Goal: Task Accomplishment & Management: Complete application form

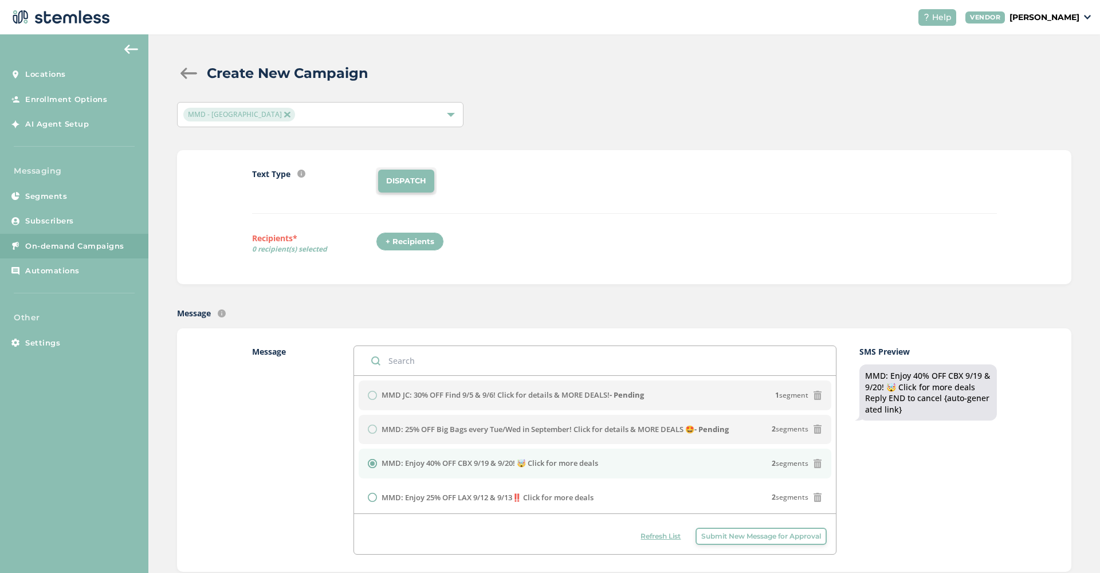
scroll to position [14, 0]
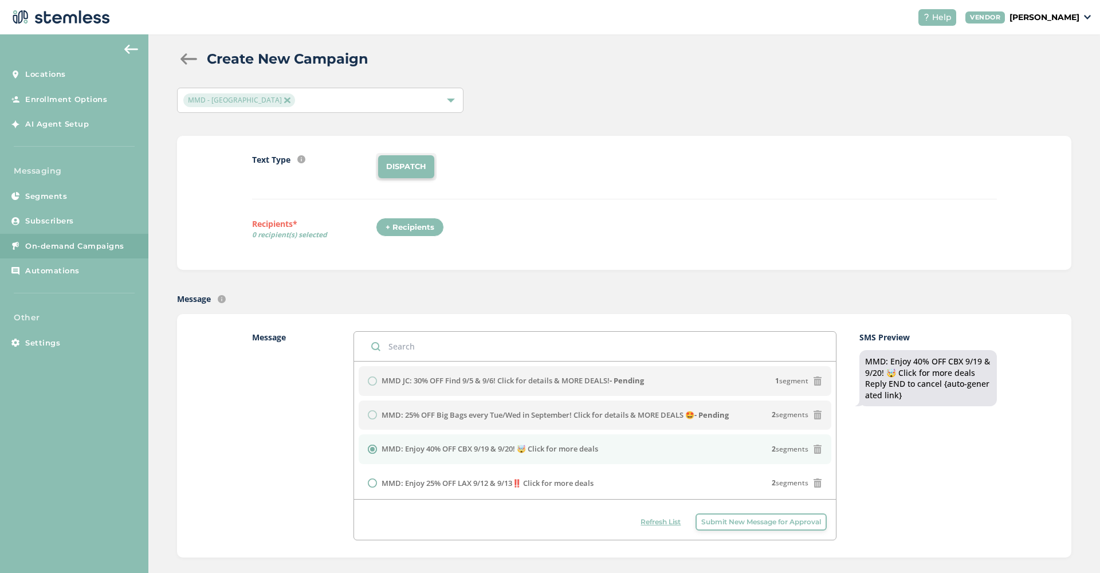
click at [454, 97] on div at bounding box center [451, 100] width 8 height 8
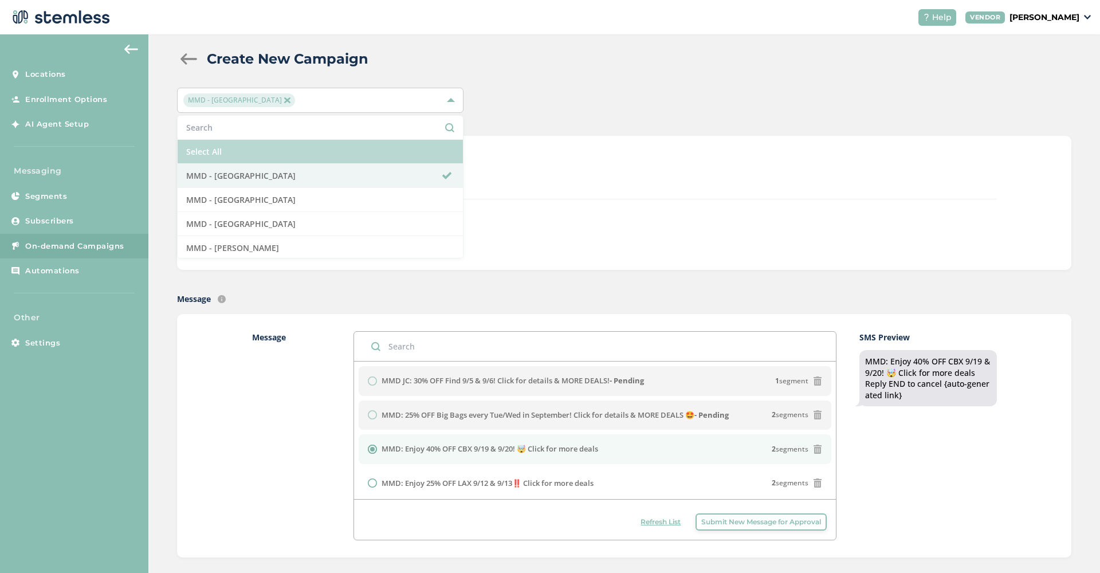
click at [246, 157] on li "Select All" at bounding box center [320, 152] width 285 height 24
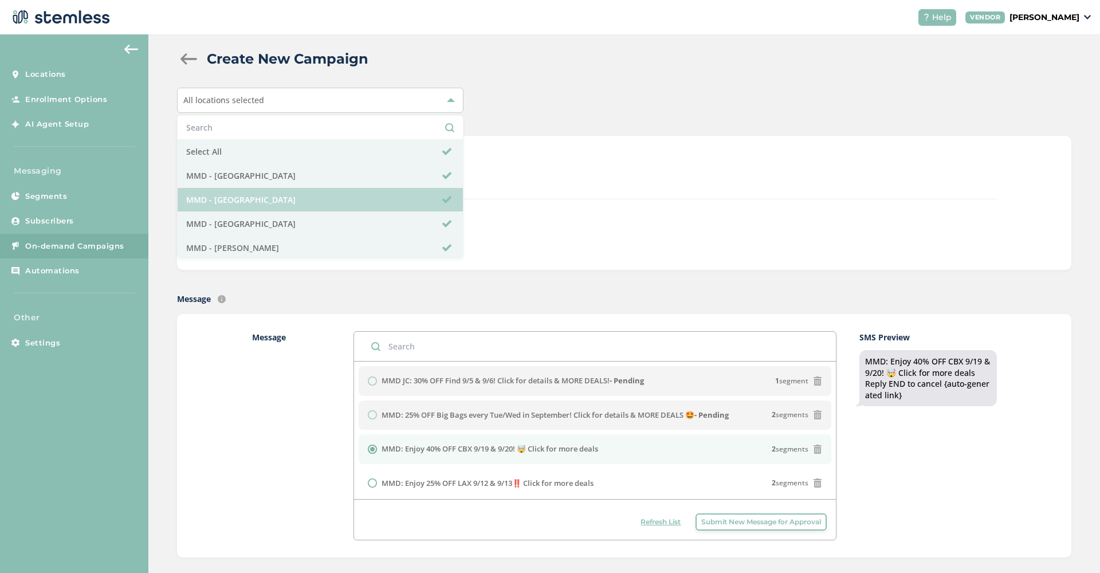
click at [315, 191] on li "MMD - [GEOGRAPHIC_DATA]" at bounding box center [320, 200] width 285 height 24
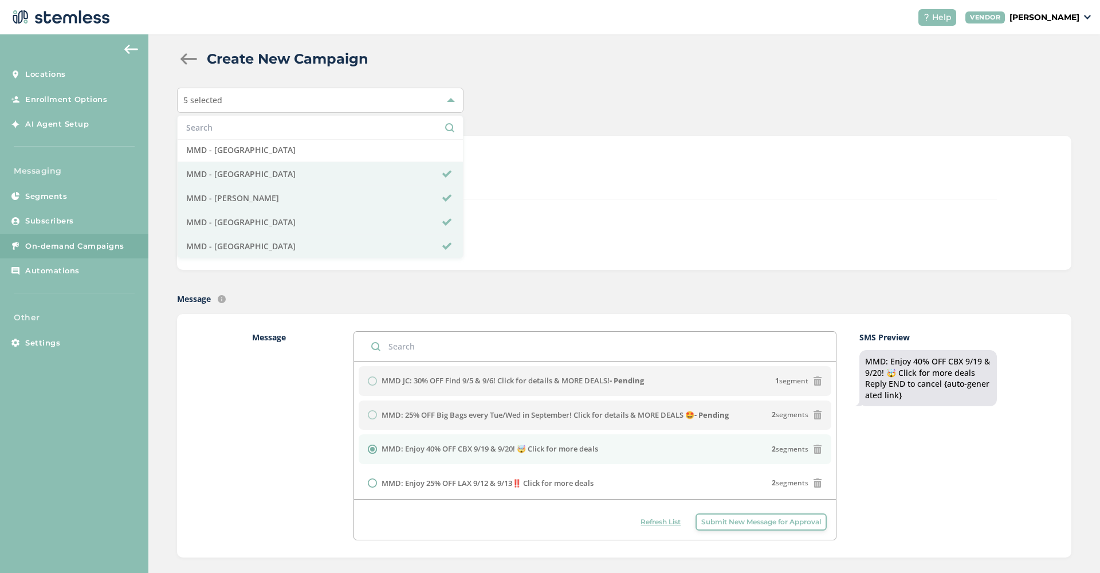
scroll to position [50, 0]
click at [674, 161] on div "DISPATCH" at bounding box center [686, 166] width 620 height 27
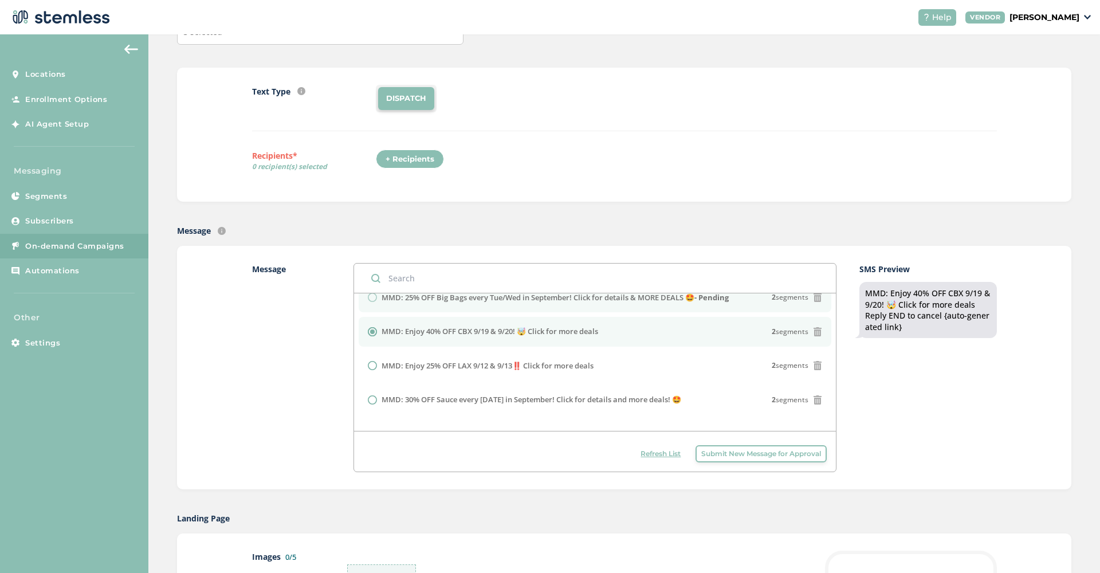
scroll to position [53, 0]
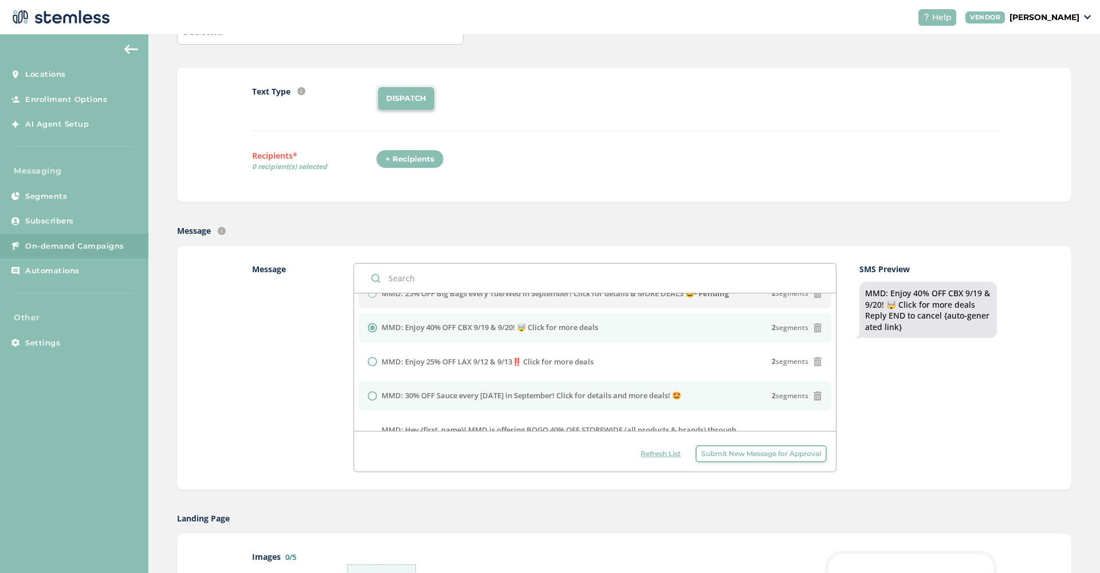
click at [619, 392] on label "MMD: 30% OFF Sauce every [DATE] in September! Click for details and more deals!…" at bounding box center [531, 395] width 300 height 11
radio input "false"
radio input "true"
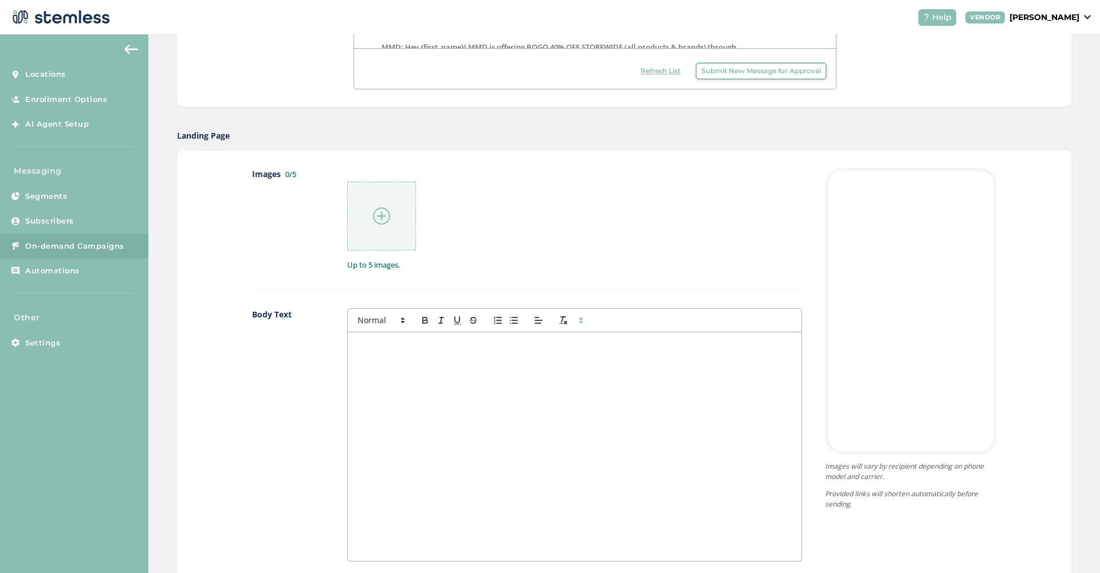
scroll to position [448, 0]
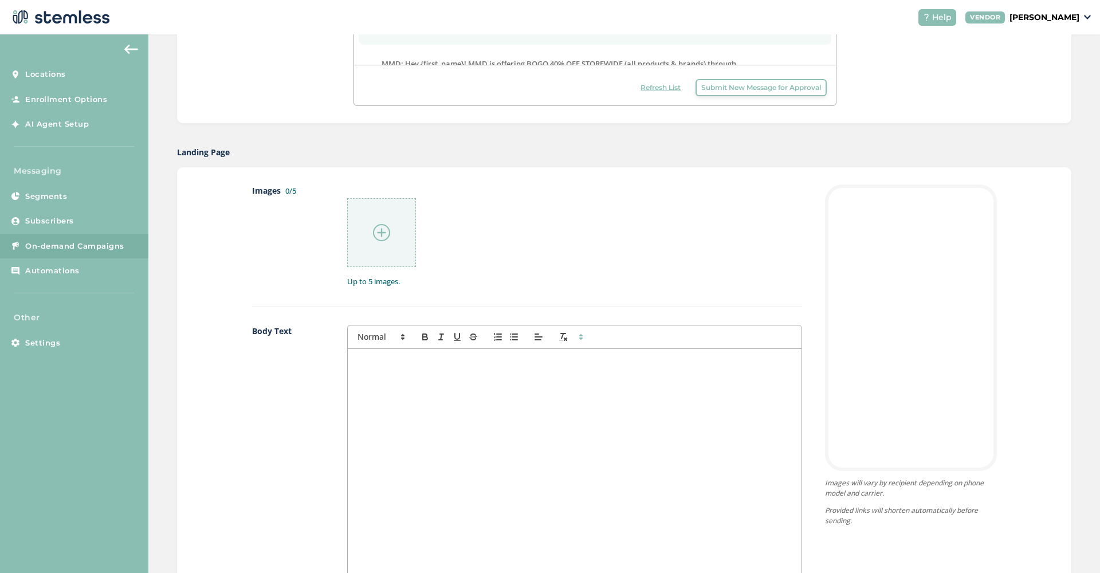
click at [381, 235] on img at bounding box center [381, 232] width 17 height 17
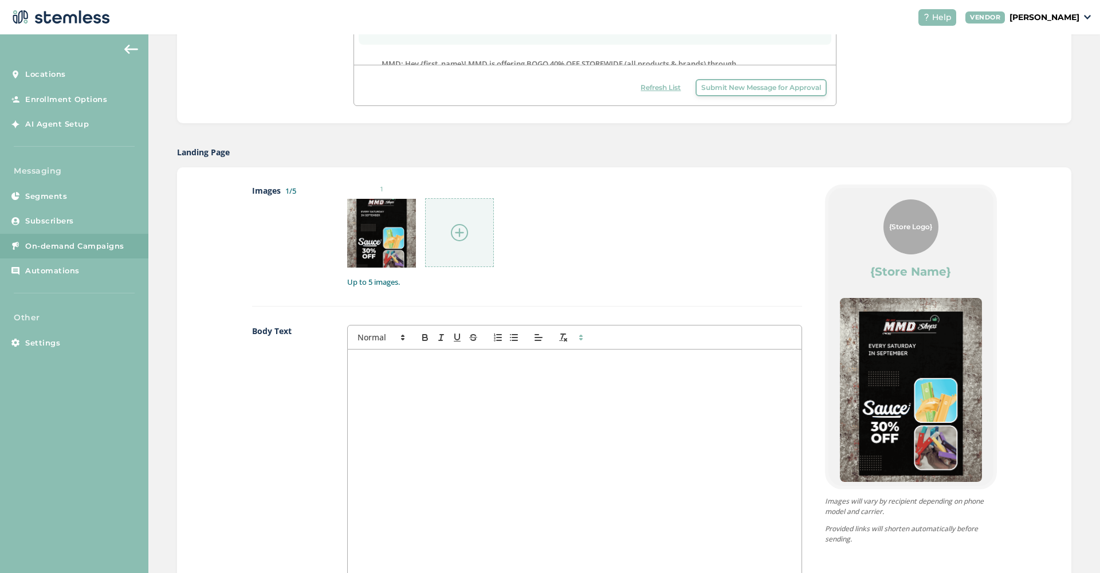
click at [461, 232] on img at bounding box center [459, 232] width 17 height 17
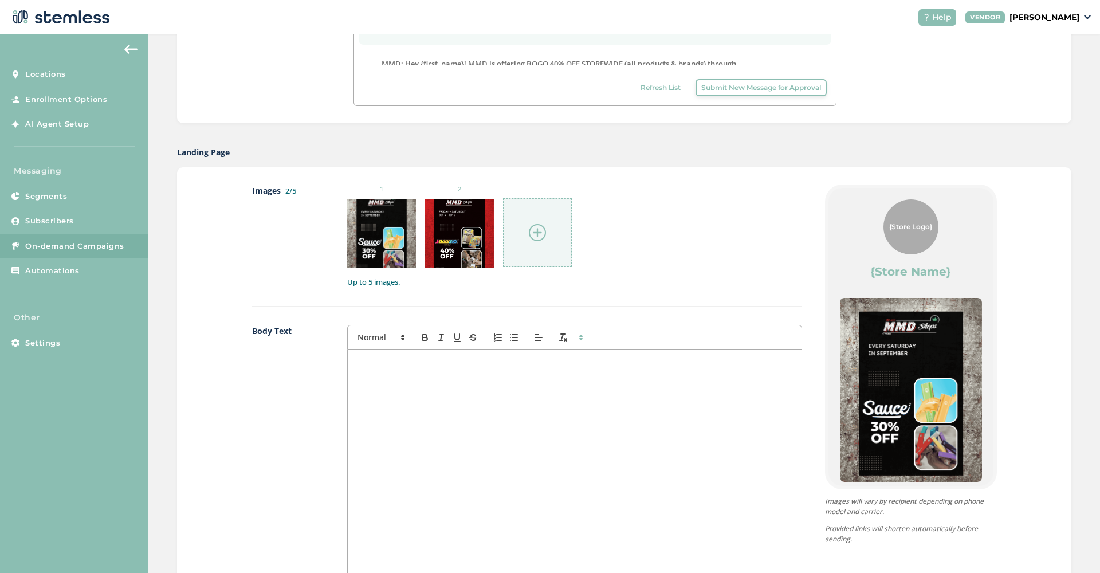
click at [540, 227] on img at bounding box center [537, 232] width 17 height 17
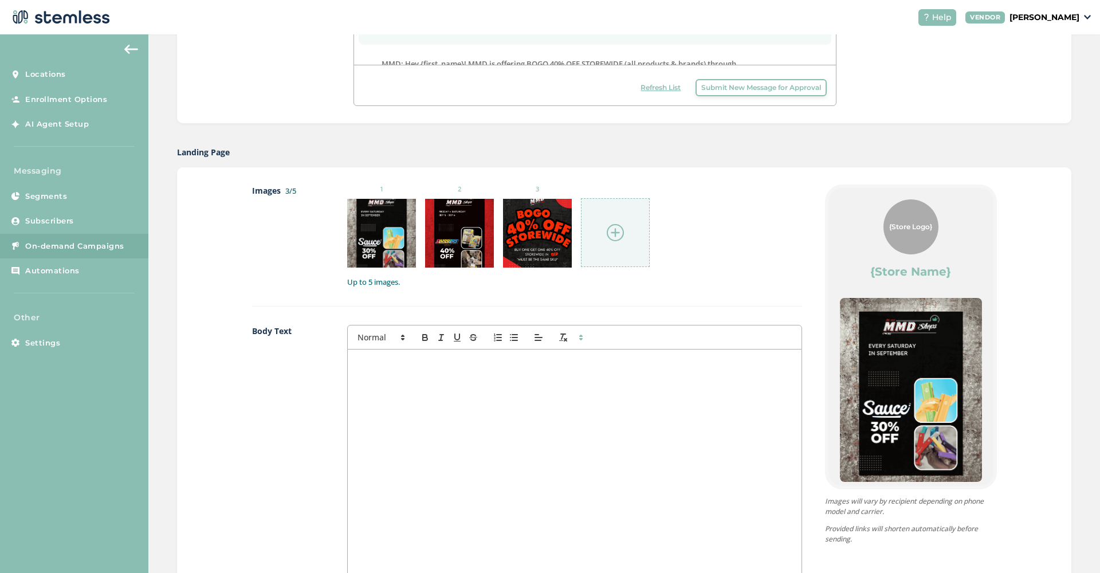
click at [611, 227] on img at bounding box center [615, 232] width 17 height 17
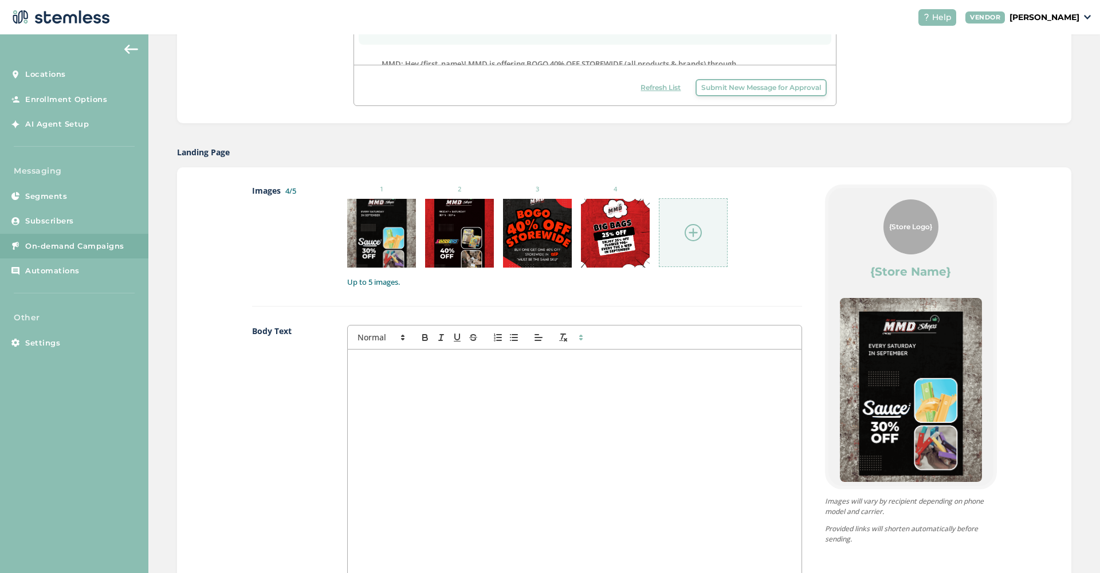
click at [699, 233] on img at bounding box center [692, 232] width 17 height 17
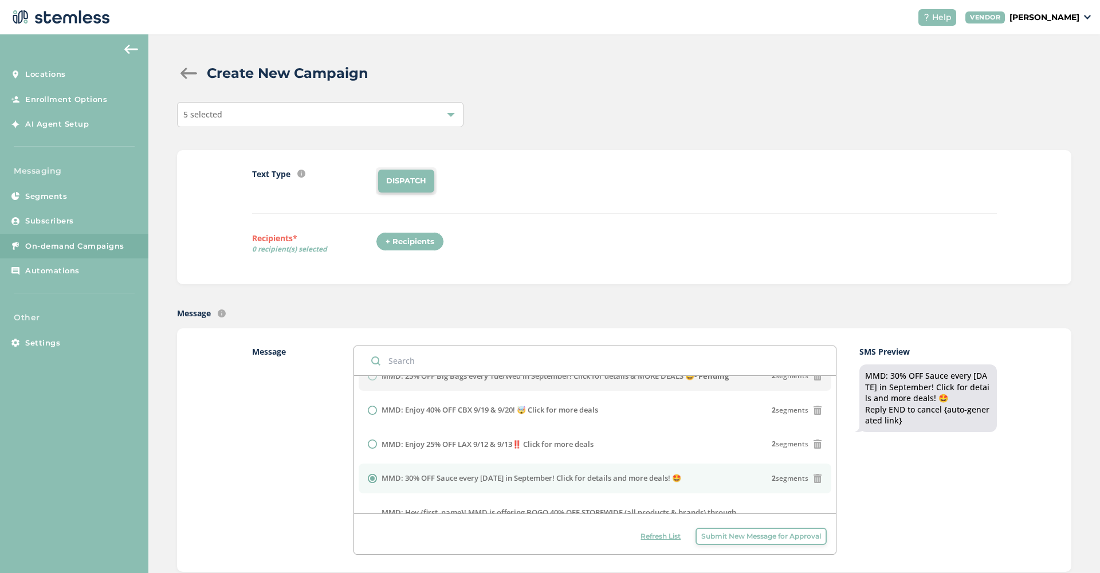
scroll to position [0, 0]
click at [430, 246] on div "+ Recipients" at bounding box center [410, 241] width 68 height 19
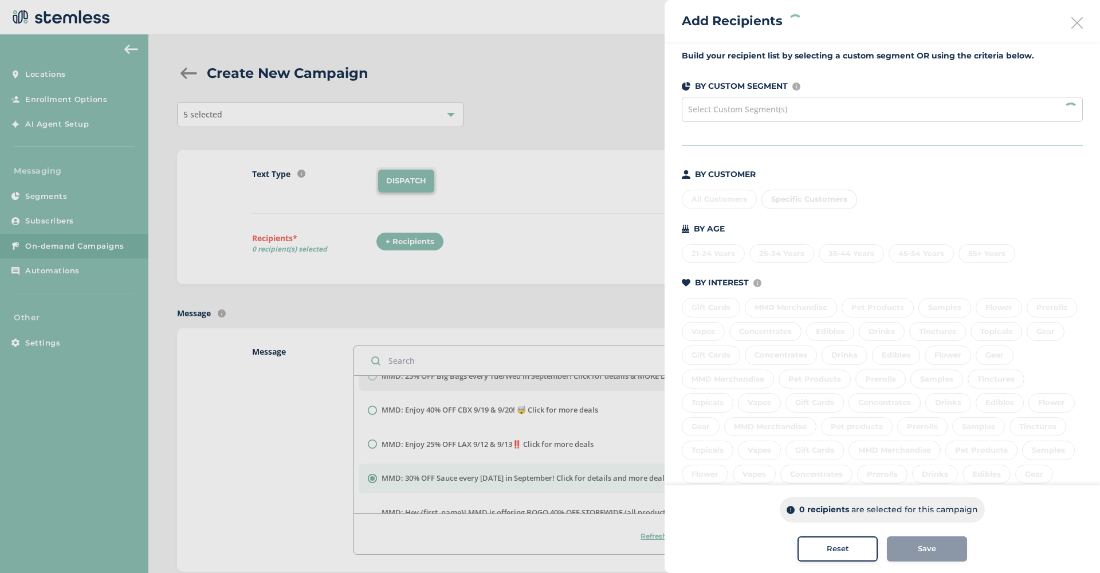
scroll to position [5, 0]
click at [1003, 110] on div "Select Custom Segment(s)" at bounding box center [882, 107] width 401 height 25
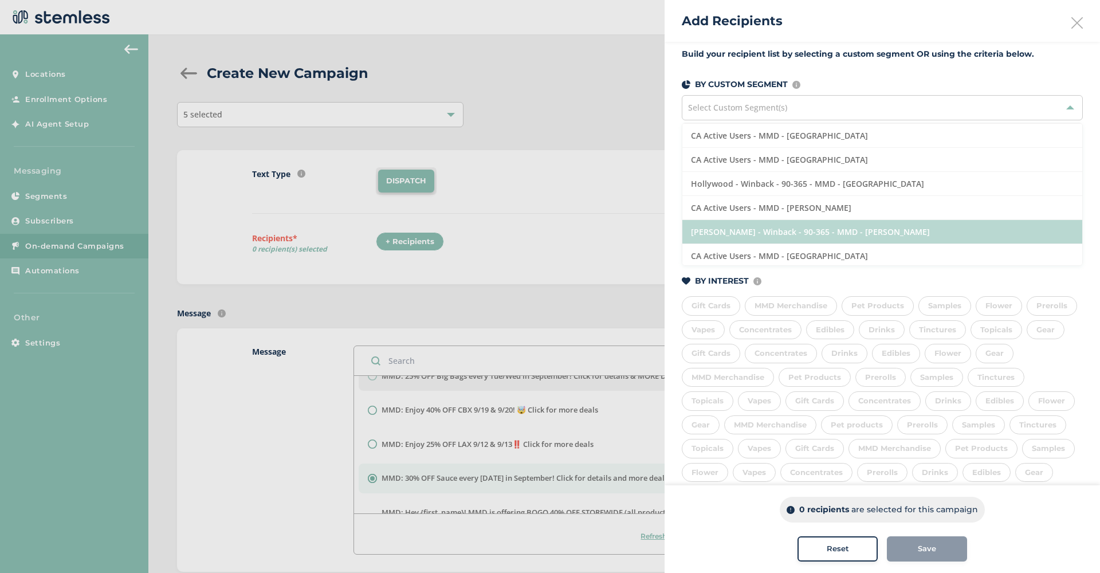
scroll to position [46, 0]
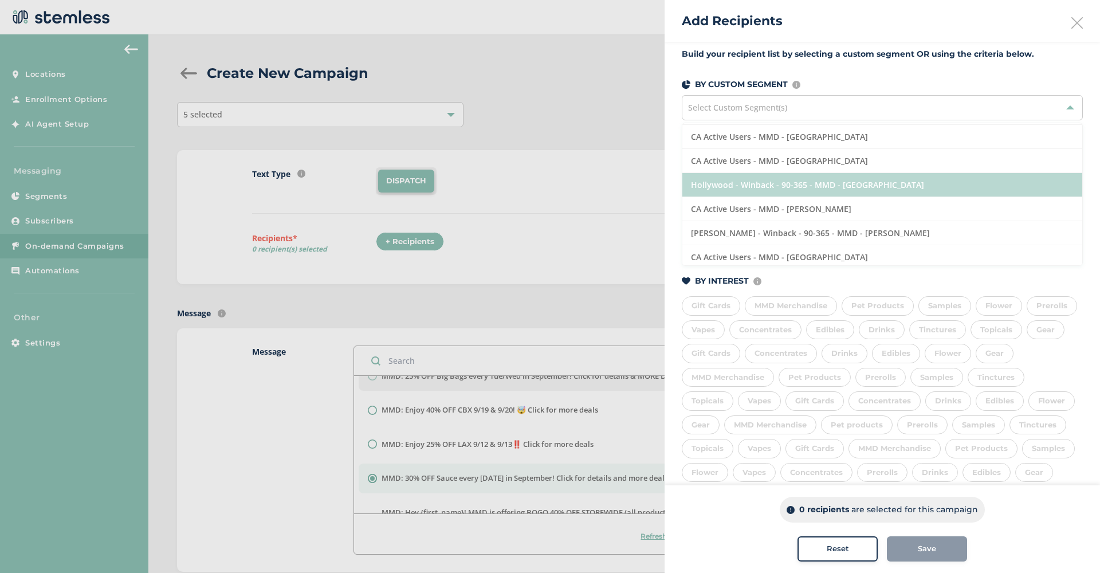
click at [900, 183] on li "Hollywood - Winback - 90-365 - MMD - [GEOGRAPHIC_DATA]" at bounding box center [882, 185] width 400 height 24
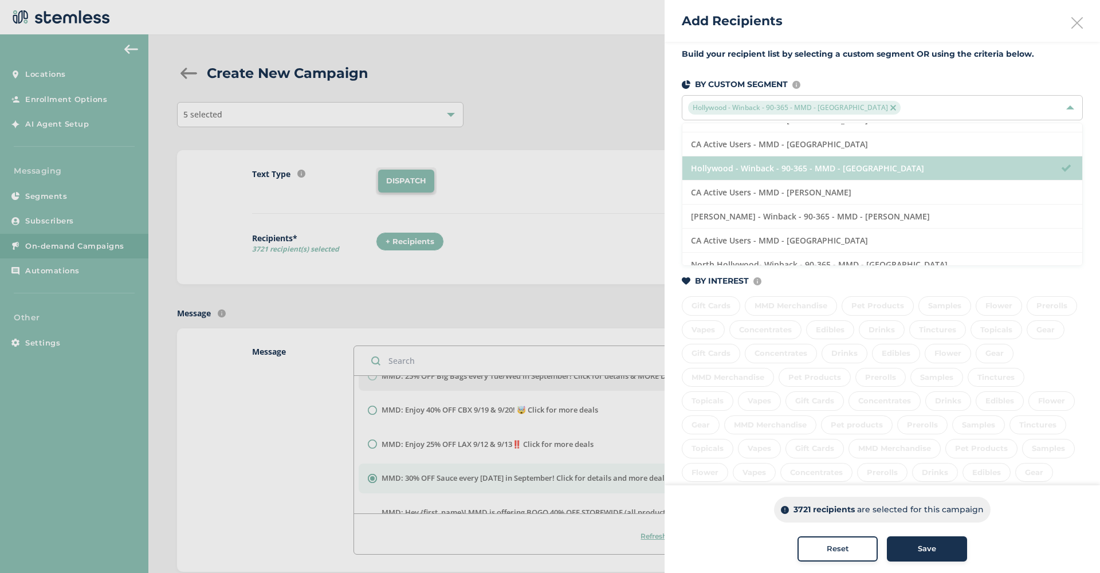
scroll to position [65, 0]
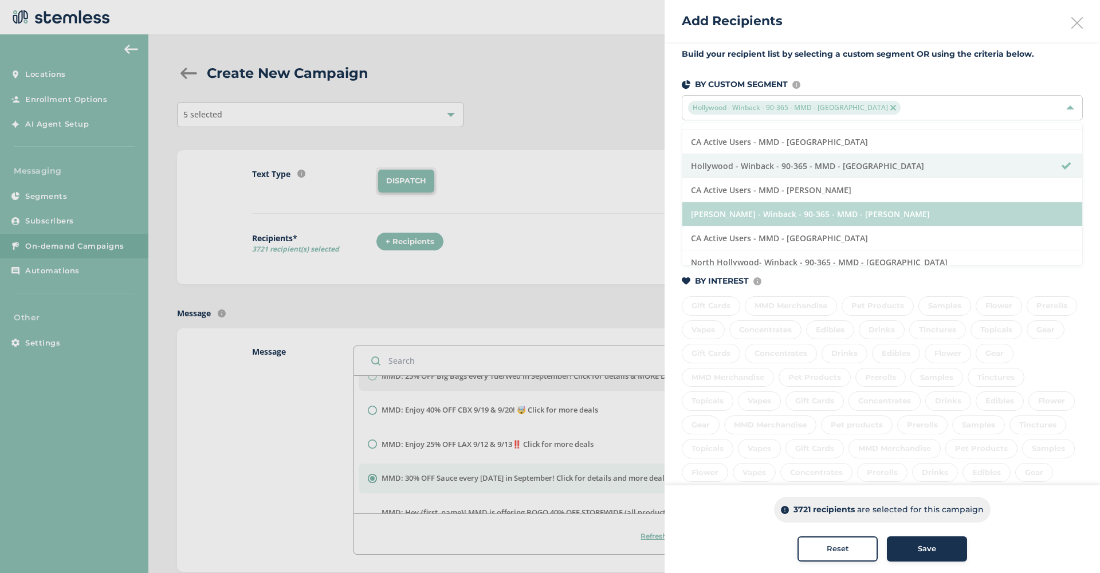
click at [896, 205] on li "[PERSON_NAME] - Winback - 90-365 - MMD - [PERSON_NAME]" at bounding box center [882, 214] width 400 height 24
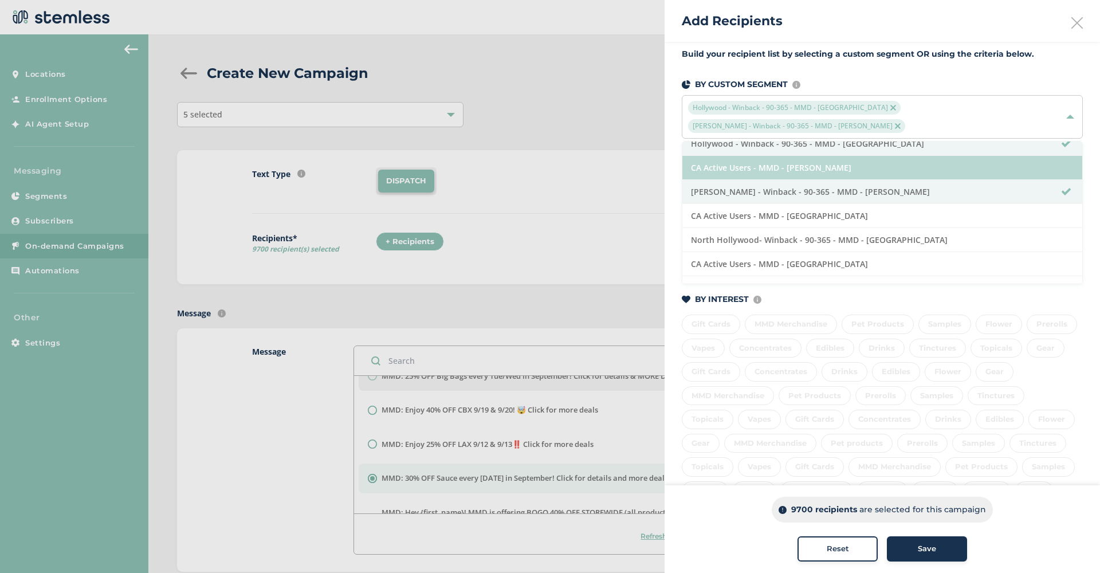
scroll to position [108, 0]
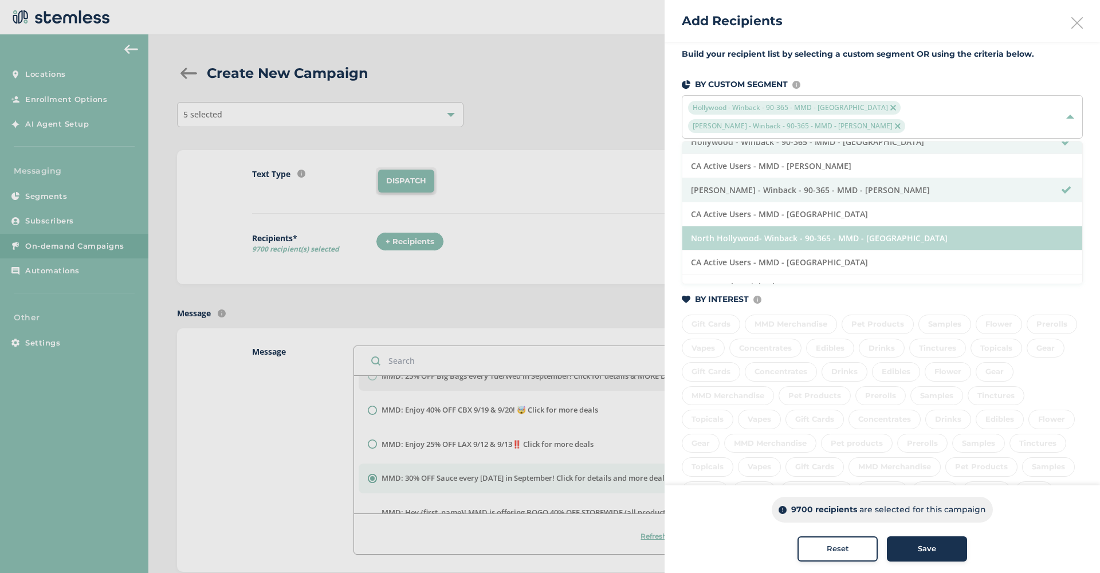
click at [907, 239] on li "North Hollywood- Winback - 90-365 - MMD - [GEOGRAPHIC_DATA]" at bounding box center [882, 238] width 400 height 24
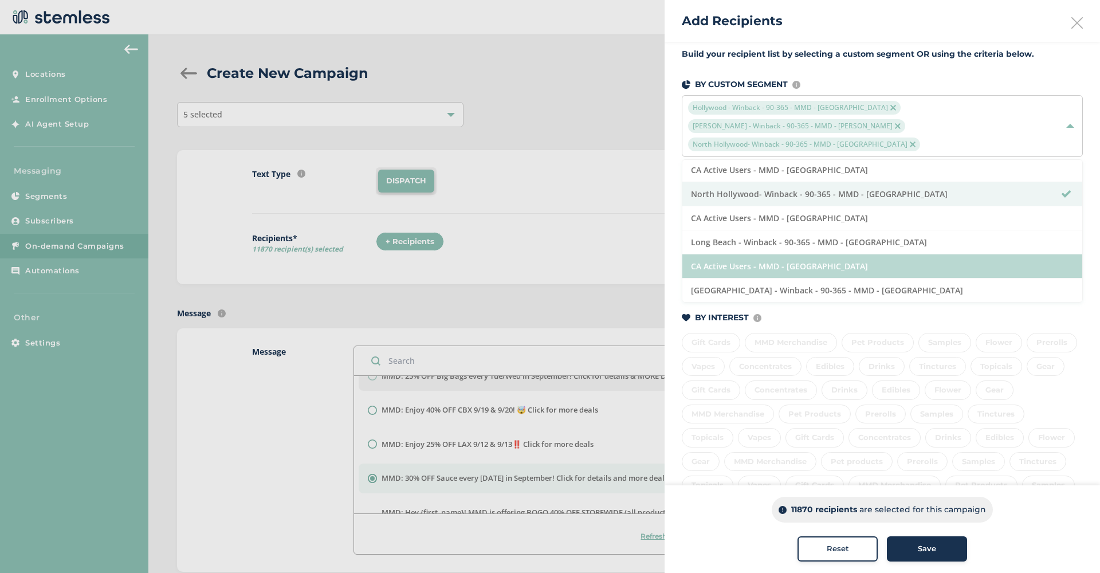
scroll to position [170, 0]
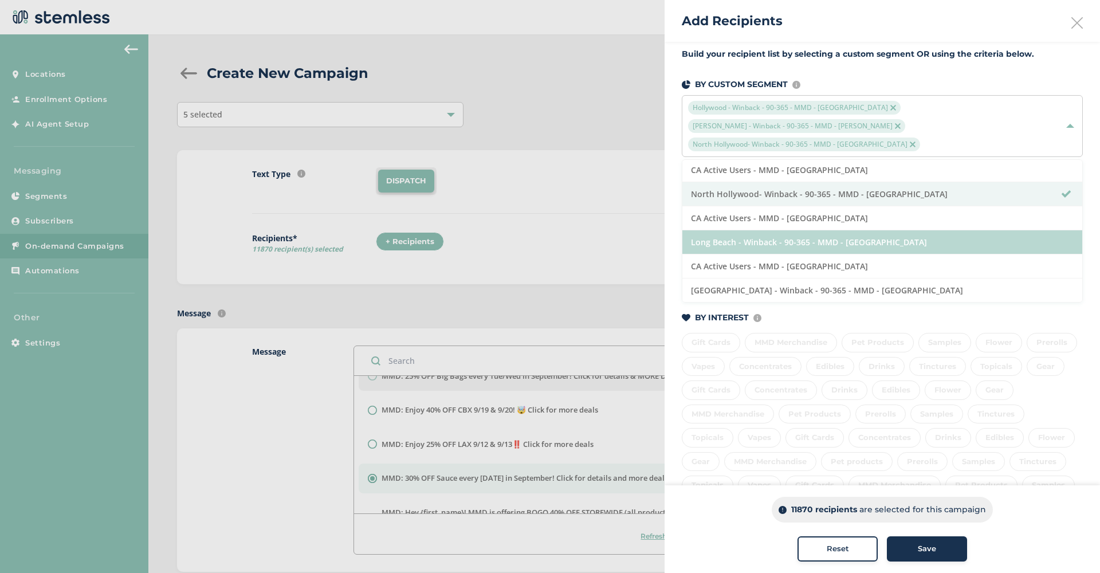
click at [939, 247] on li "Long Beach - Winback - 90-365 - MMD - [GEOGRAPHIC_DATA]" at bounding box center [882, 242] width 400 height 24
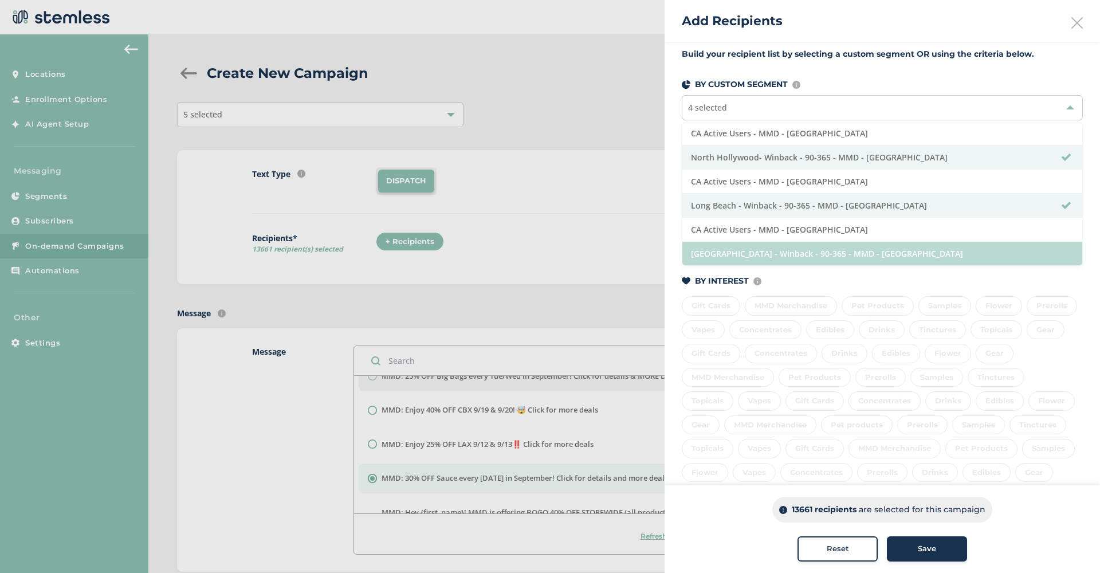
click at [889, 259] on li "[GEOGRAPHIC_DATA] - Winback - 90-365 - MMD - [GEOGRAPHIC_DATA]" at bounding box center [882, 253] width 400 height 23
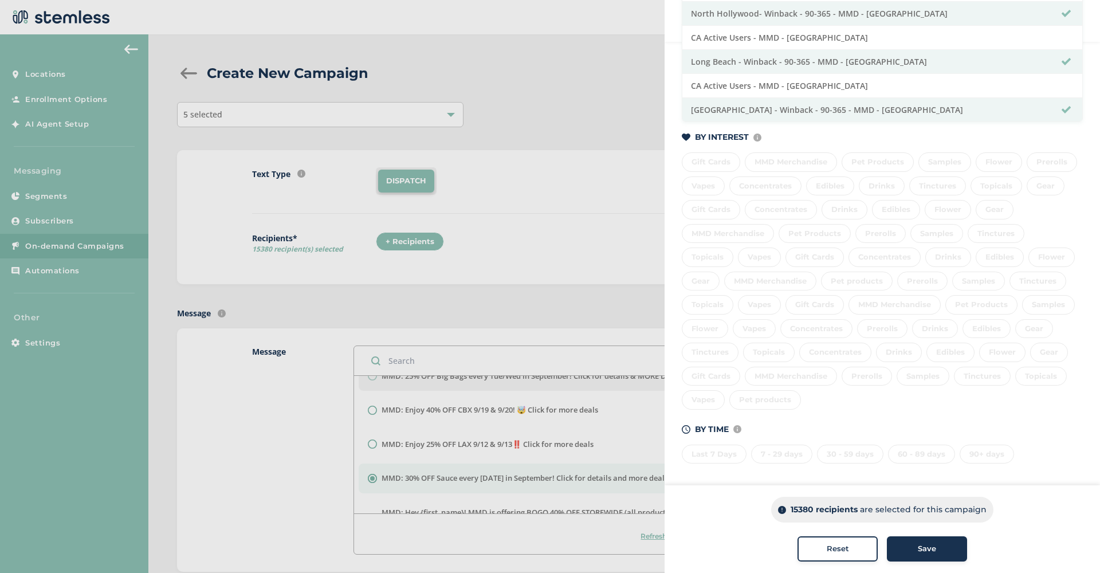
scroll to position [148, 0]
click at [722, 451] on div "Last 7 Days 7 - 29 days 30 - 59 days 60 - 89 days 90+ days" at bounding box center [882, 452] width 401 height 24
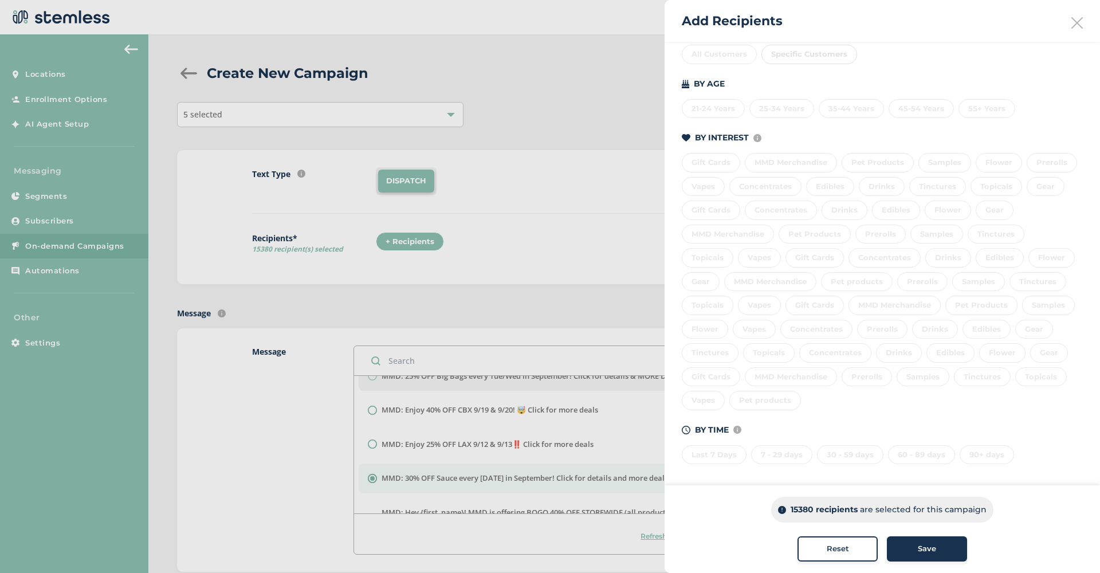
scroll to position [0, 0]
click at [725, 452] on div "Last 7 Days 7 - 29 days 30 - 59 days 60 - 89 days 90+ days" at bounding box center [882, 452] width 401 height 24
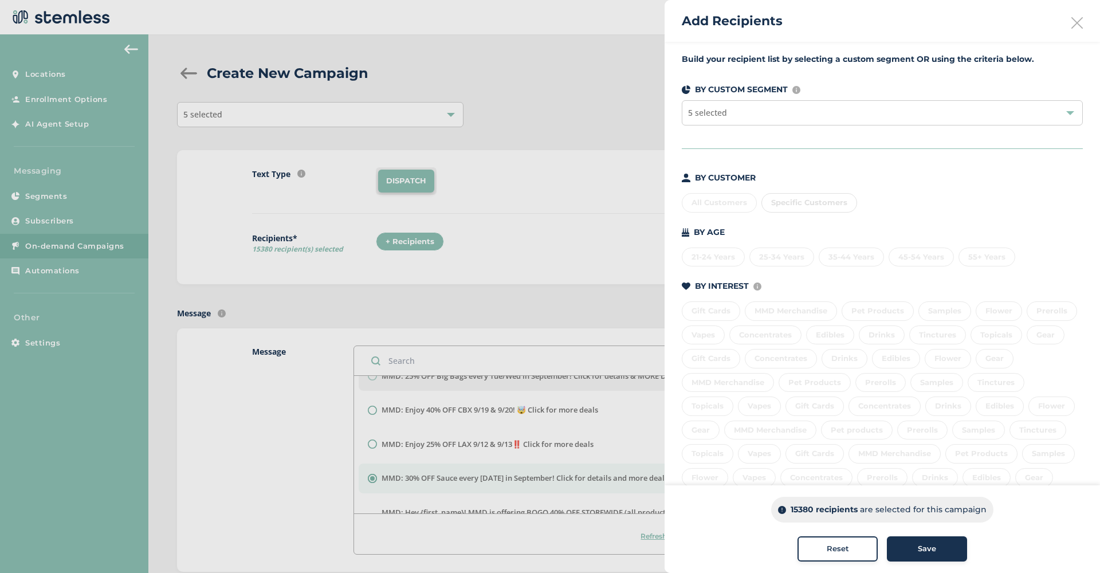
click at [814, 112] on div "5 selected" at bounding box center [882, 112] width 401 height 25
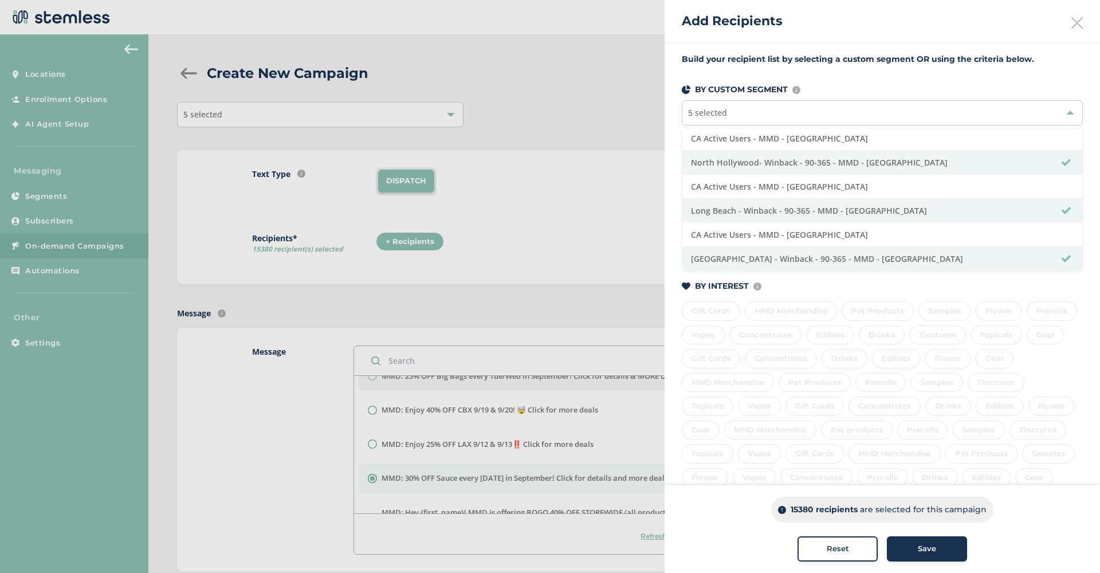
scroll to position [170, 0]
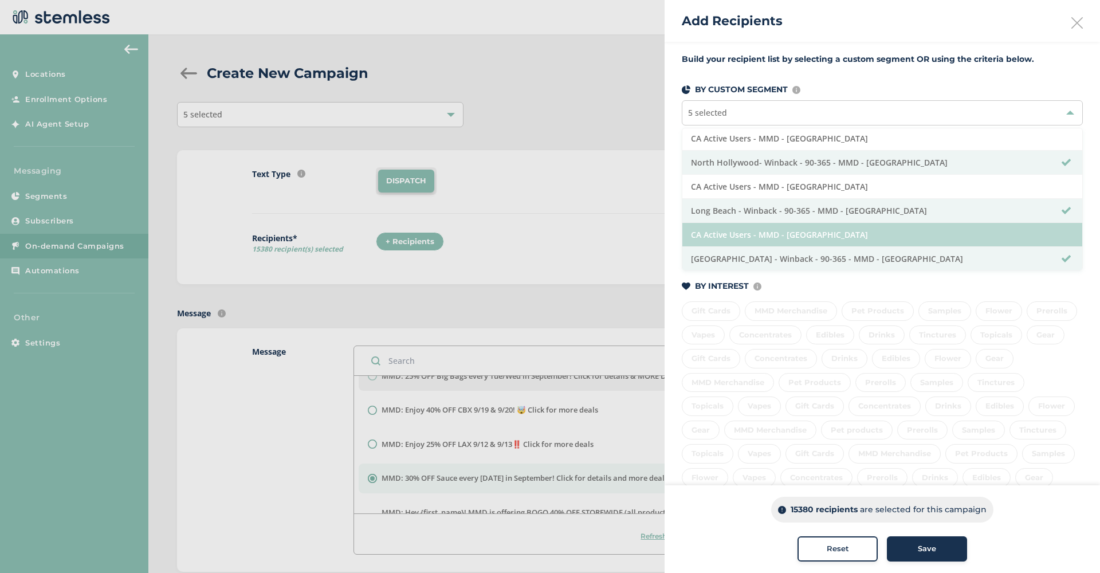
click at [841, 230] on li "CA Active Users - MMD - [GEOGRAPHIC_DATA]" at bounding box center [882, 235] width 400 height 24
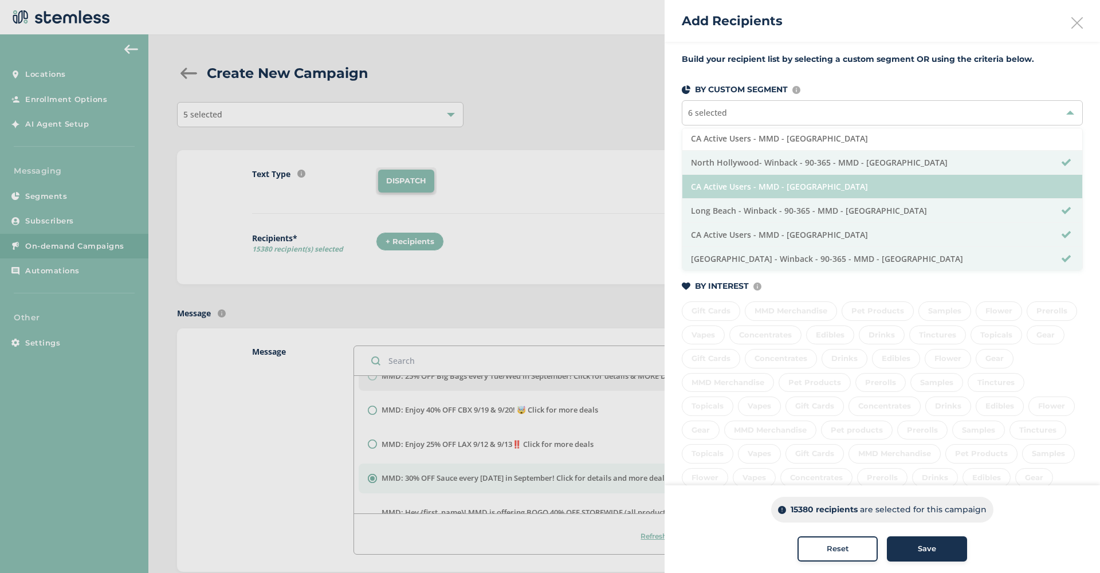
click at [831, 179] on li "CA Active Users - MMD - [GEOGRAPHIC_DATA]" at bounding box center [882, 187] width 400 height 24
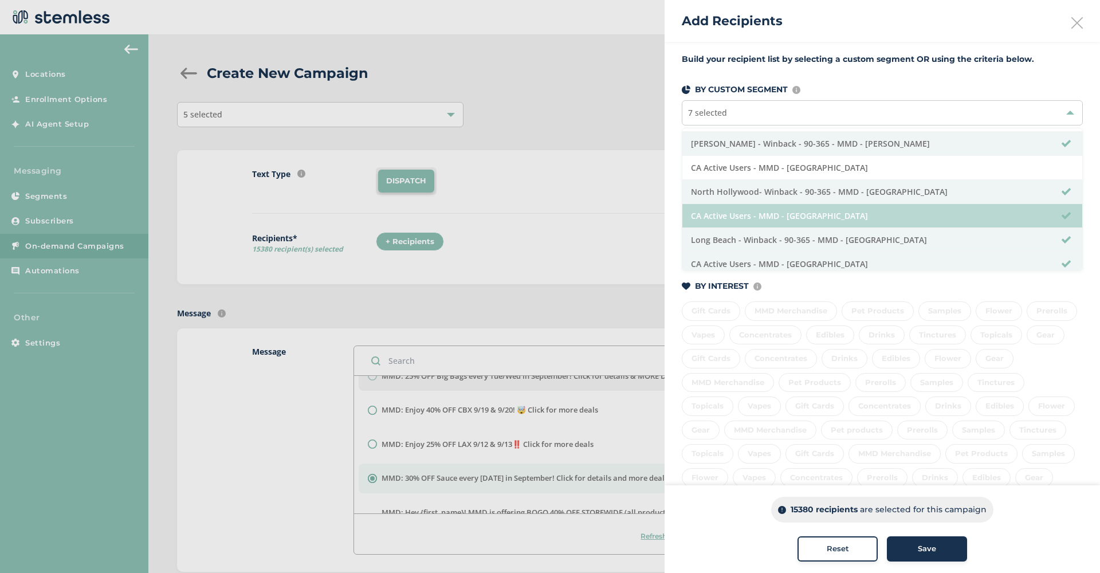
scroll to position [130, 0]
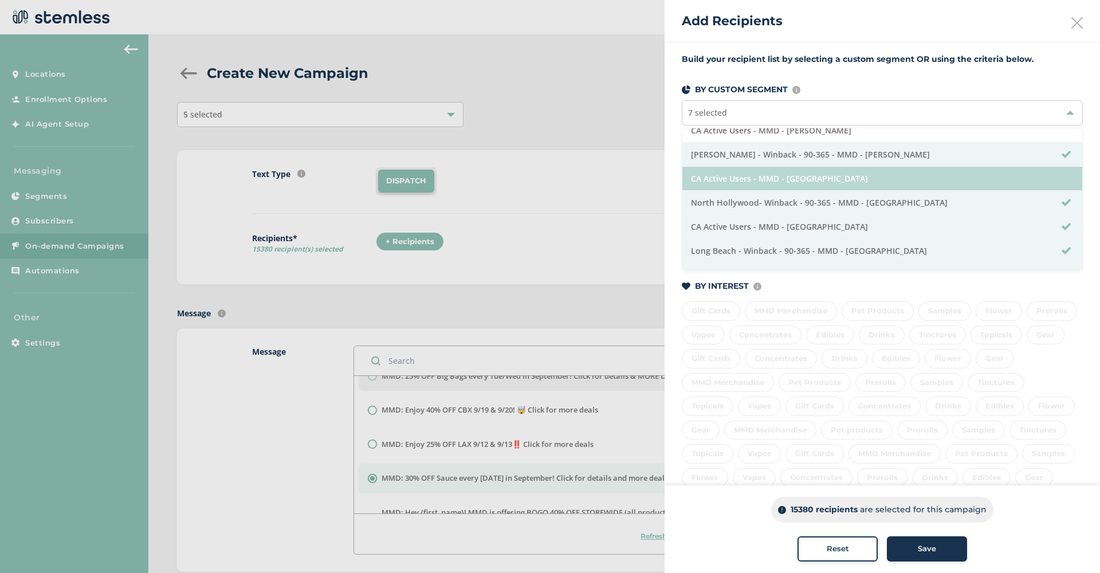
click at [840, 179] on li "CA Active Users - MMD - [GEOGRAPHIC_DATA]" at bounding box center [882, 179] width 400 height 24
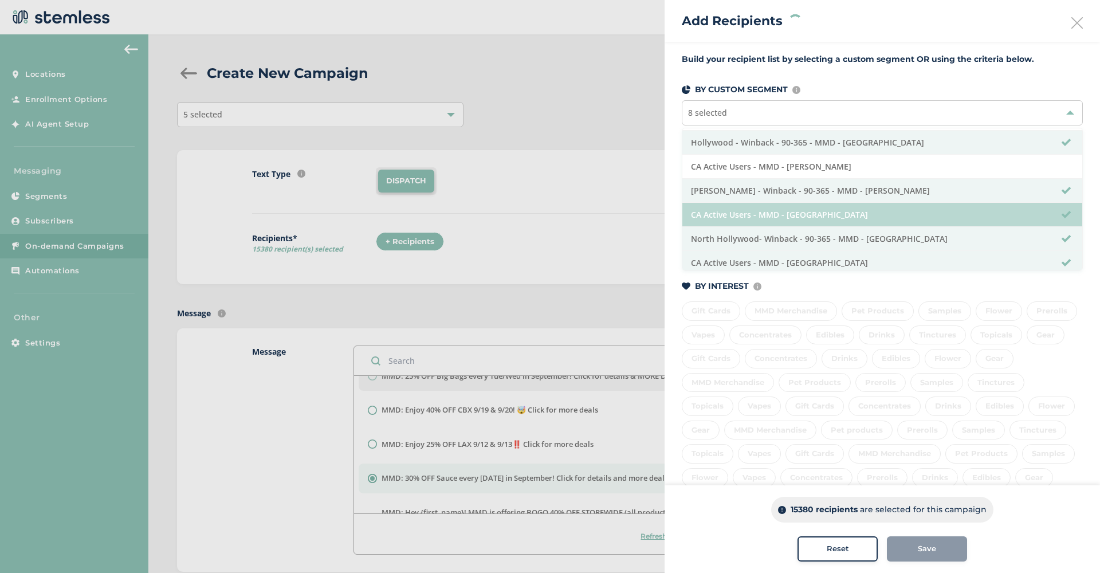
scroll to position [85, 0]
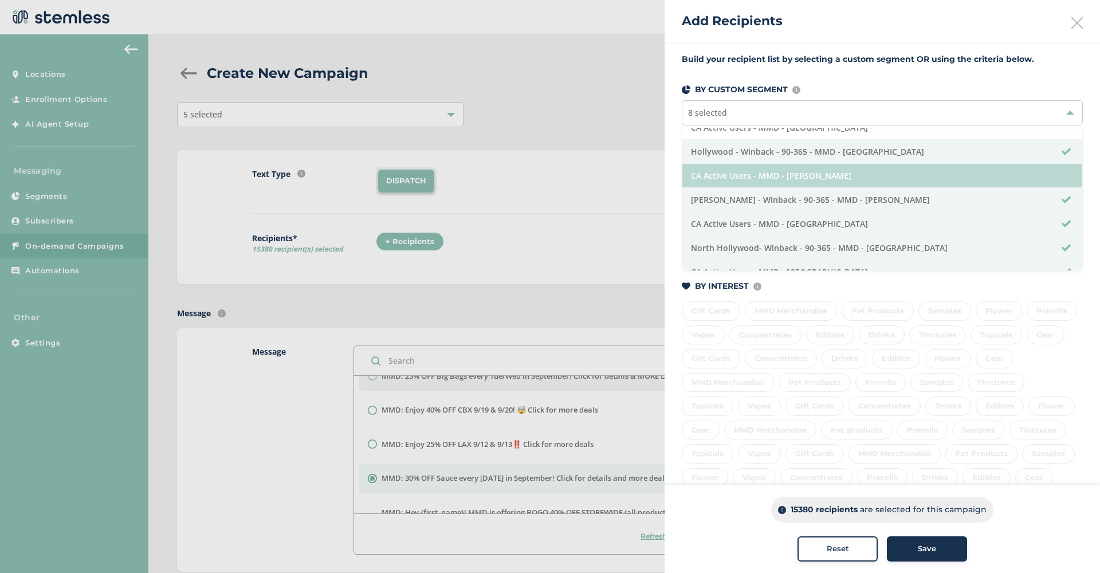
click at [870, 175] on li "CA Active Users - MMD - [PERSON_NAME]" at bounding box center [882, 176] width 400 height 24
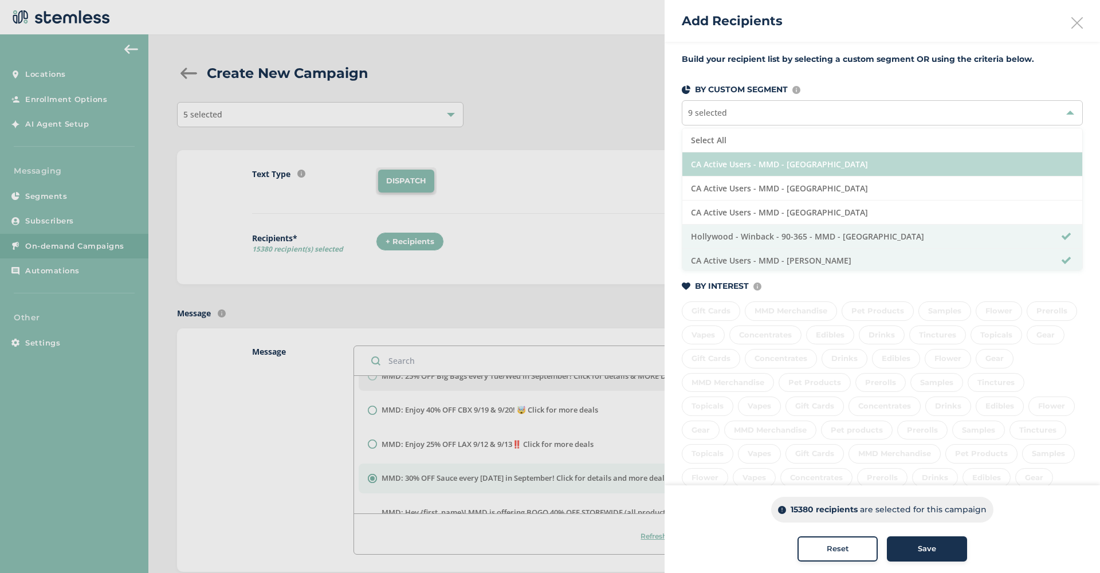
scroll to position [0, 0]
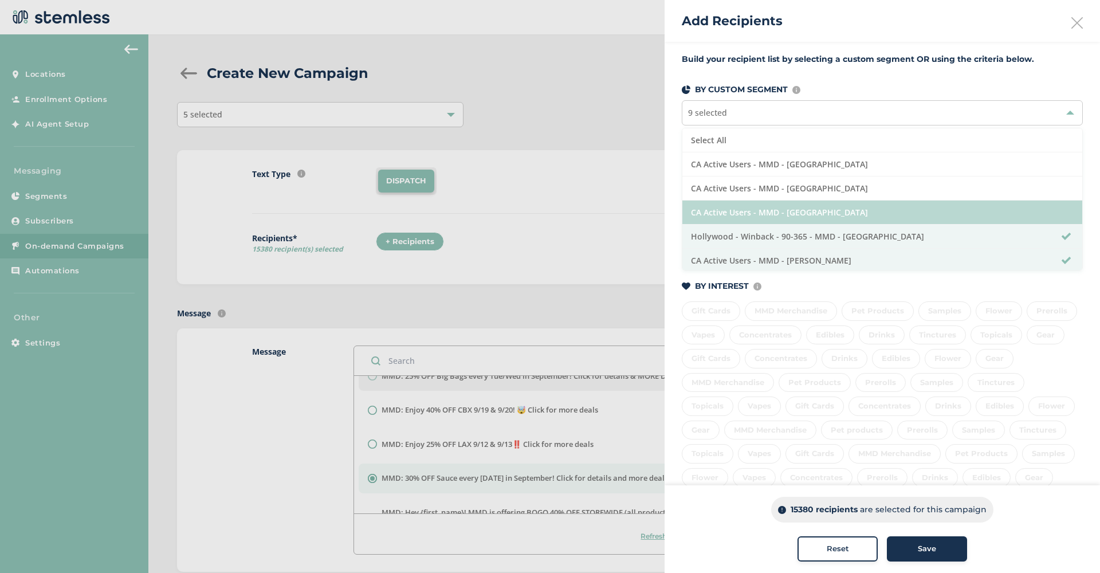
click at [867, 212] on li "CA Active Users - MMD - [GEOGRAPHIC_DATA]" at bounding box center [882, 212] width 400 height 24
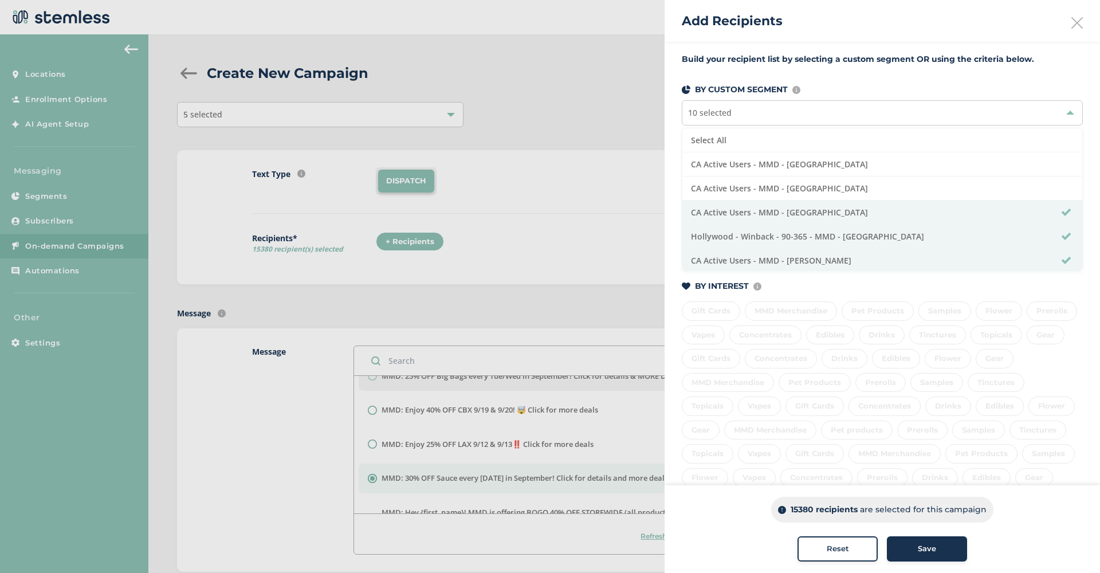
click at [936, 546] on div "Save" at bounding box center [927, 548] width 62 height 11
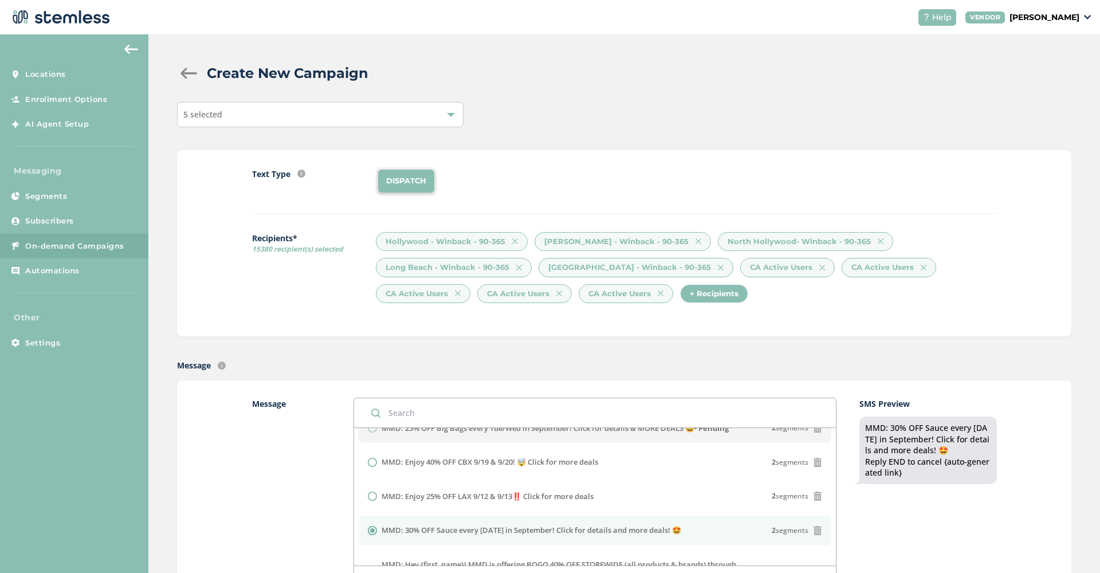
click at [514, 242] on img at bounding box center [515, 241] width 6 height 6
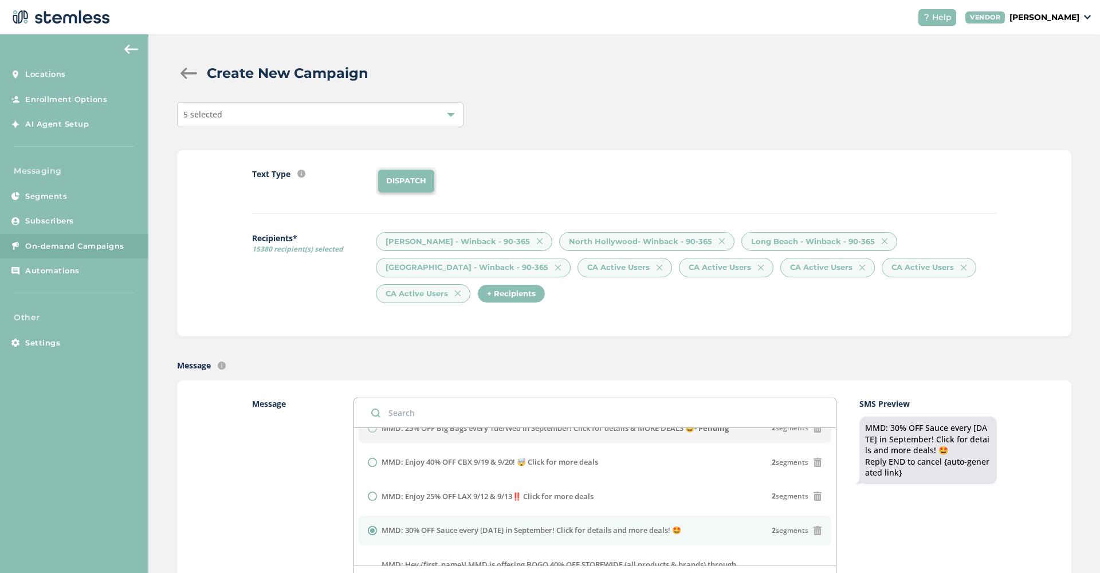
click at [537, 243] on img at bounding box center [540, 241] width 6 height 6
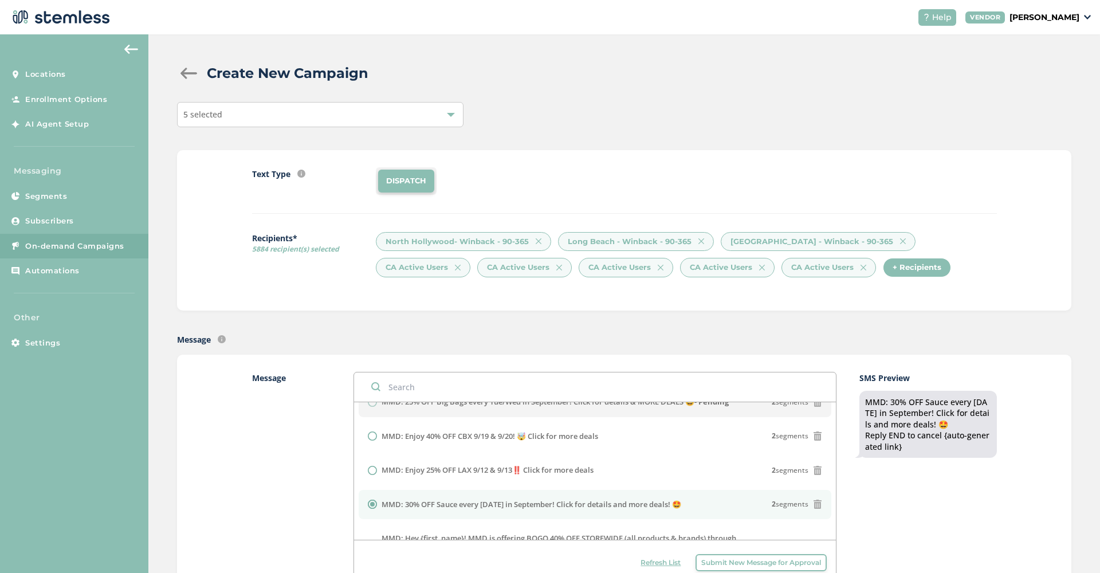
click at [530, 243] on div "North Hollywood- Winback - 90-365" at bounding box center [463, 241] width 175 height 19
click at [536, 242] on img at bounding box center [539, 241] width 6 height 6
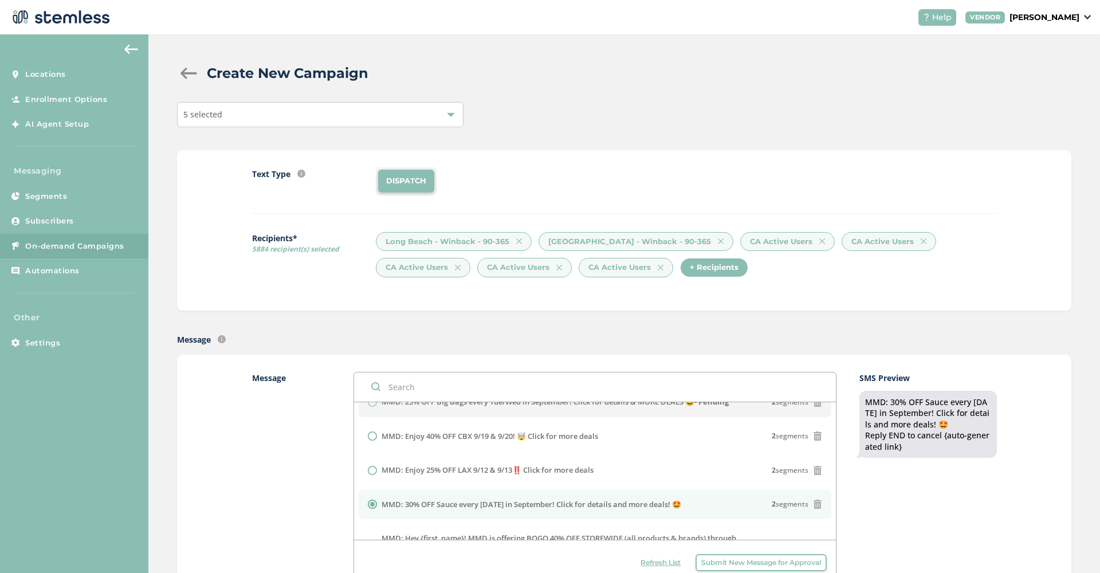
click at [533, 242] on div "Long Beach - Winback - 90-365 [GEOGRAPHIC_DATA] - Winback - 90-365 CA Active Us…" at bounding box center [686, 258] width 620 height 52
click at [520, 242] on div "Long Beach - Winback - 90-365" at bounding box center [454, 241] width 156 height 19
click at [518, 240] on img at bounding box center [519, 241] width 6 height 6
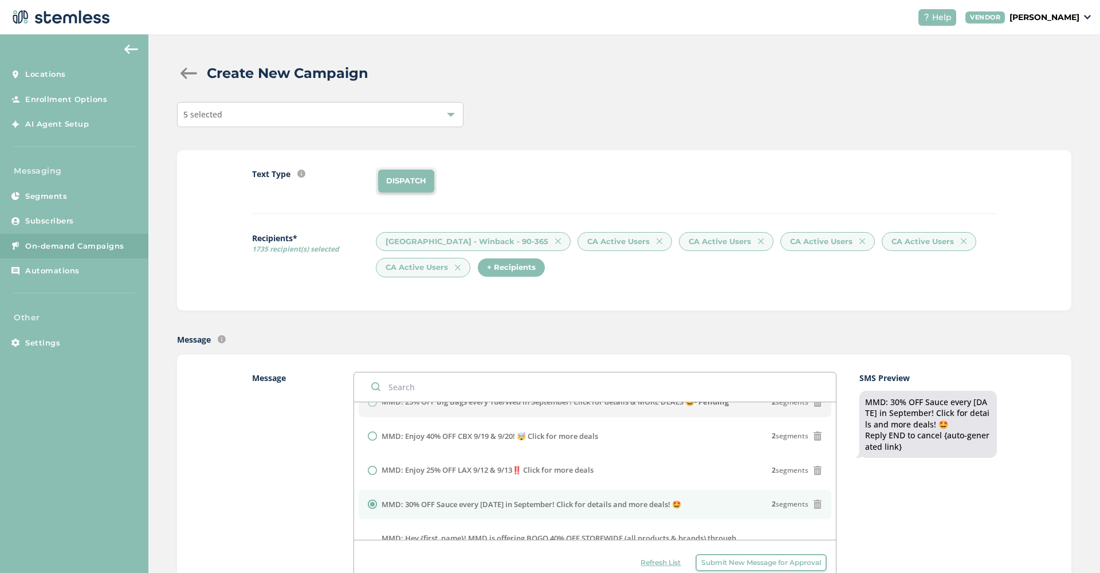
click at [528, 240] on div "[GEOGRAPHIC_DATA] - Winback - 90-365" at bounding box center [473, 241] width 195 height 19
click at [555, 242] on img at bounding box center [558, 241] width 6 height 6
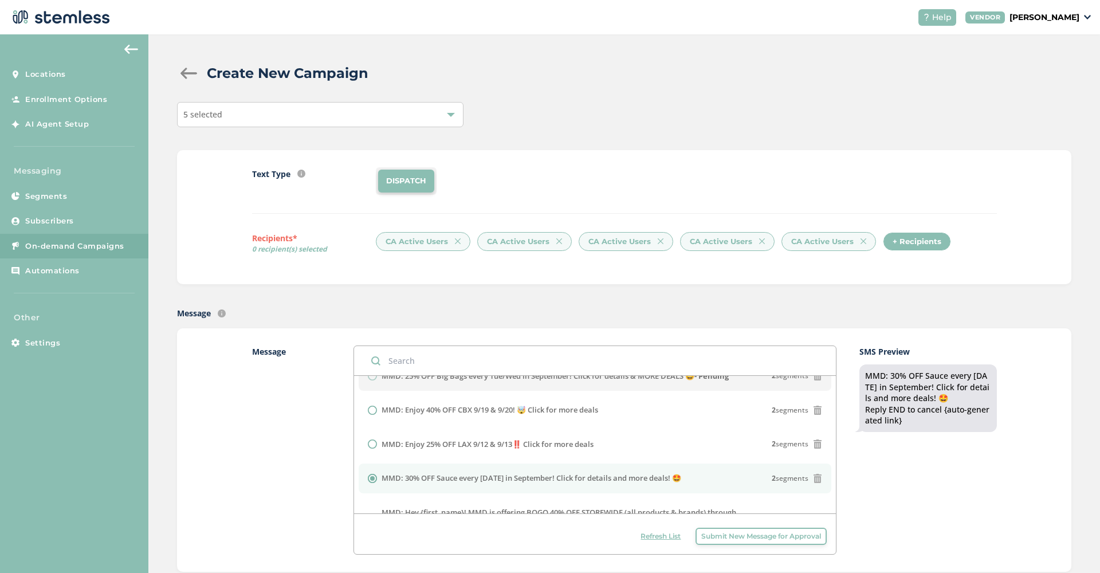
click at [456, 245] on div "CA Active Users" at bounding box center [423, 241] width 95 height 19
click at [918, 235] on div "+ Recipients" at bounding box center [917, 241] width 68 height 19
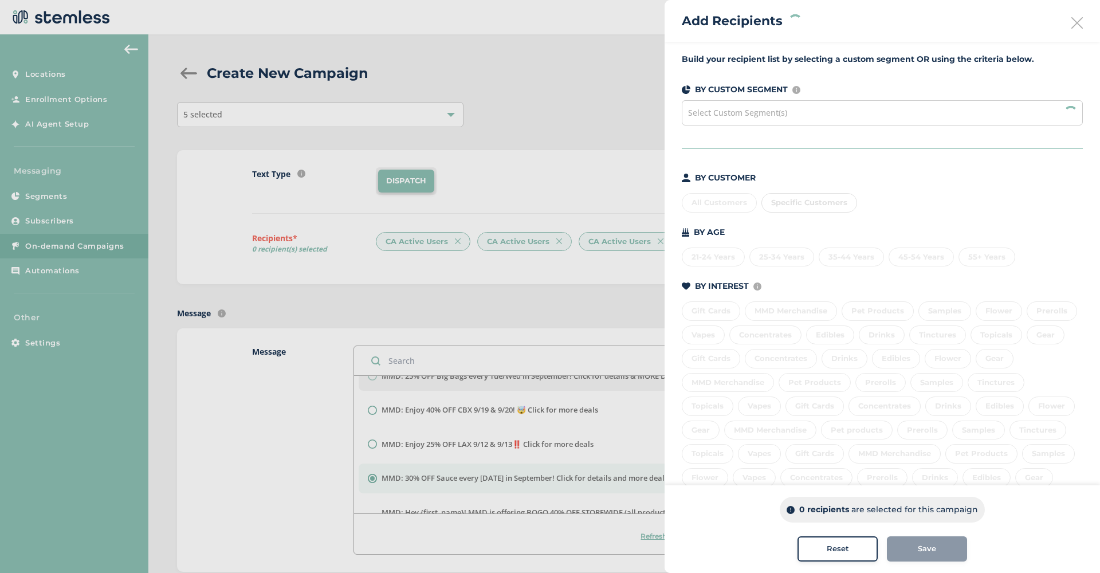
click at [989, 109] on div "Select Custom Segment(s)" at bounding box center [882, 112] width 401 height 25
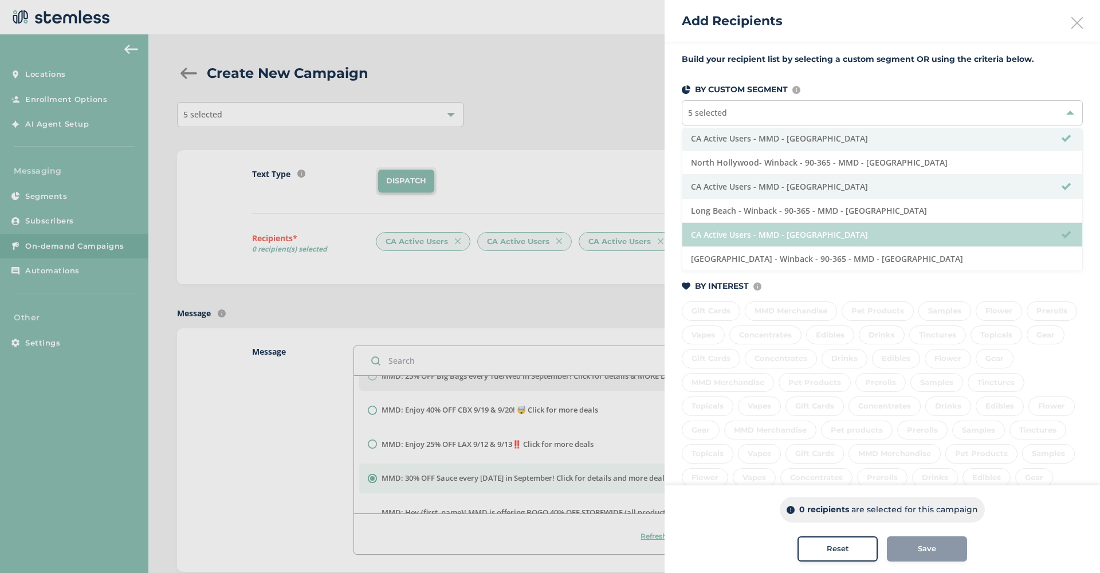
click at [977, 239] on li "CA Active Users - MMD - [GEOGRAPHIC_DATA]" at bounding box center [882, 235] width 400 height 24
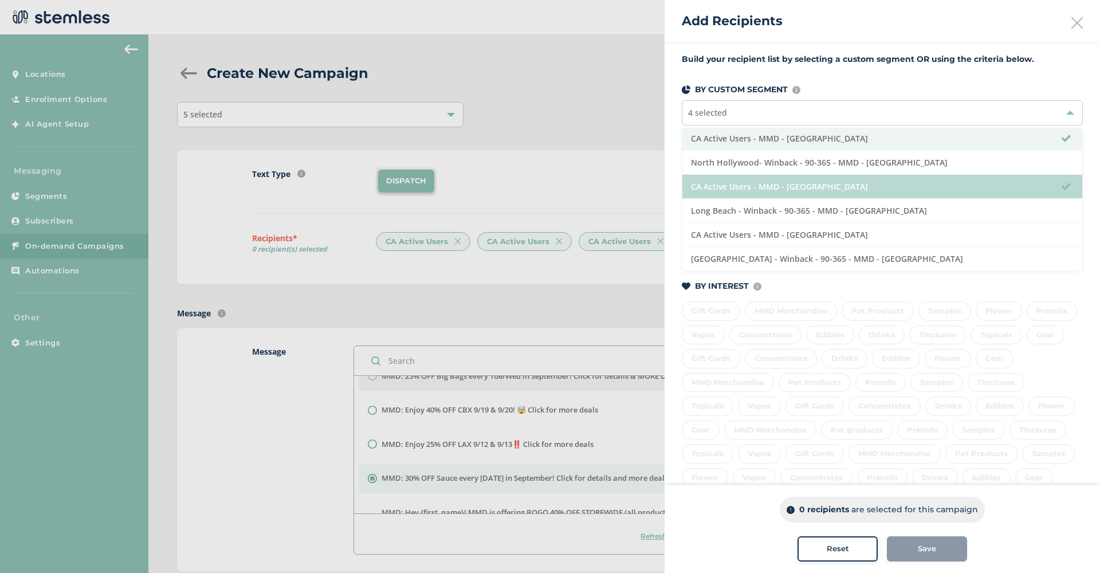
click at [987, 192] on li "CA Active Users - MMD - [GEOGRAPHIC_DATA]" at bounding box center [882, 187] width 400 height 24
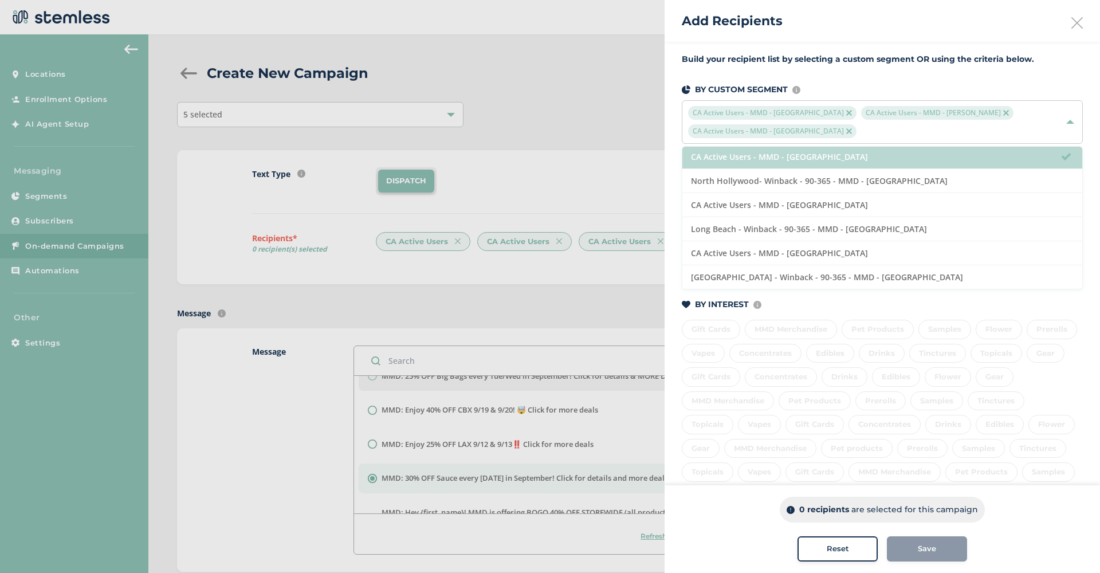
click at [987, 166] on li "CA Active Users - MMD - [GEOGRAPHIC_DATA]" at bounding box center [882, 157] width 400 height 24
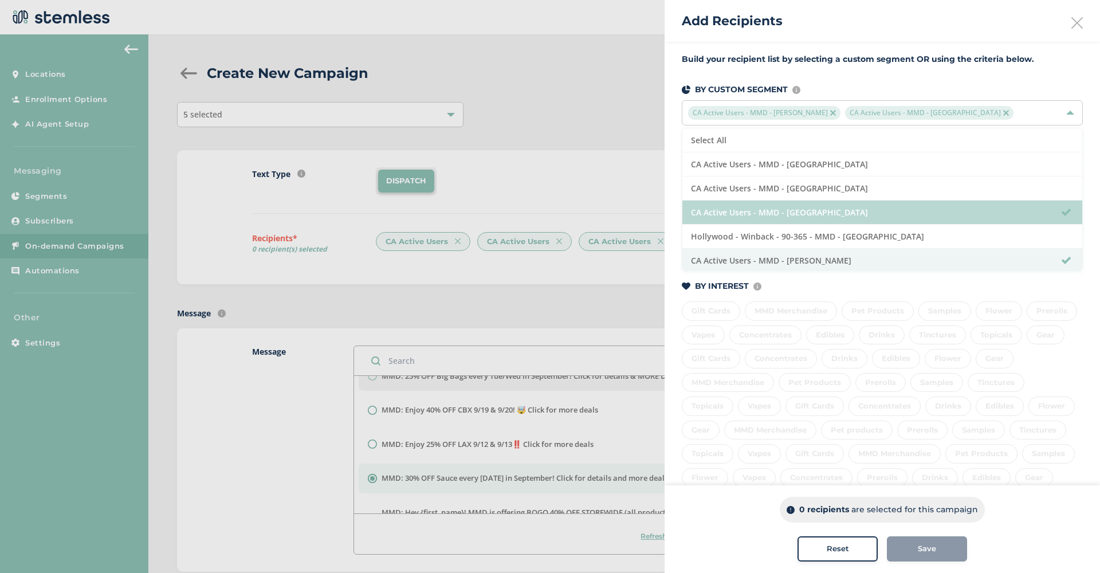
click at [1005, 212] on li "CA Active Users - MMD - [GEOGRAPHIC_DATA]" at bounding box center [882, 212] width 400 height 24
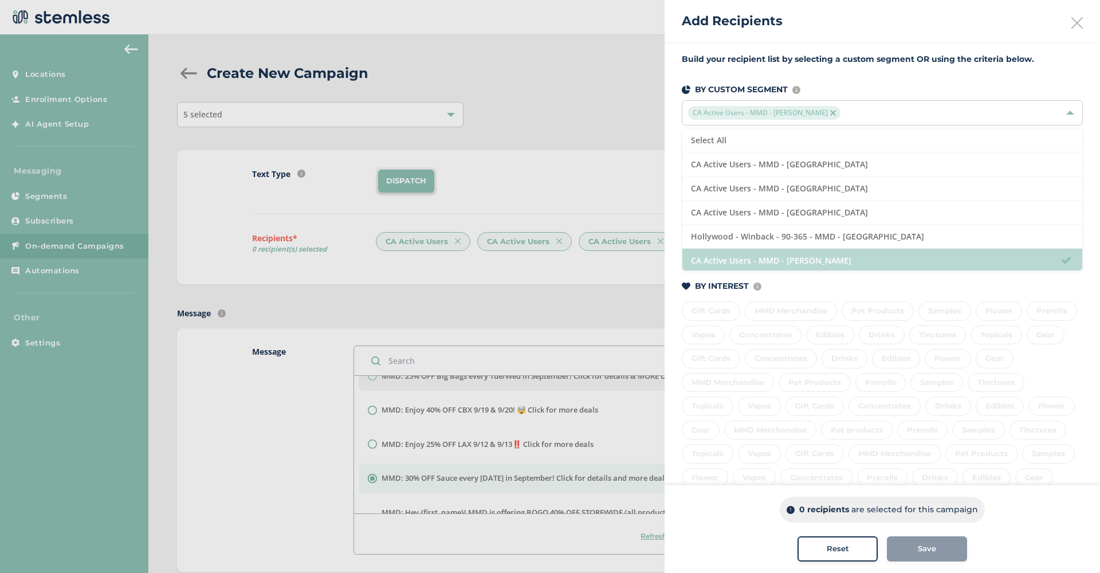
click at [1017, 254] on li "CA Active Users - MMD - [PERSON_NAME]" at bounding box center [882, 261] width 400 height 24
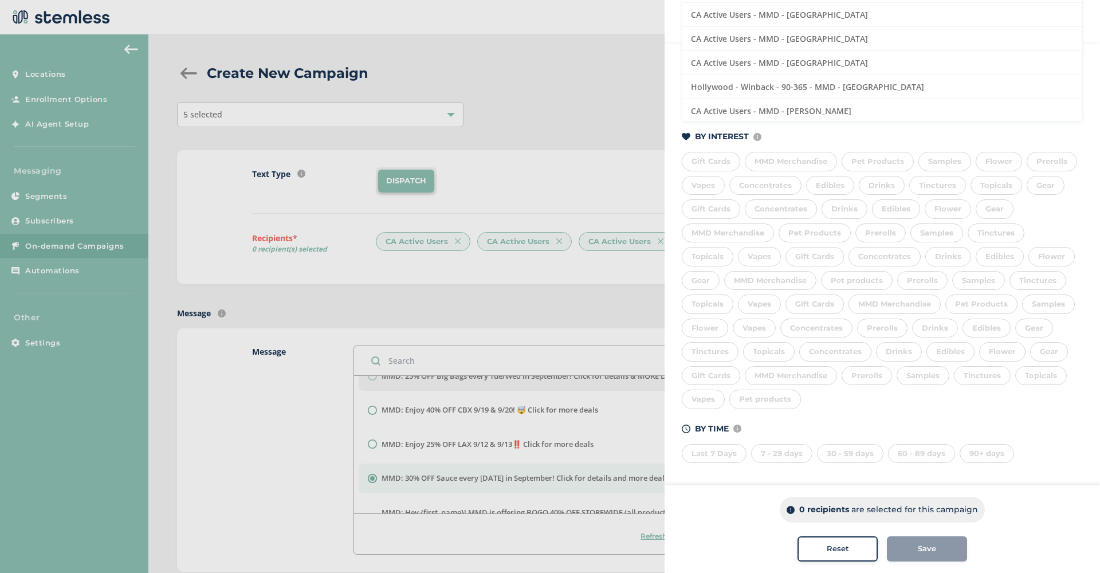
scroll to position [148, 0]
click at [703, 455] on div "Last 7 Days" at bounding box center [714, 454] width 65 height 19
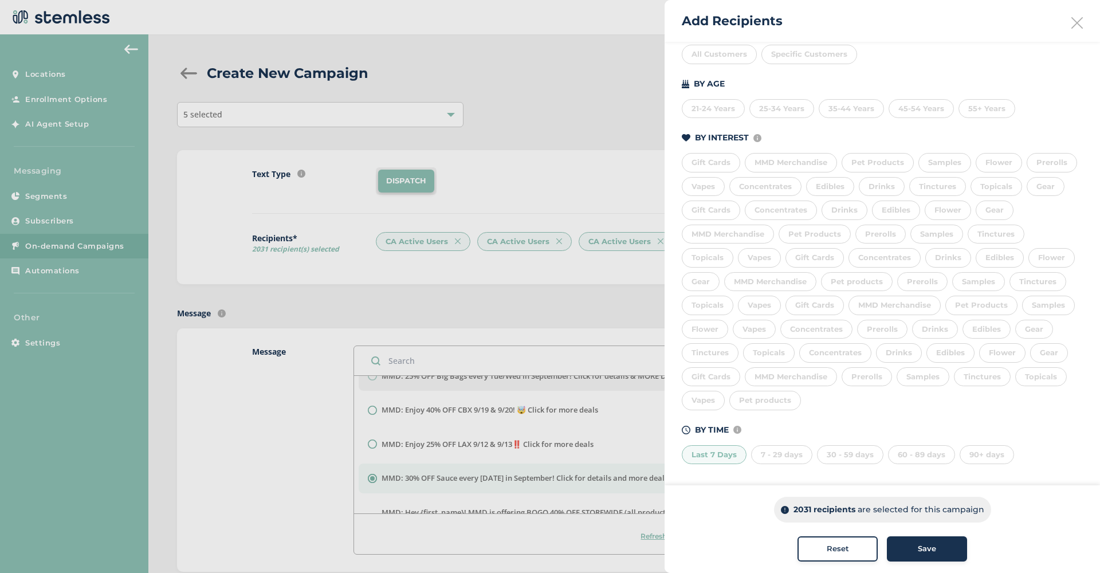
click at [785, 447] on div "7 - 29 days" at bounding box center [781, 454] width 61 height 19
click at [844, 453] on div "30 - 59 days" at bounding box center [850, 454] width 66 height 19
click at [926, 556] on button "Save" at bounding box center [927, 548] width 80 height 25
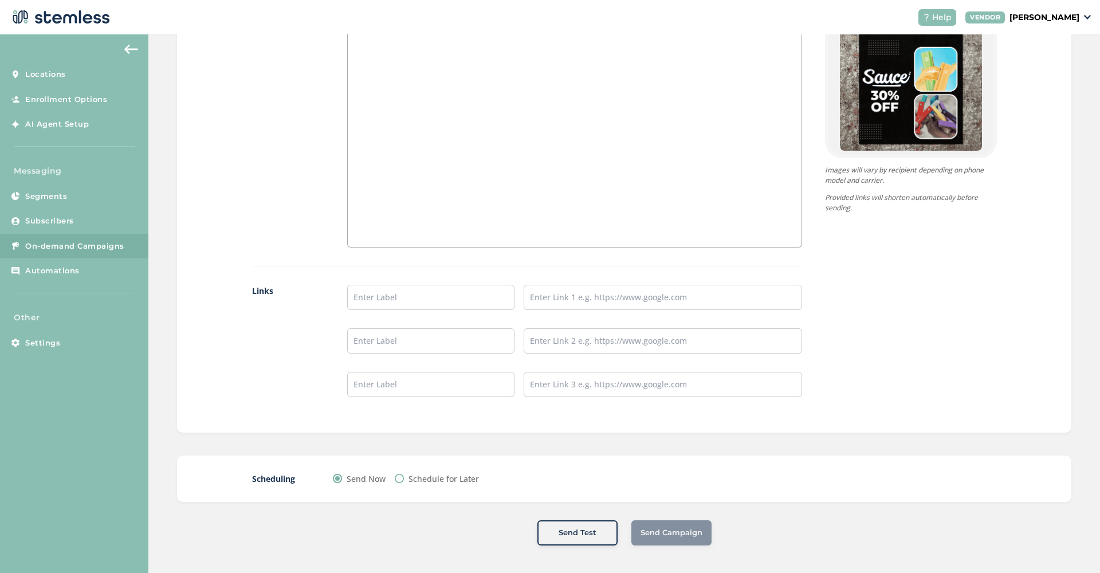
scroll to position [779, 0]
click at [436, 293] on input "text" at bounding box center [430, 297] width 167 height 25
type input "SHOP NOW"
click at [647, 306] on input "text" at bounding box center [662, 297] width 278 height 25
paste input "[URL][DOMAIN_NAME]"
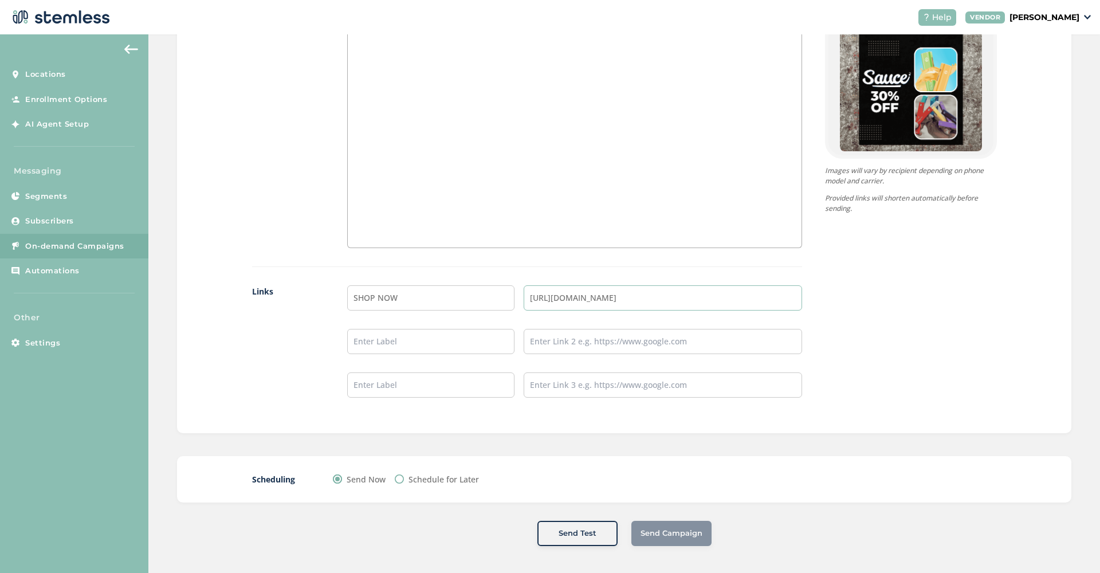
type input "[URL][DOMAIN_NAME]"
click at [451, 480] on label "Schedule for Later" at bounding box center [443, 479] width 70 height 12
click at [404, 480] on input "Schedule for Later" at bounding box center [399, 478] width 9 height 9
radio input "true"
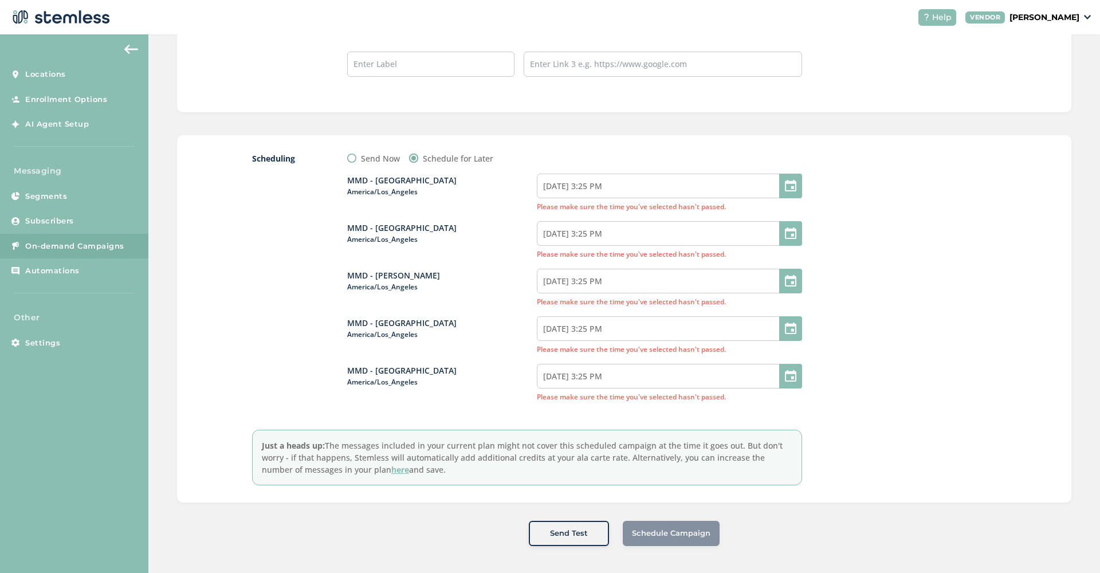
scroll to position [0, 0]
click at [643, 185] on input "[DATE] 3:25 PM" at bounding box center [669, 186] width 265 height 25
select select "15"
select select "25"
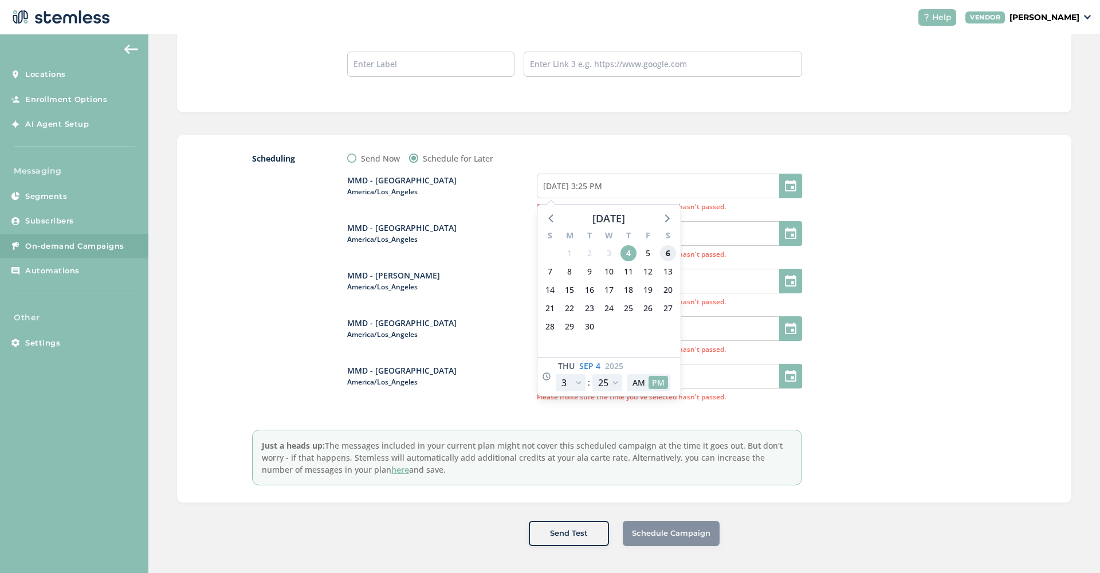
click at [668, 250] on span "6" at bounding box center [668, 253] width 16 height 16
type input "[DATE] 3:25 PM"
select select "21"
type input "[DATE] 9:25 PM"
select select "21"
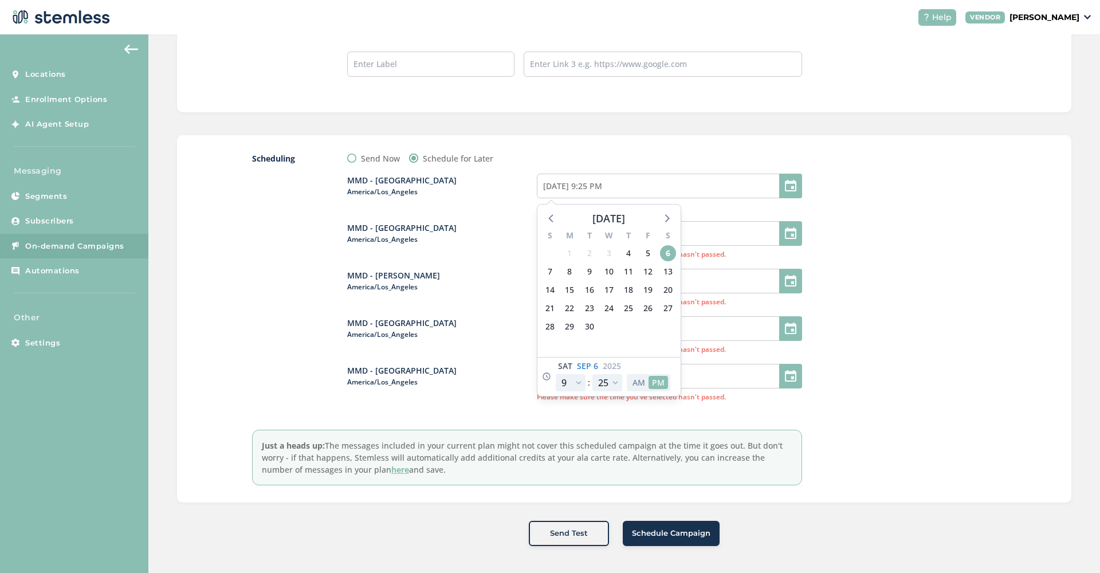
click at [637, 384] on button "AM" at bounding box center [638, 382] width 19 height 13
type input "[DATE] 9:25 AM"
select select "9"
click at [879, 237] on div at bounding box center [911, 318] width 172 height 333
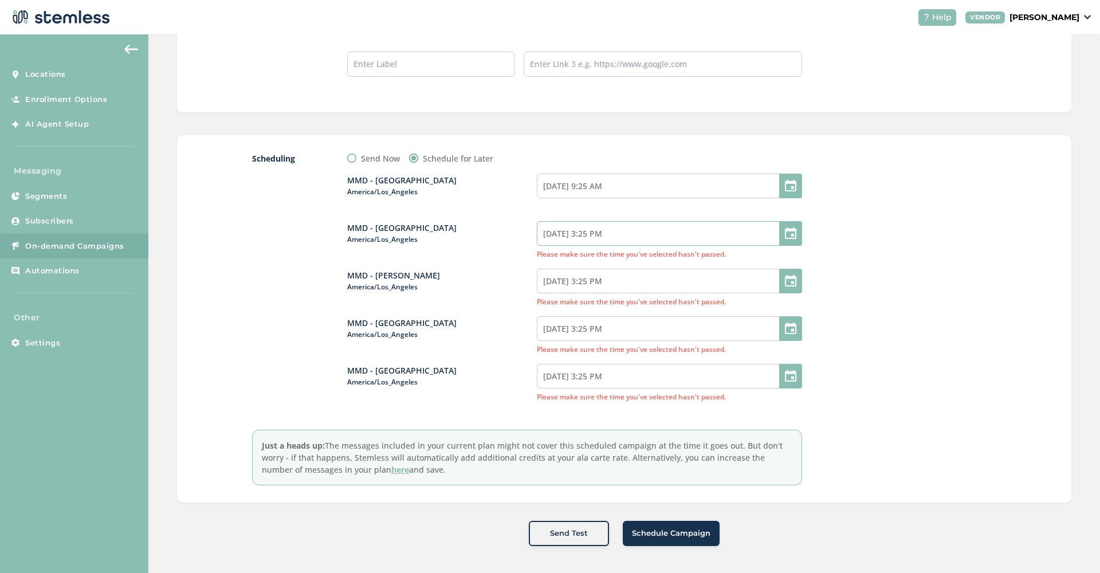
click at [631, 233] on input "[DATE] 3:25 PM" at bounding box center [669, 233] width 265 height 25
select select "15"
select select "25"
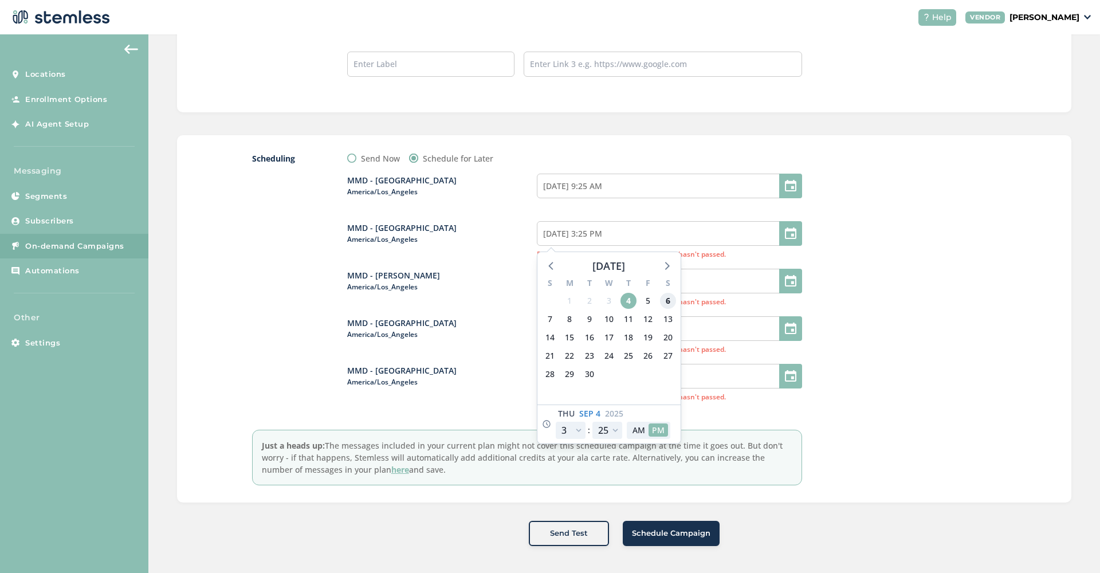
click at [668, 296] on span "6" at bounding box center [668, 301] width 16 height 16
type input "[DATE] 3:25 PM"
select select "21"
type input "[DATE] 9:25 PM"
select select "21"
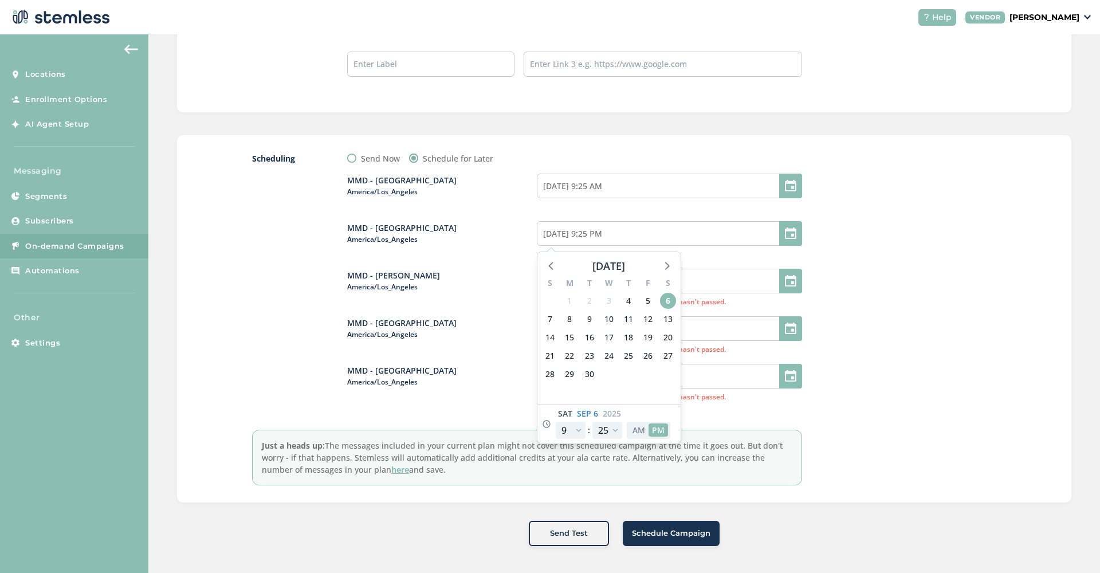
click at [639, 430] on button "AM" at bounding box center [638, 429] width 19 height 13
type input "[DATE] 9:25 AM"
select select "9"
click at [919, 243] on div at bounding box center [911, 318] width 172 height 333
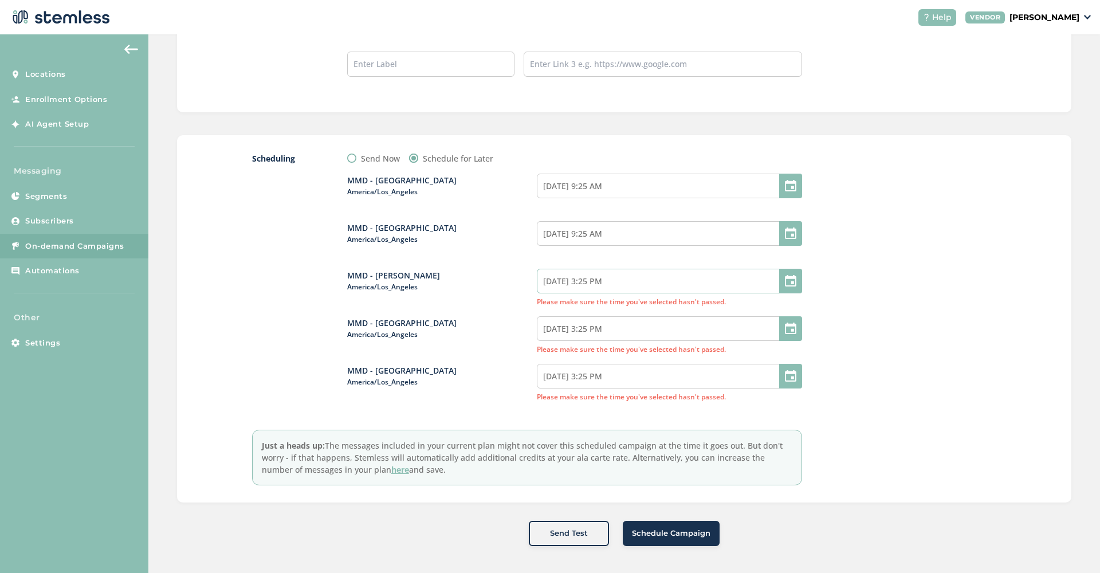
click at [635, 282] on input "[DATE] 3:25 PM" at bounding box center [669, 281] width 265 height 25
select select "15"
select select "25"
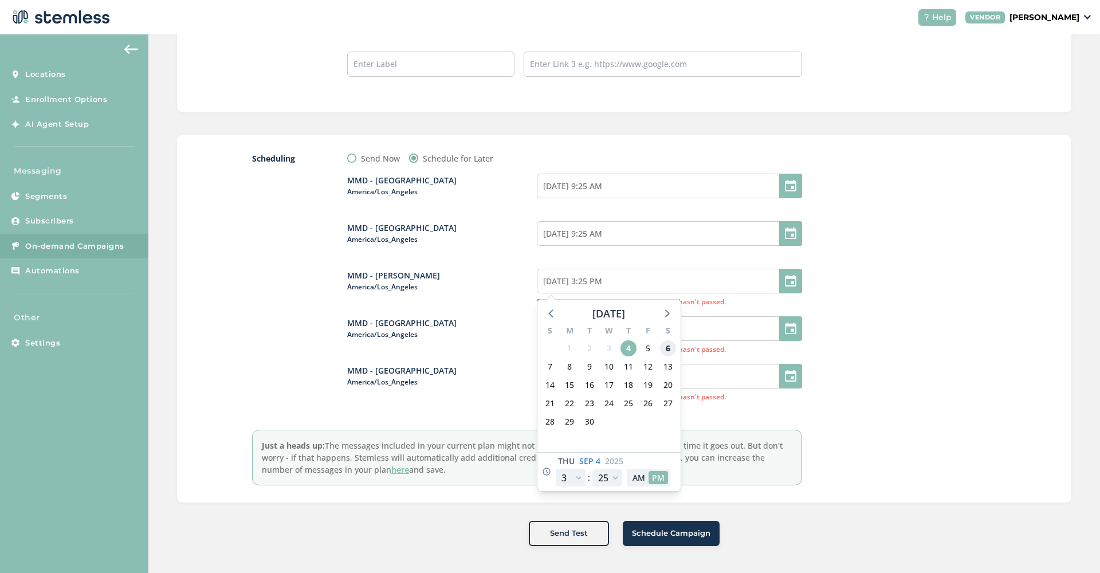
click at [666, 344] on span "6" at bounding box center [668, 348] width 16 height 16
type input "[DATE] 3:25 PM"
select select "21"
type input "[DATE] 9:25 PM"
select select "21"
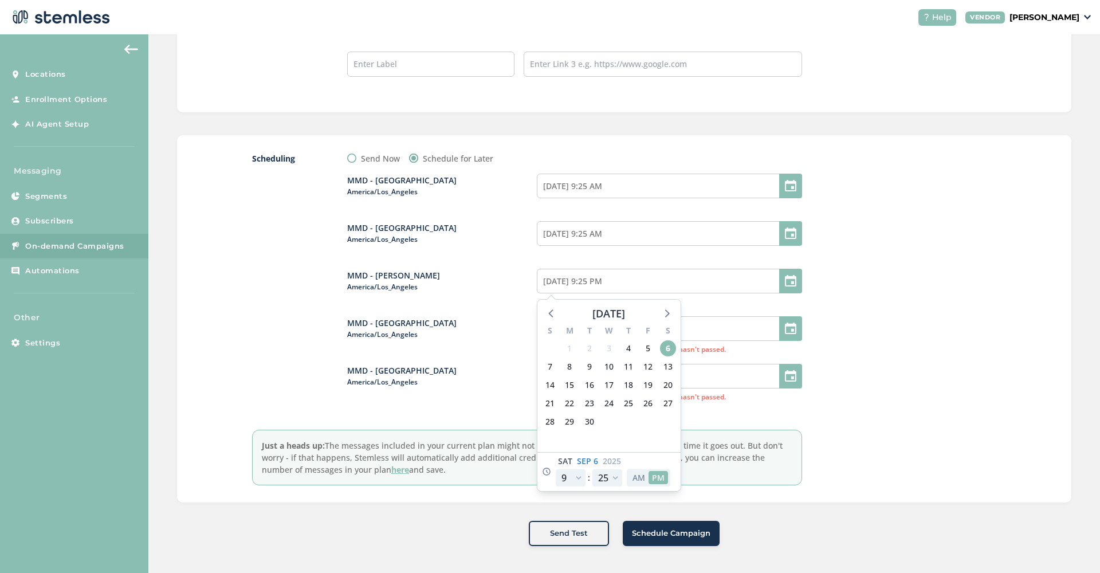
click at [640, 477] on button "AM" at bounding box center [638, 477] width 19 height 13
type input "[DATE] 9:25 AM"
select select "9"
click at [893, 373] on div at bounding box center [911, 318] width 172 height 333
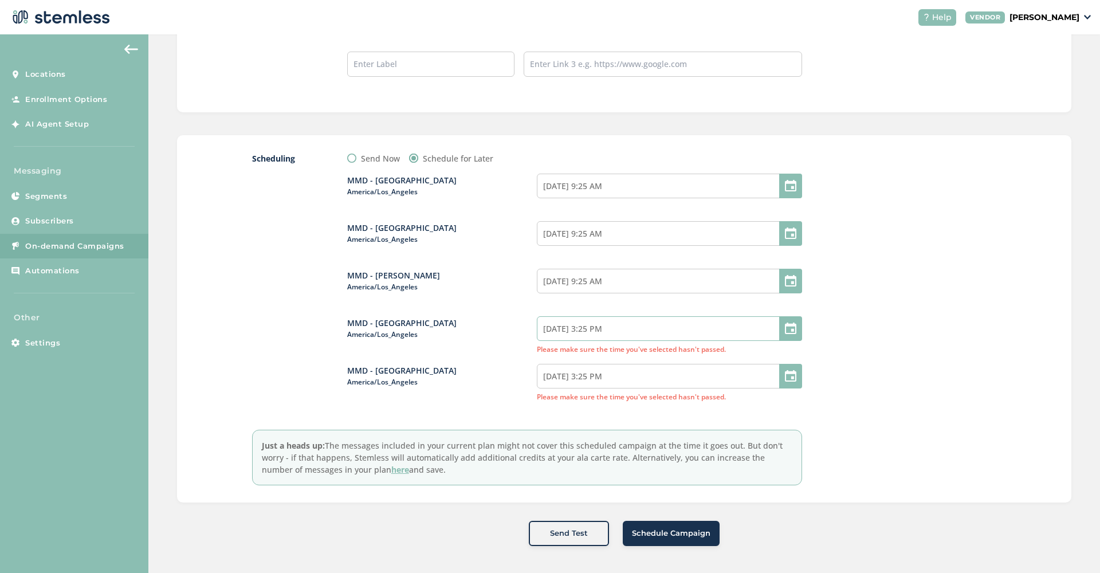
click at [613, 329] on input "[DATE] 3:25 PM" at bounding box center [669, 328] width 265 height 25
select select "15"
select select "25"
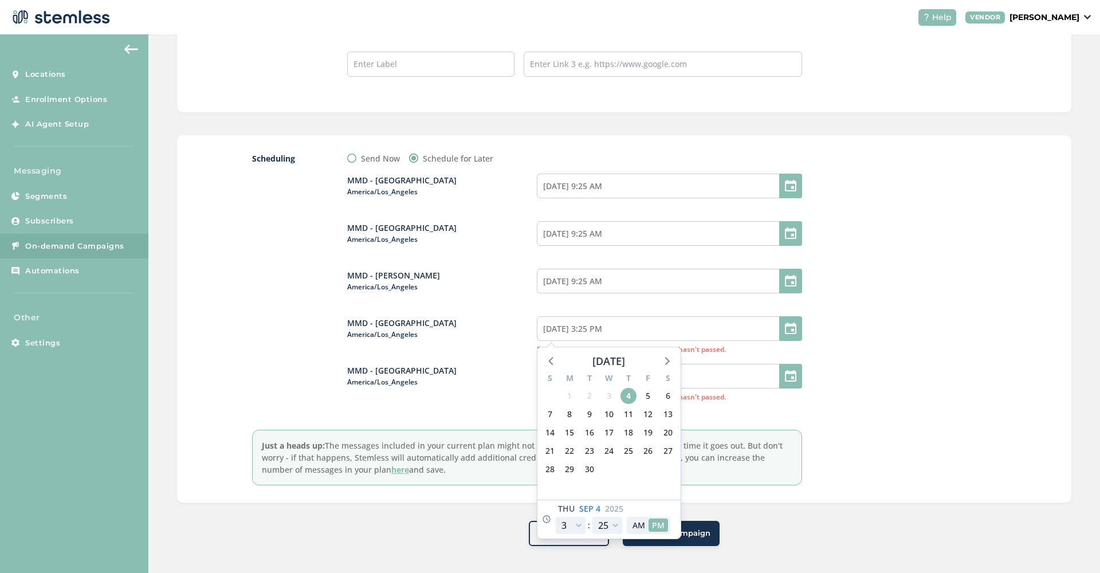
click at [662, 387] on div "6" at bounding box center [667, 396] width 19 height 18
click at [666, 392] on span "6" at bounding box center [668, 396] width 16 height 16
type input "[DATE] 3:25 PM"
select select "21"
type input "[DATE] 9:25 PM"
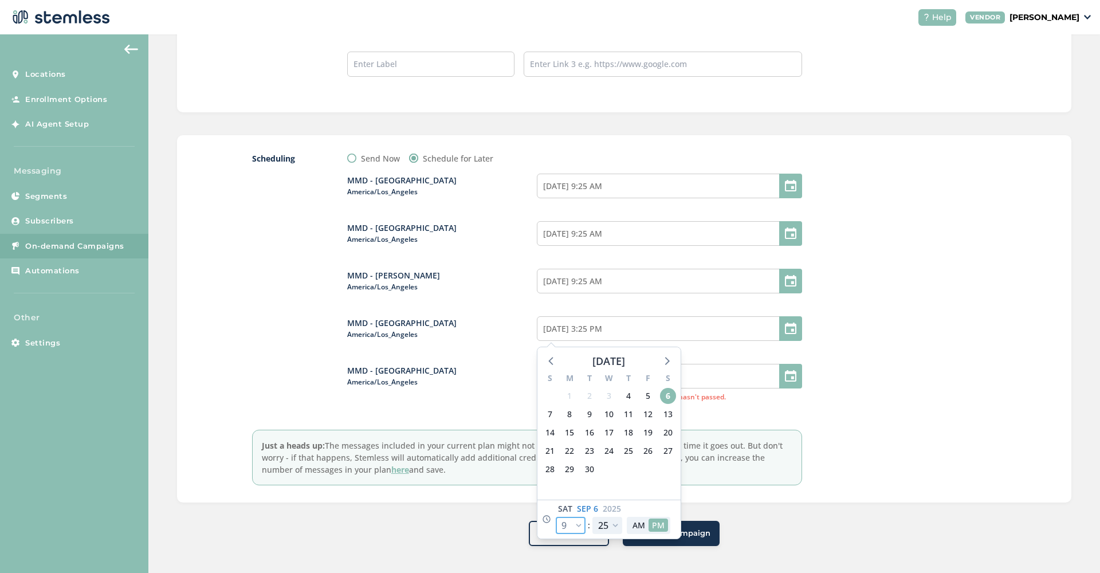
select select "21"
click at [636, 529] on button "AM" at bounding box center [638, 524] width 19 height 13
type input "[DATE] 9:25 AM"
select select "9"
click at [868, 419] on div at bounding box center [911, 318] width 172 height 333
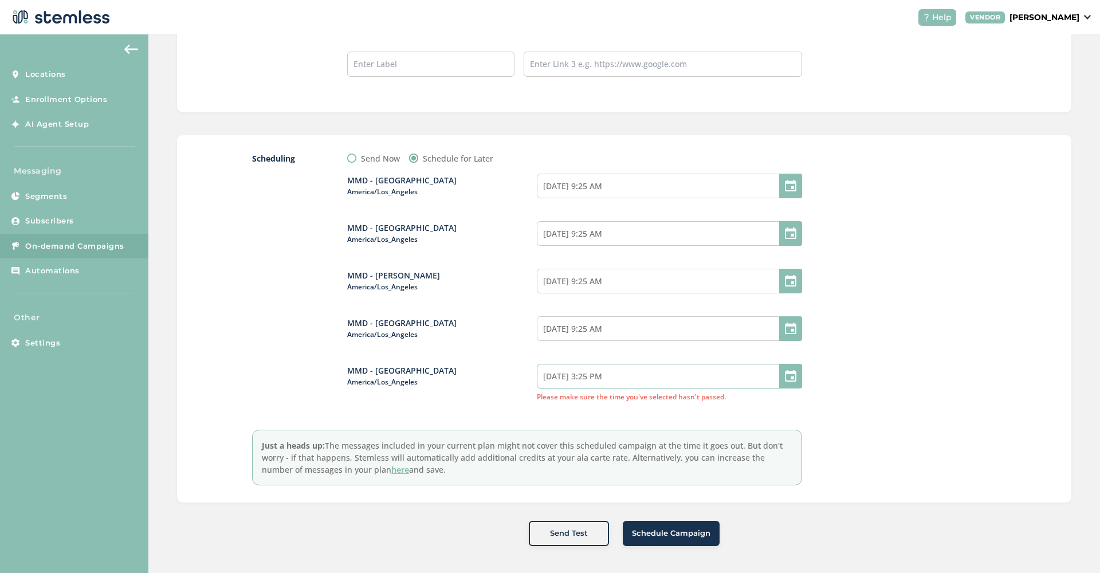
click at [636, 384] on input "[DATE] 3:25 PM" at bounding box center [669, 376] width 265 height 25
select select "15"
select select "25"
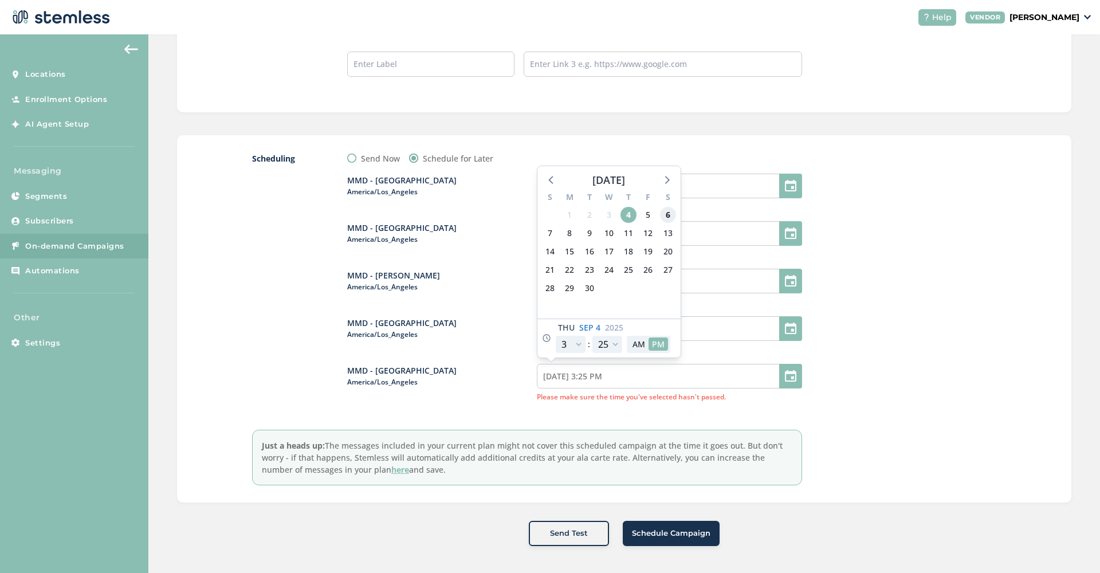
click at [667, 213] on span "6" at bounding box center [668, 215] width 16 height 16
type input "[DATE] 3:25 PM"
select select "21"
type input "[DATE] 9:25 PM"
select select "21"
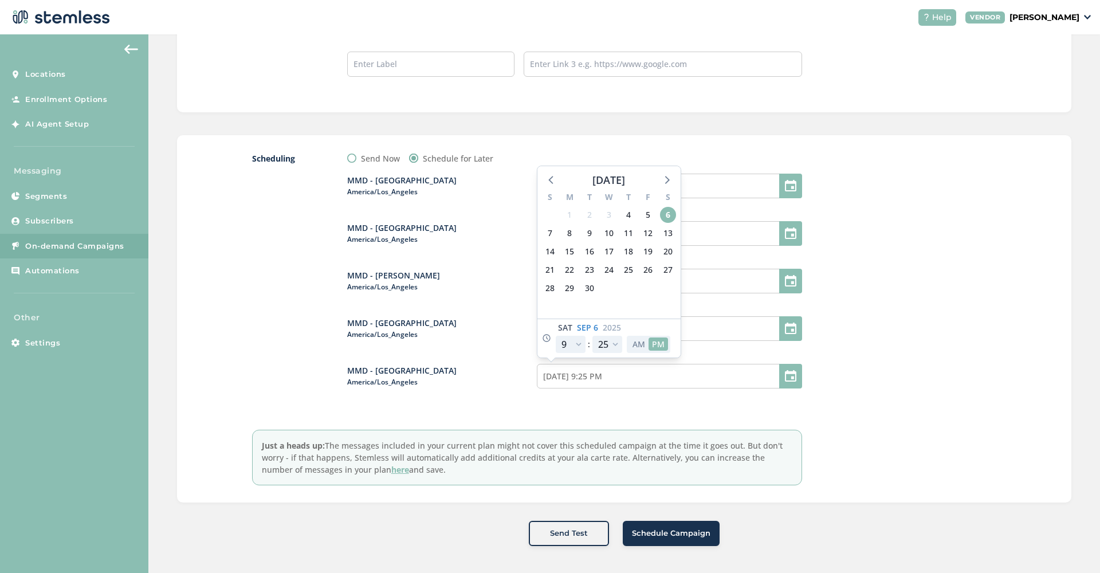
click at [644, 337] on button "AM" at bounding box center [638, 343] width 19 height 13
type input "[DATE] 9:25 AM"
select select "9"
click at [918, 225] on div at bounding box center [911, 318] width 172 height 333
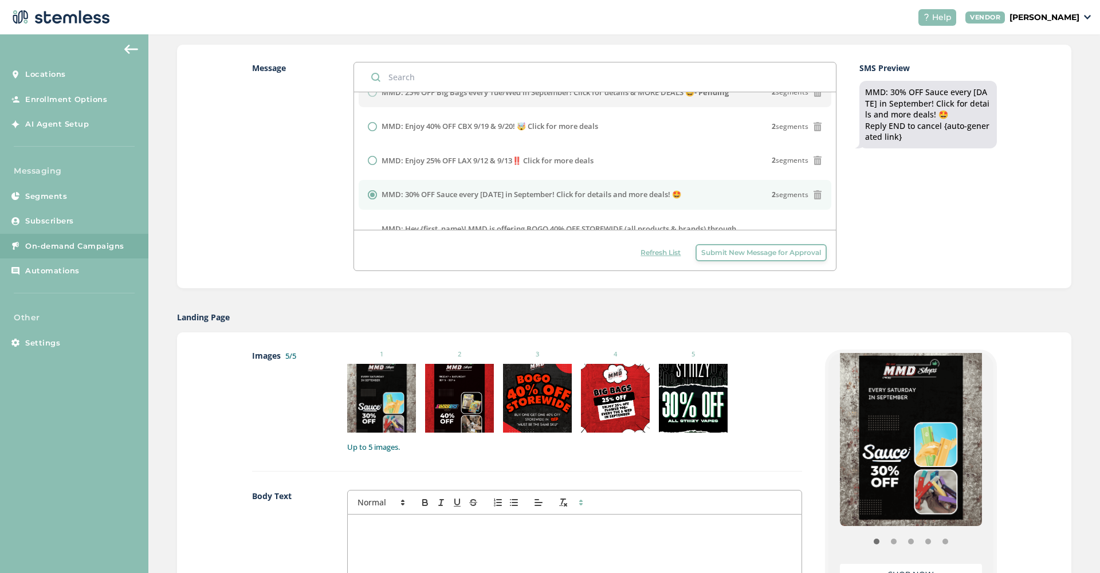
scroll to position [411, 0]
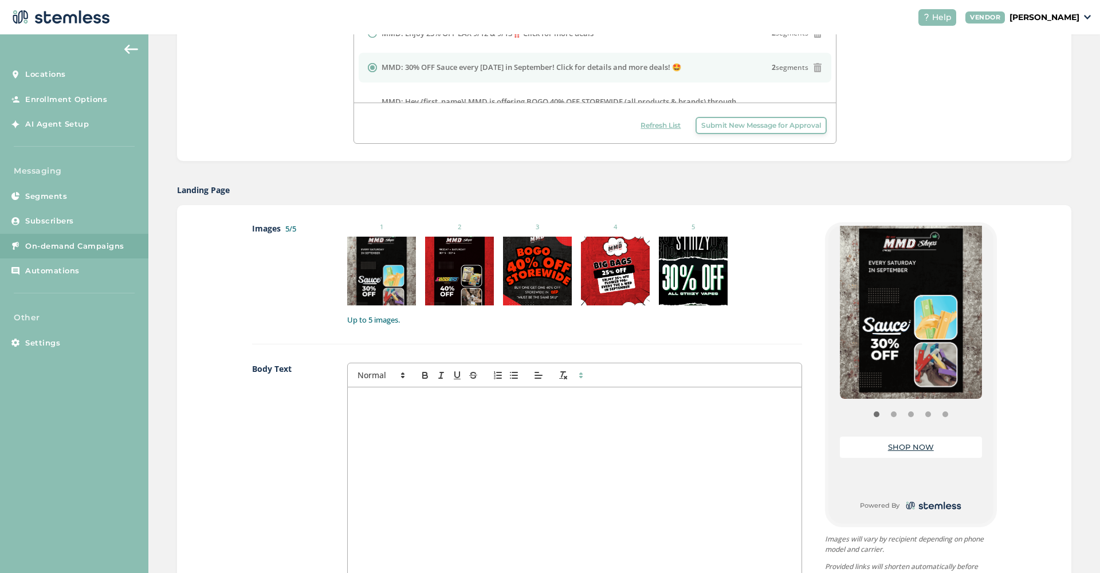
click at [487, 486] on div at bounding box center [574, 501] width 453 height 229
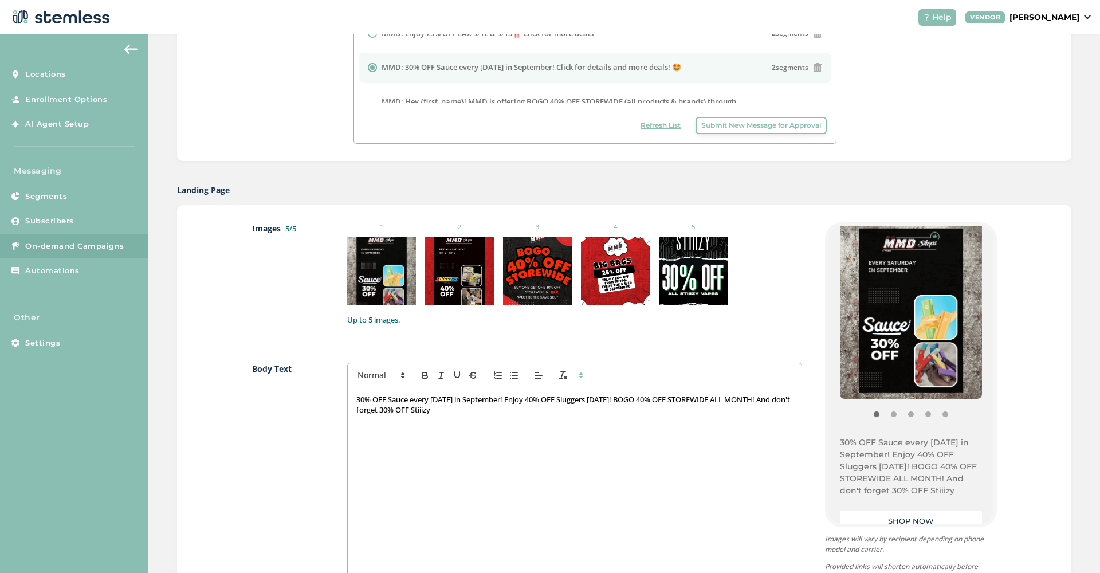
drag, startPoint x: 402, startPoint y: 407, endPoint x: 409, endPoint y: 407, distance: 6.9
click at [402, 407] on p "30% OFF Sauce every [DATE] in September! Enjoy 40% OFF Sluggers [DATE]! BOGO 40…" at bounding box center [574, 404] width 436 height 21
click at [534, 406] on p "30% OFF Sauce every [DATE] in September! Enjoy 40% OFF Sluggers [DATE]! BOGO 40…" at bounding box center [574, 404] width 436 height 21
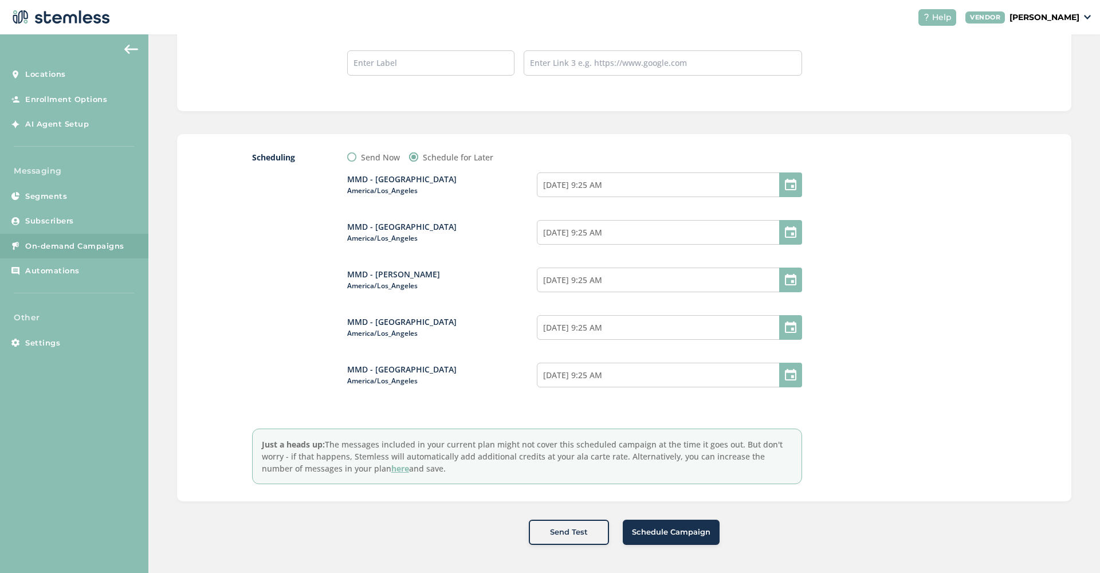
scroll to position [1100, 0]
click at [673, 536] on span "Schedule Campaign" at bounding box center [671, 532] width 78 height 11
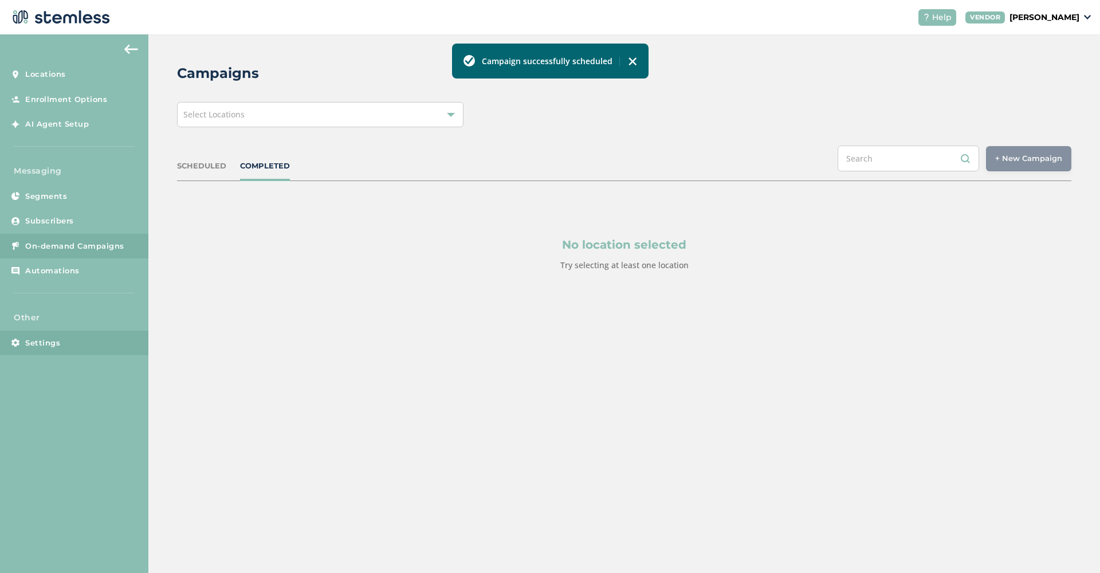
click at [56, 344] on span "Settings" at bounding box center [42, 342] width 35 height 11
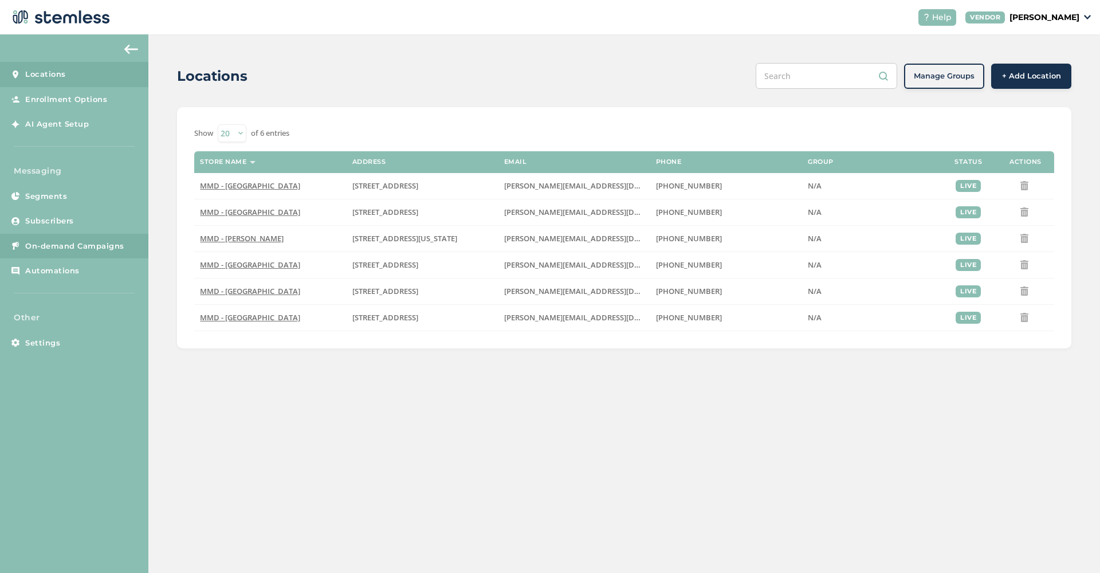
click at [94, 250] on link "On-demand Campaigns" at bounding box center [74, 246] width 148 height 25
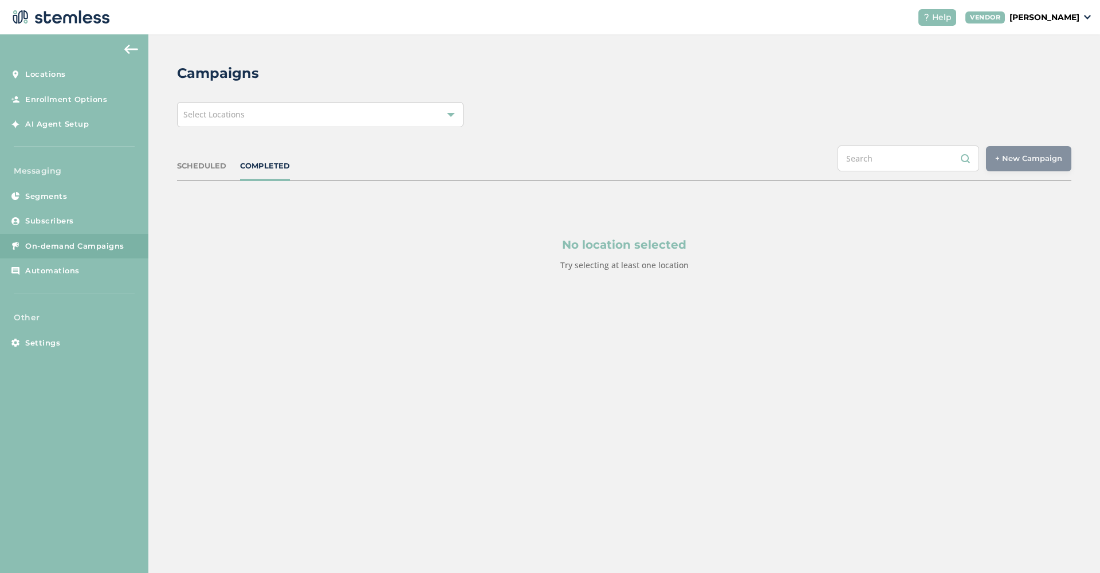
click at [452, 116] on div at bounding box center [451, 115] width 8 height 8
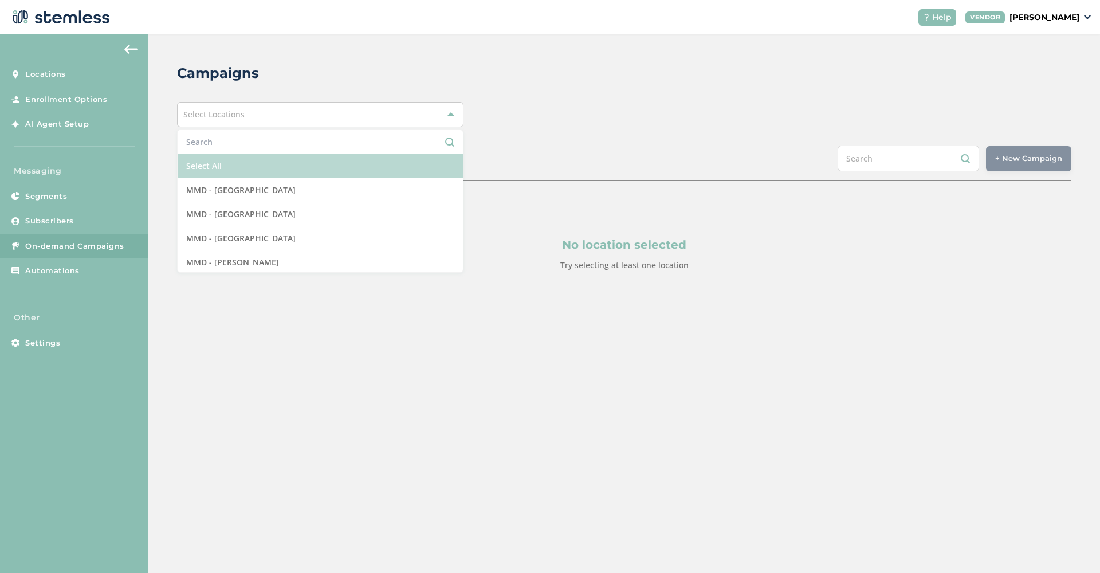
click at [374, 165] on li "Select All" at bounding box center [320, 166] width 285 height 24
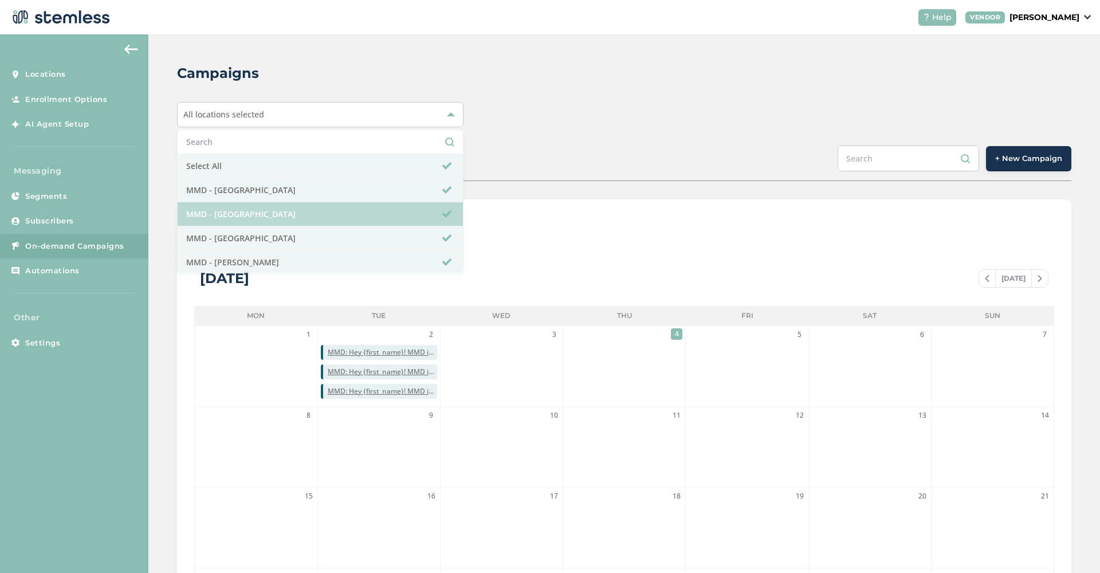
click at [383, 208] on li "MMD - [GEOGRAPHIC_DATA]" at bounding box center [320, 214] width 285 height 24
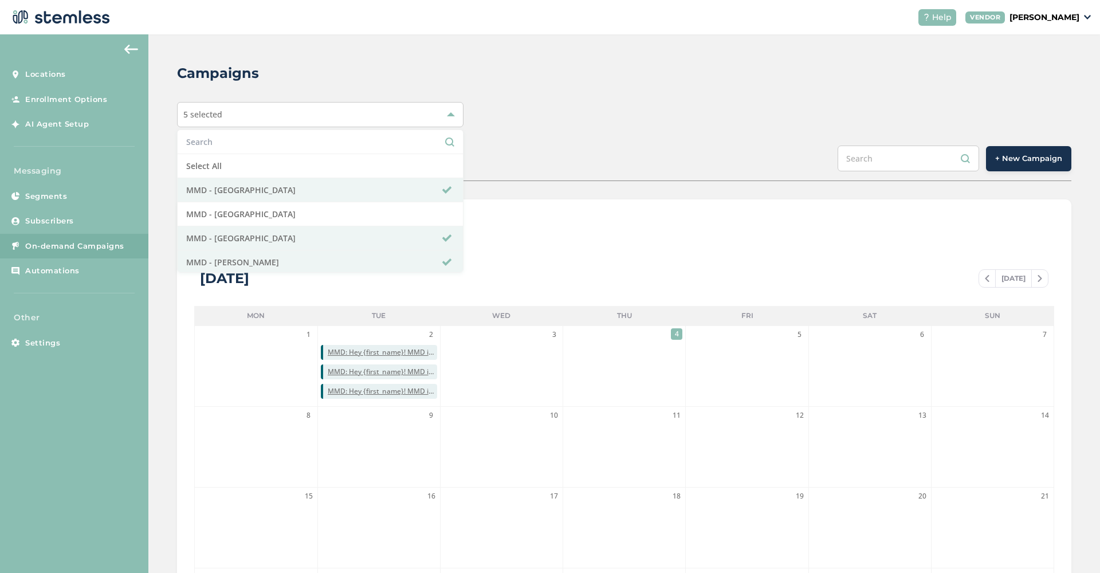
click at [1026, 158] on span "+ New Campaign" at bounding box center [1028, 158] width 67 height 11
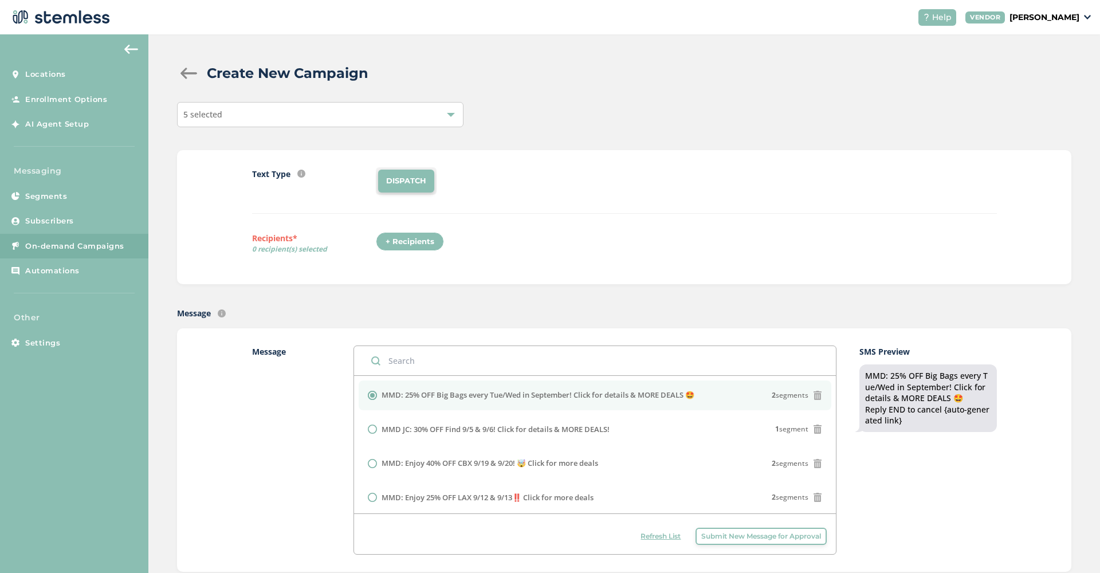
click at [422, 237] on div "+ Recipients" at bounding box center [410, 241] width 68 height 19
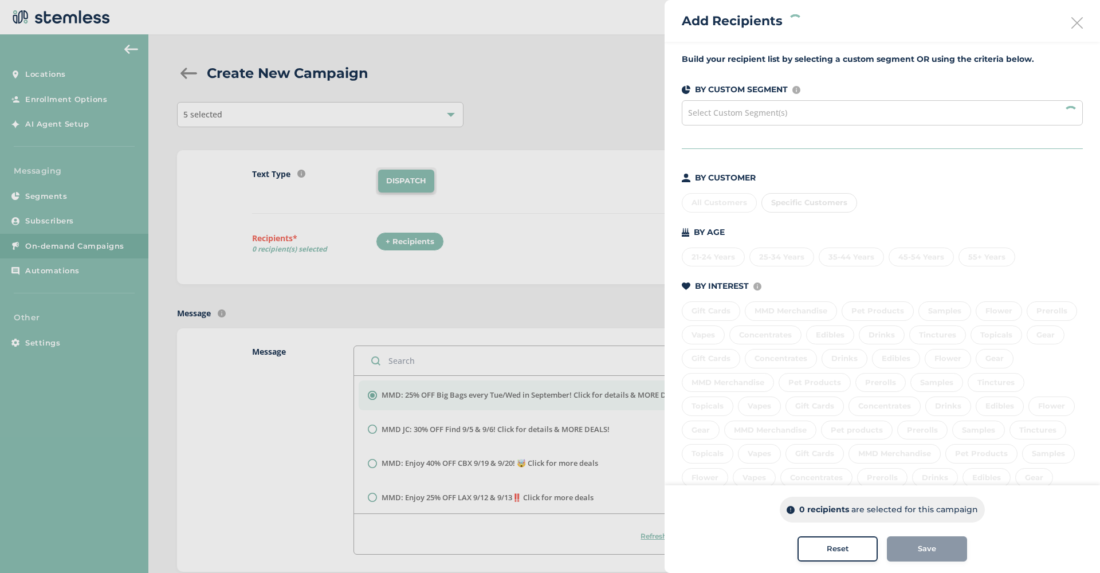
click at [893, 108] on div "Select Custom Segment(s)" at bounding box center [882, 112] width 401 height 25
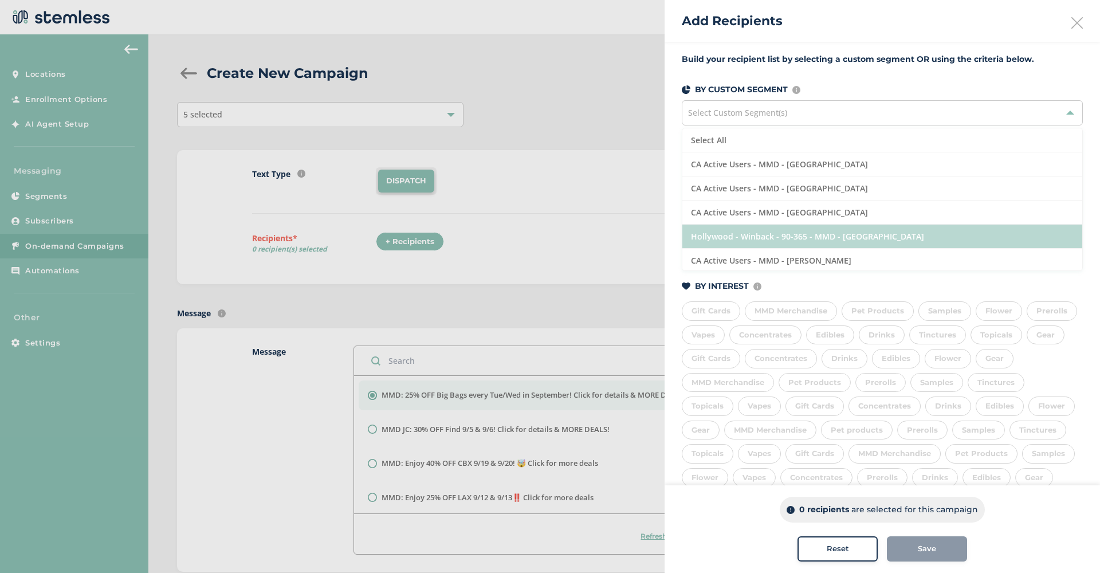
click at [887, 233] on li "Hollywood - Winback - 90-365 - MMD - Hollywood" at bounding box center [882, 237] width 400 height 24
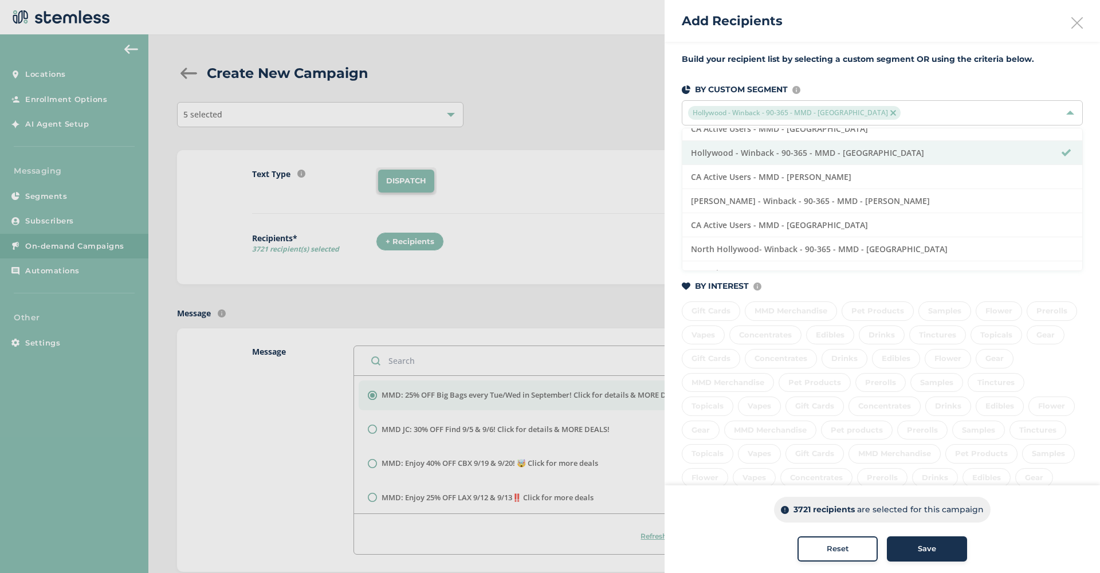
scroll to position [90, 0]
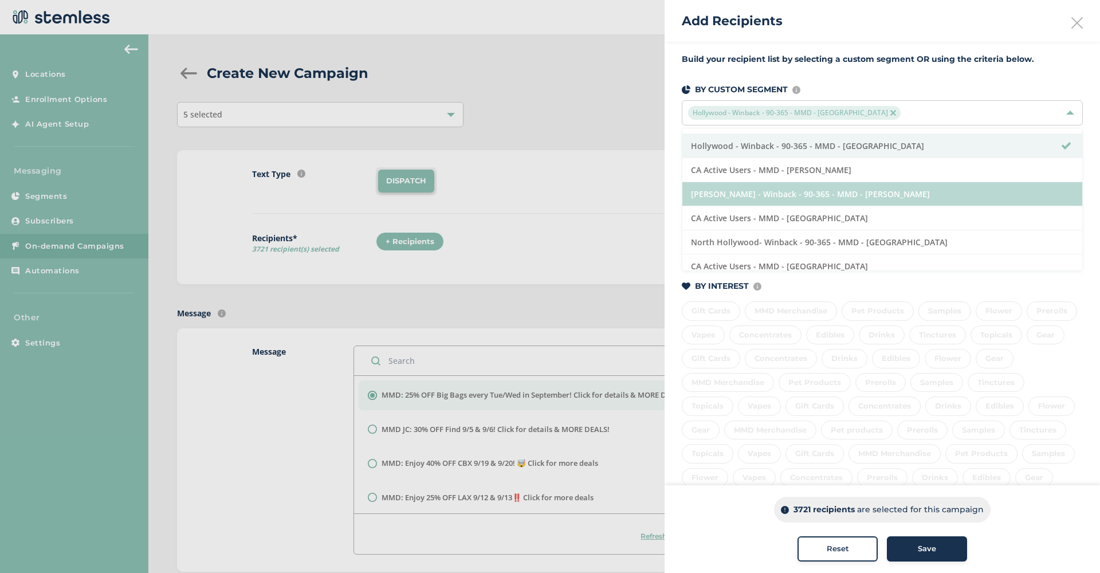
click at [912, 190] on li "Marina Del Rey - Winback - 90-365 - MMD - Marina Del Rey" at bounding box center [882, 194] width 400 height 24
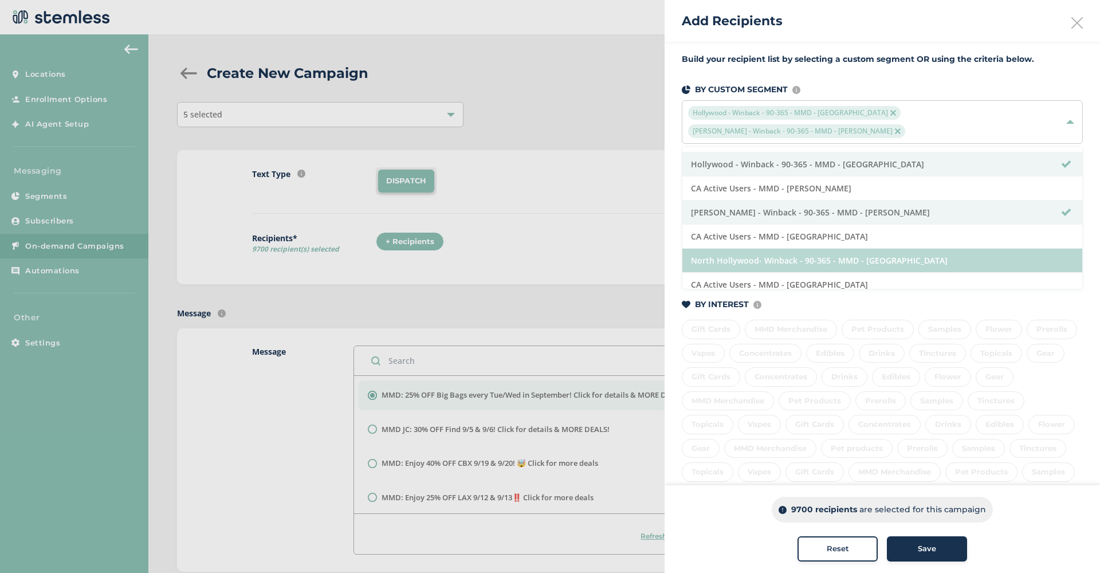
click at [899, 255] on li "North Hollywood- Winback - 90-365 - MMD - North Hollywood" at bounding box center [882, 261] width 400 height 24
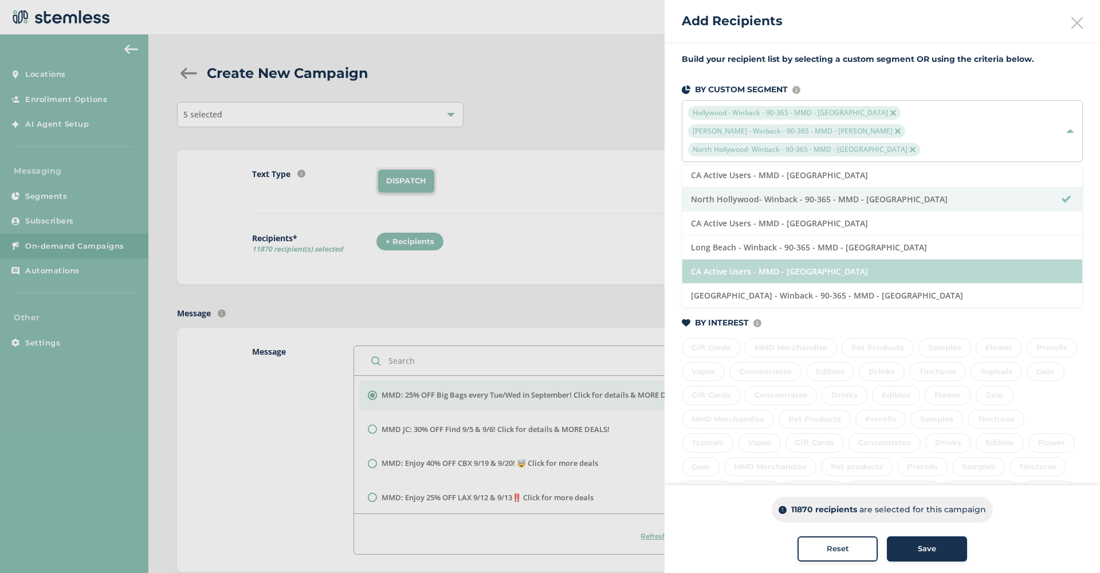
scroll to position [170, 0]
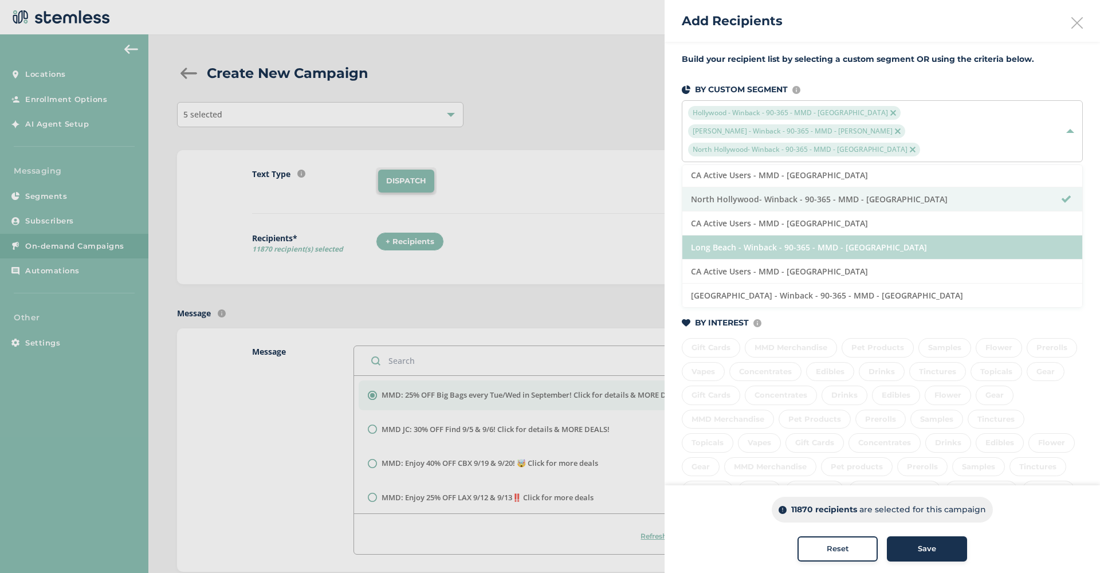
click at [901, 251] on li "Long Beach - Winback - 90-365 - MMD - [GEOGRAPHIC_DATA]" at bounding box center [882, 247] width 400 height 24
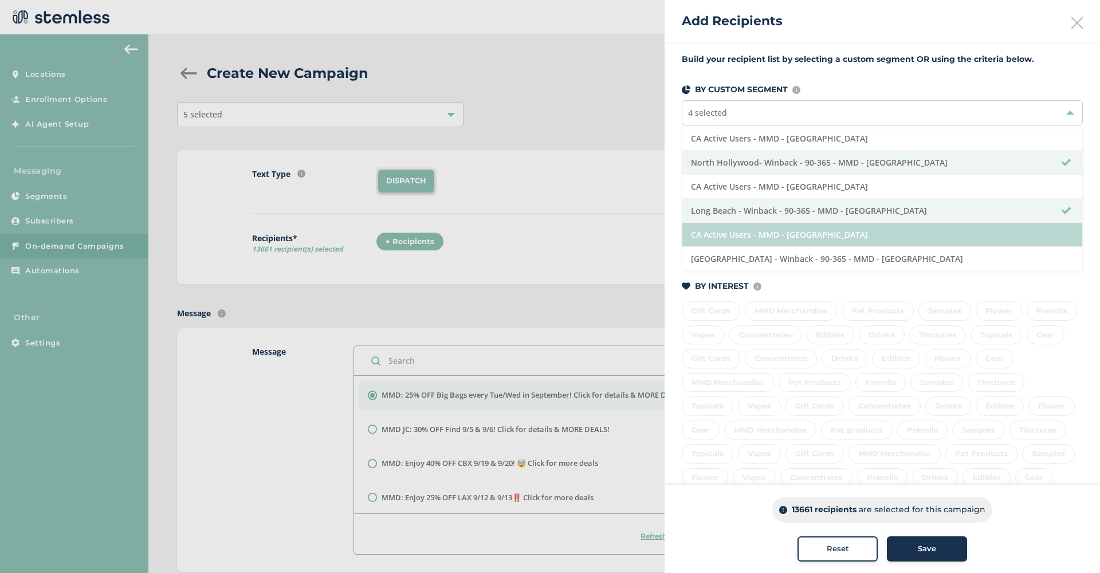
scroll to position [78, 0]
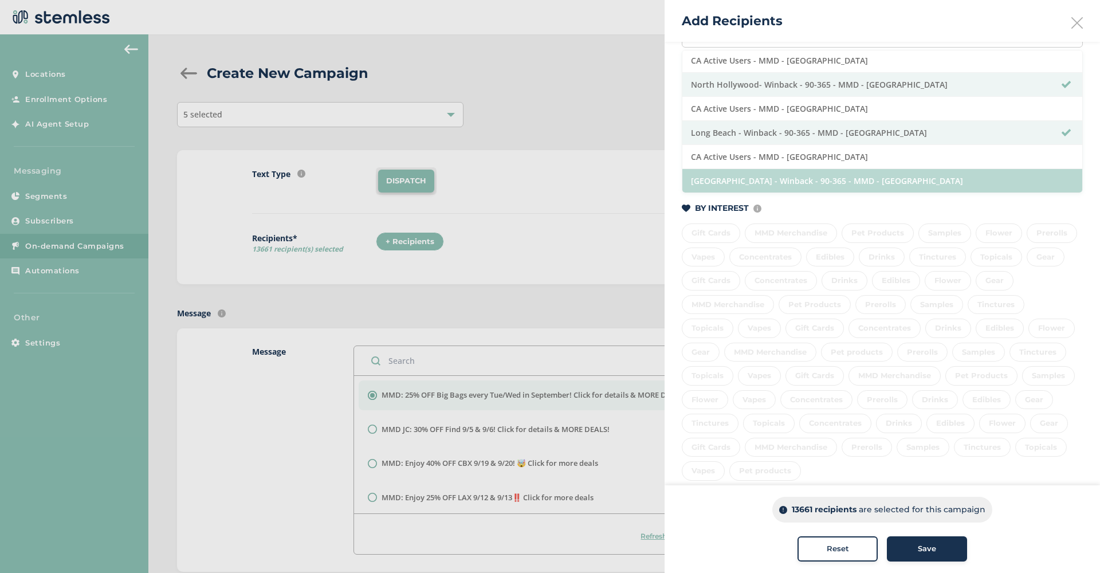
click at [886, 182] on li "[GEOGRAPHIC_DATA] - Winback - 90-365 - MMD - [GEOGRAPHIC_DATA]" at bounding box center [882, 180] width 400 height 23
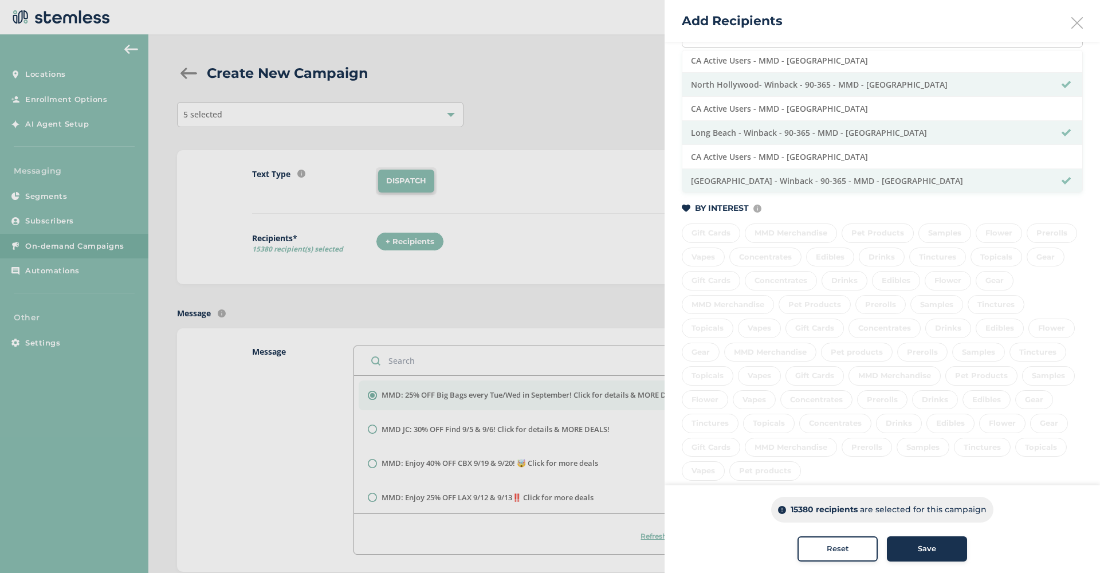
click at [916, 549] on div "Save" at bounding box center [927, 548] width 62 height 11
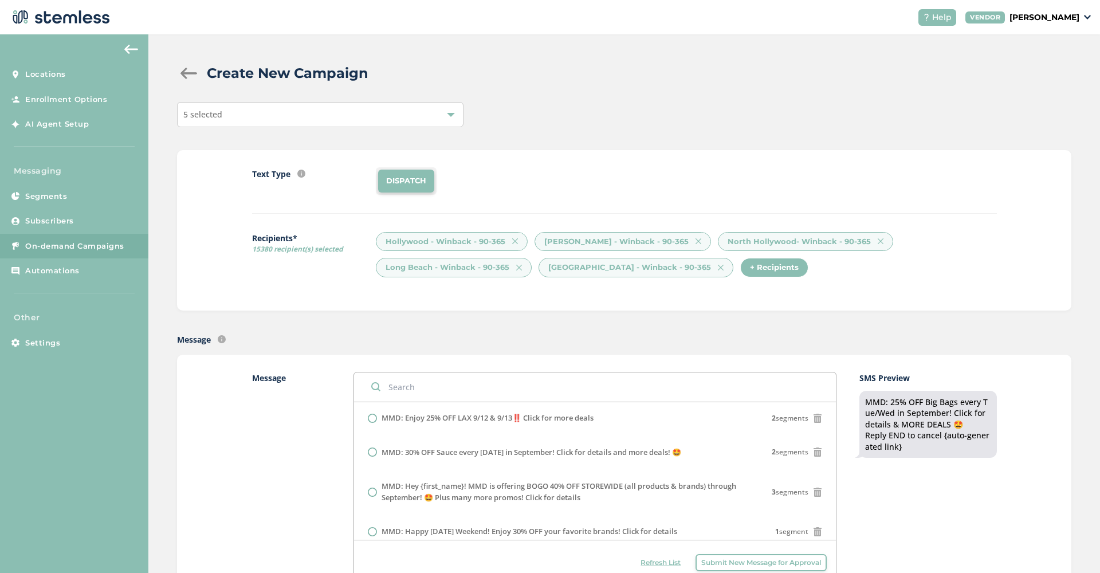
scroll to position [107, 0]
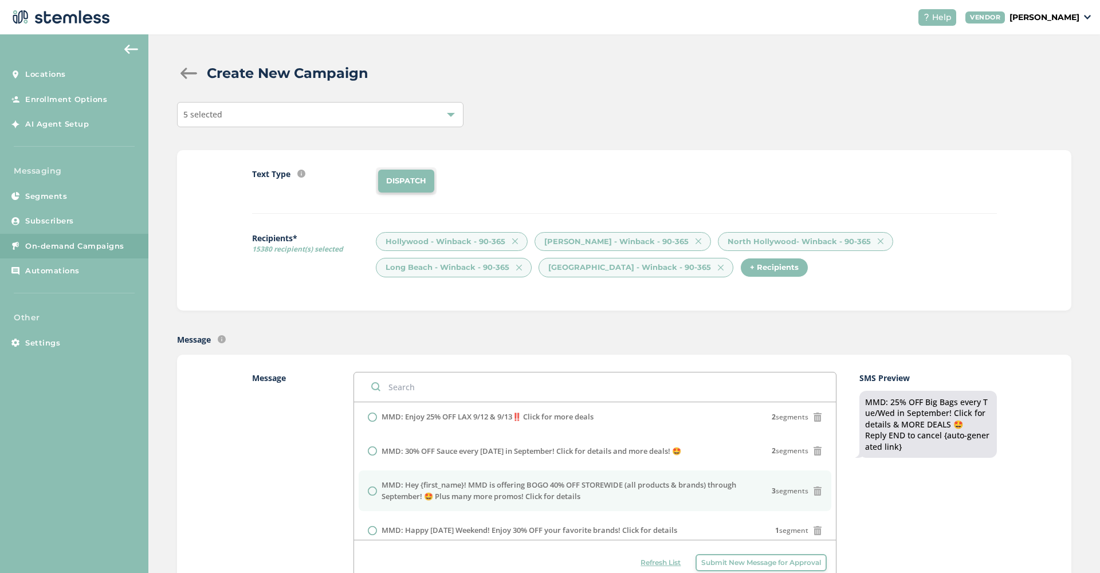
click at [594, 489] on label "MMD: Hey {first_name}! MMD is offering BOGO 40% OFF STOREWIDE (all products & b…" at bounding box center [576, 490] width 391 height 22
radio input "false"
radio input "true"
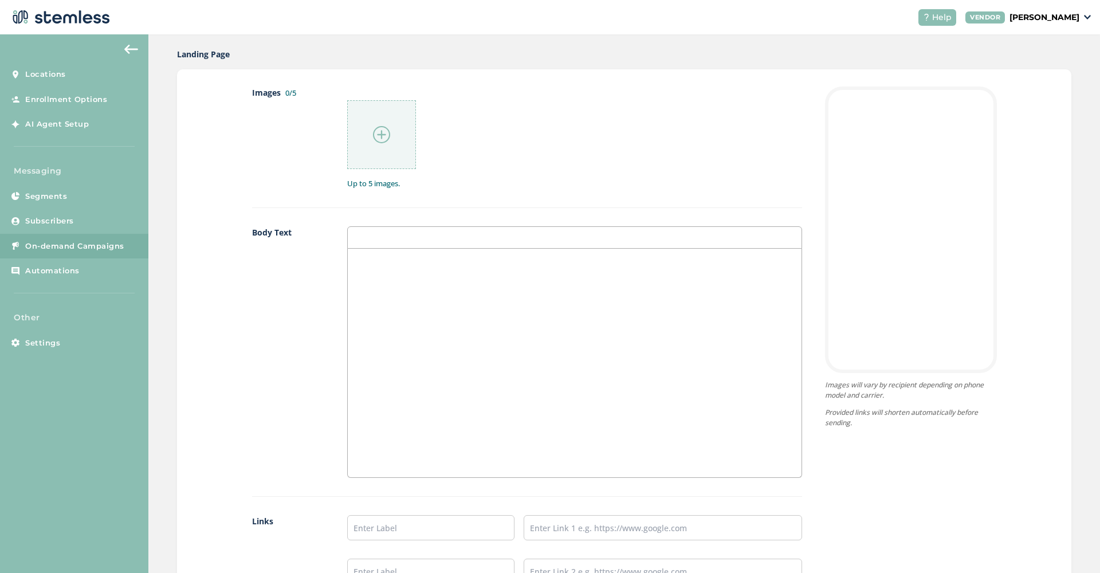
click at [383, 127] on img at bounding box center [381, 134] width 17 height 17
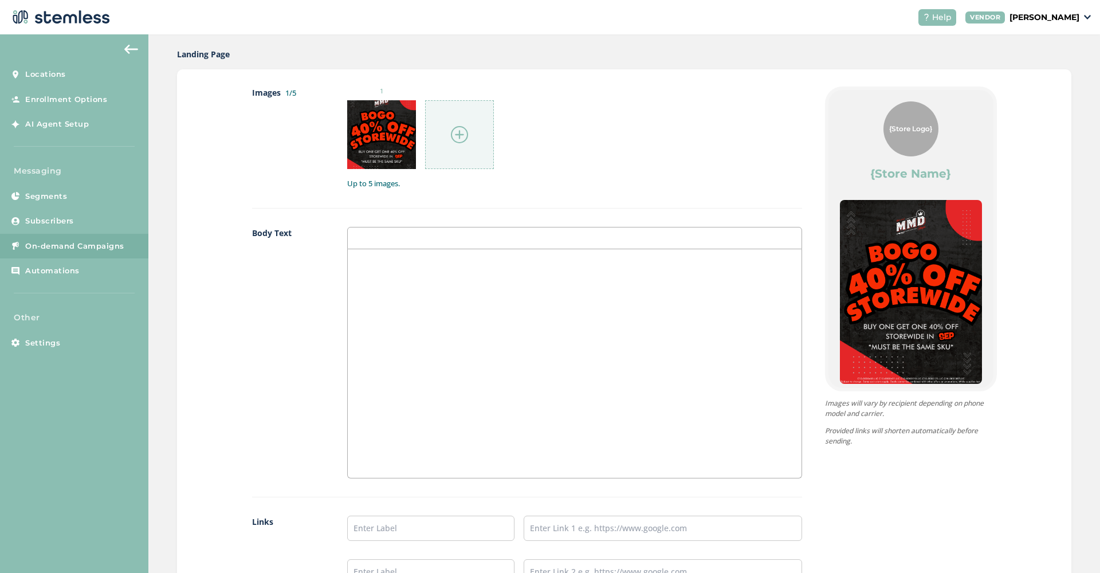
click at [464, 132] on img at bounding box center [459, 134] width 17 height 17
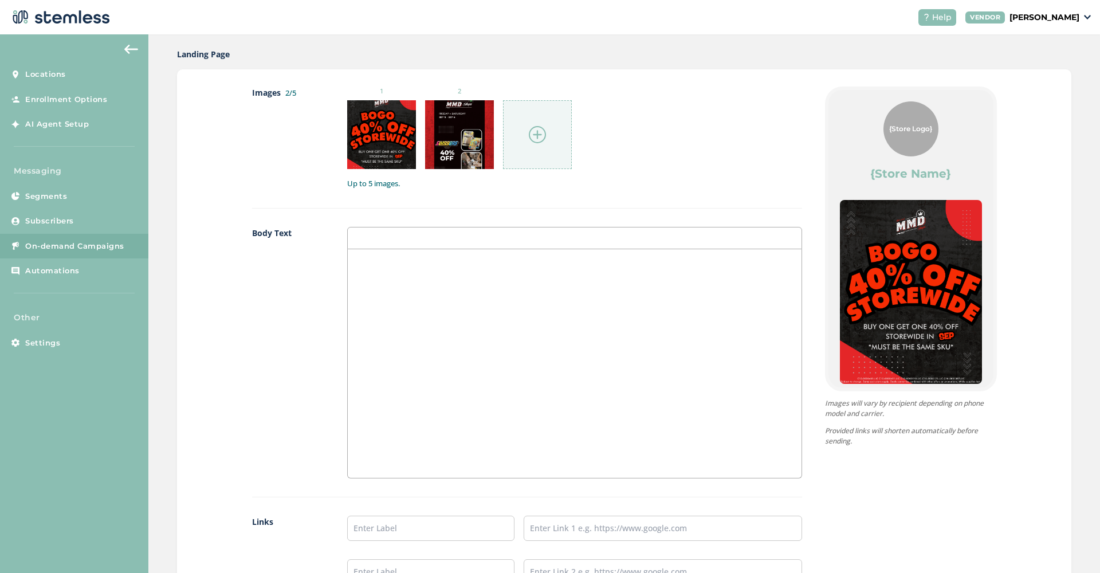
click at [541, 133] on img at bounding box center [537, 134] width 17 height 17
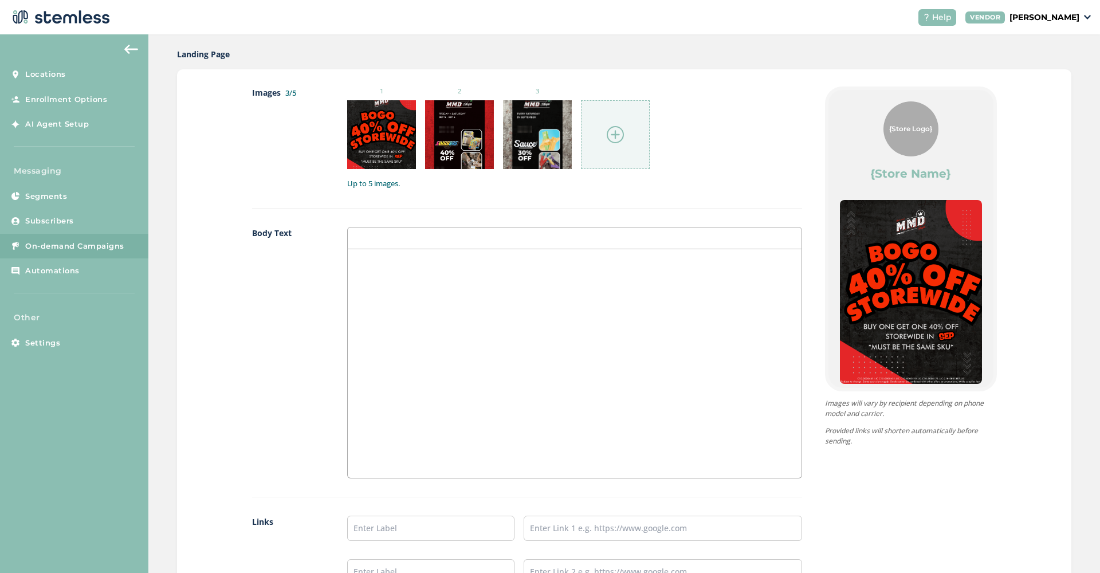
click at [613, 126] on img at bounding box center [615, 134] width 17 height 17
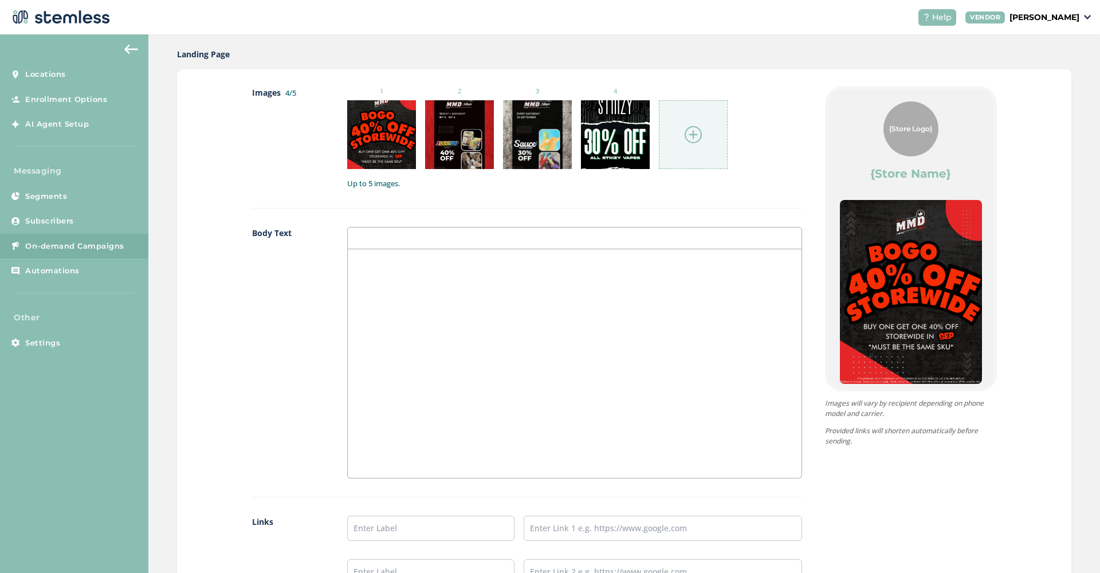
click at [690, 135] on img at bounding box center [692, 134] width 17 height 17
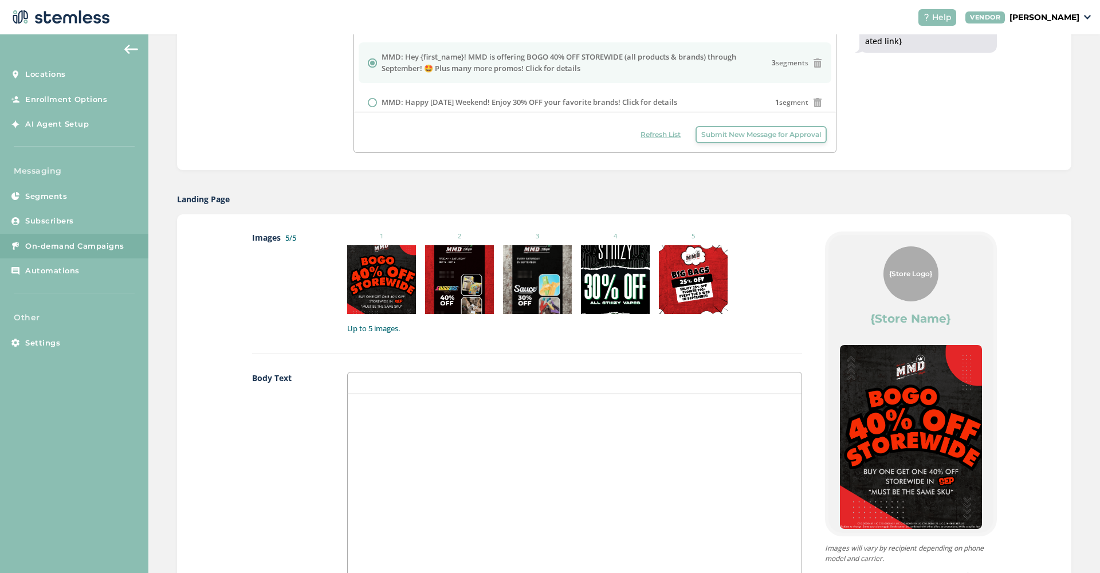
scroll to position [494, 0]
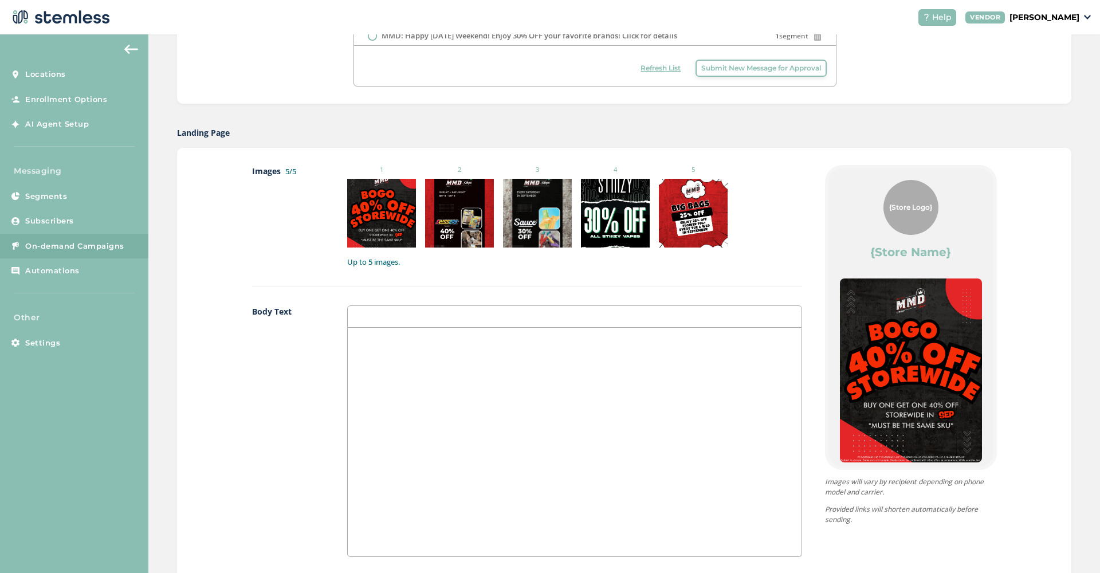
click at [599, 371] on div at bounding box center [574, 442] width 453 height 229
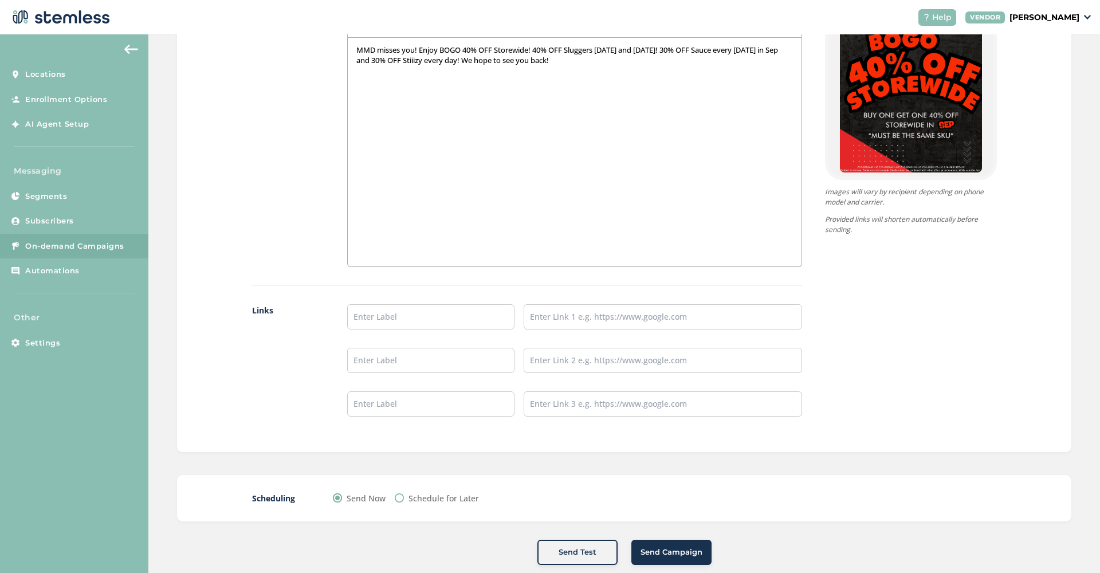
scroll to position [790, 0]
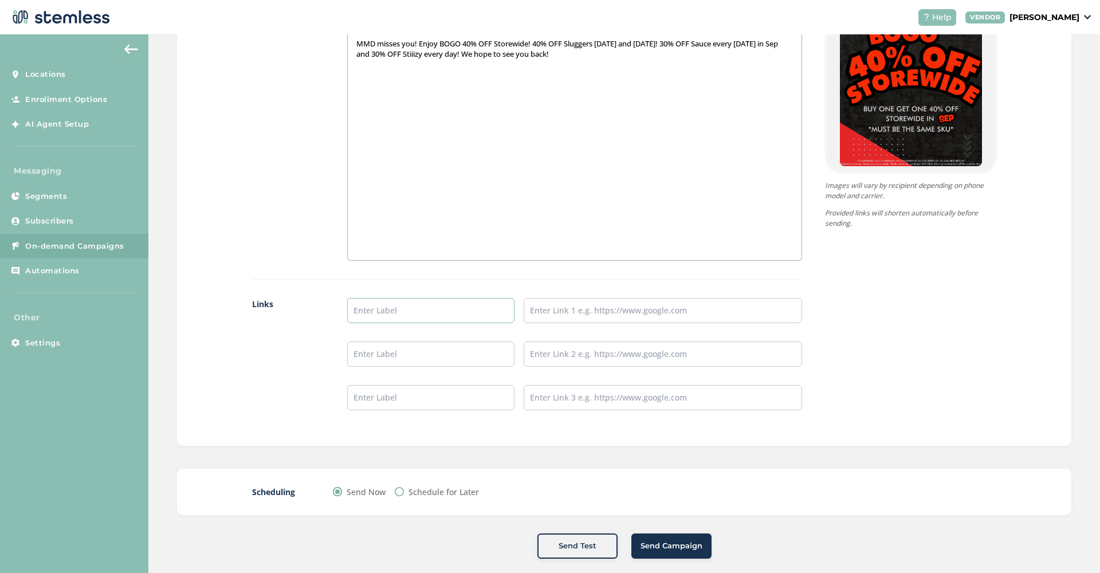
click at [451, 313] on input "text" at bounding box center [430, 310] width 167 height 25
type input "SHOP"
click at [551, 321] on ul "SHOP" at bounding box center [574, 354] width 454 height 112
click at [551, 312] on input "text" at bounding box center [662, 310] width 278 height 25
paste input "[URL][DOMAIN_NAME]"
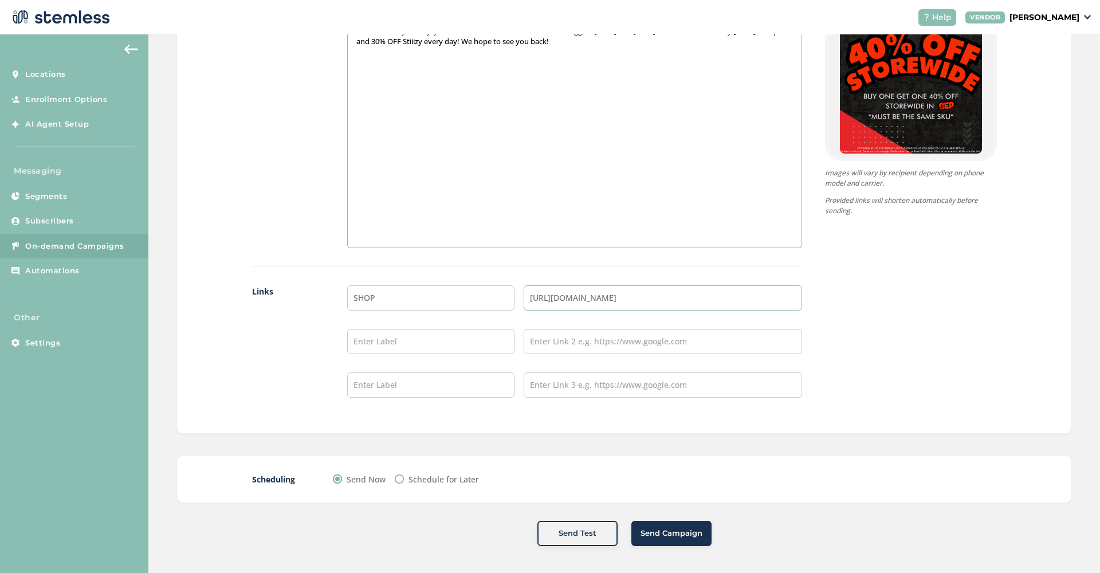
type input "[URL][DOMAIN_NAME]"
click at [446, 481] on label "Schedule for Later" at bounding box center [443, 479] width 70 height 12
click at [404, 481] on input "Schedule for Later" at bounding box center [399, 478] width 9 height 9
radio input "true"
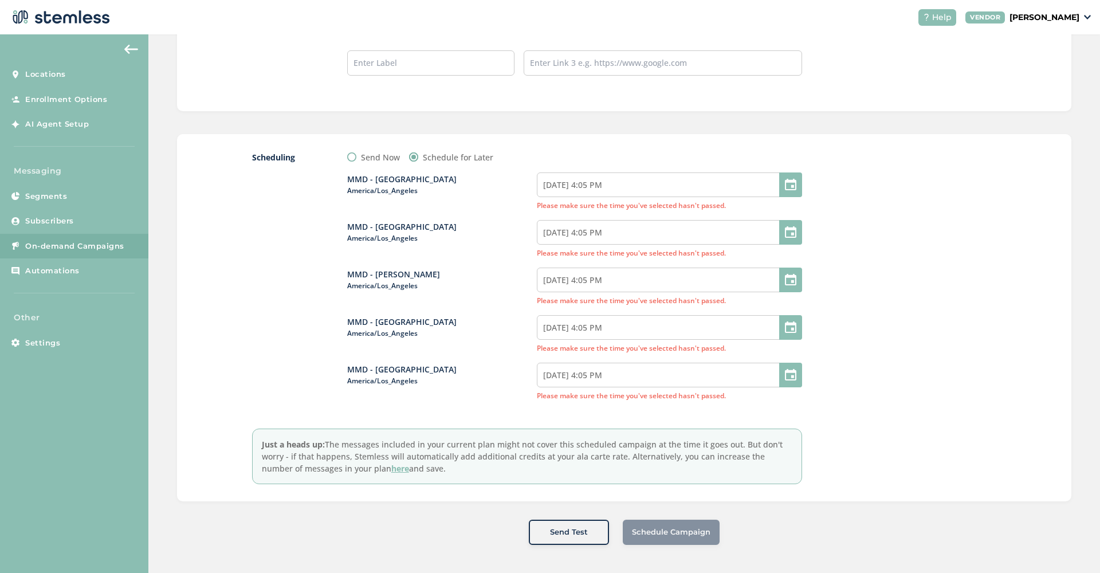
scroll to position [1124, 0]
click at [647, 190] on input "09/04/2025 4:05 PM" at bounding box center [669, 186] width 265 height 25
select select "16"
select select "5"
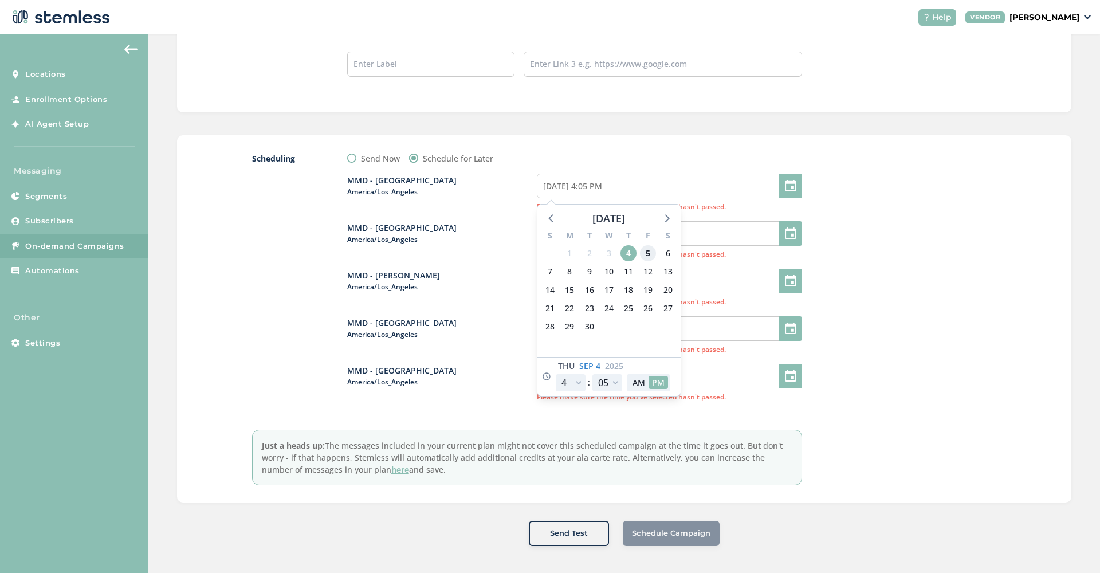
click at [652, 251] on span "5" at bounding box center [648, 253] width 16 height 16
type input "09/05/2025 4:05 PM"
select select "22"
type input "09/05/2025 10:05 PM"
select select "22"
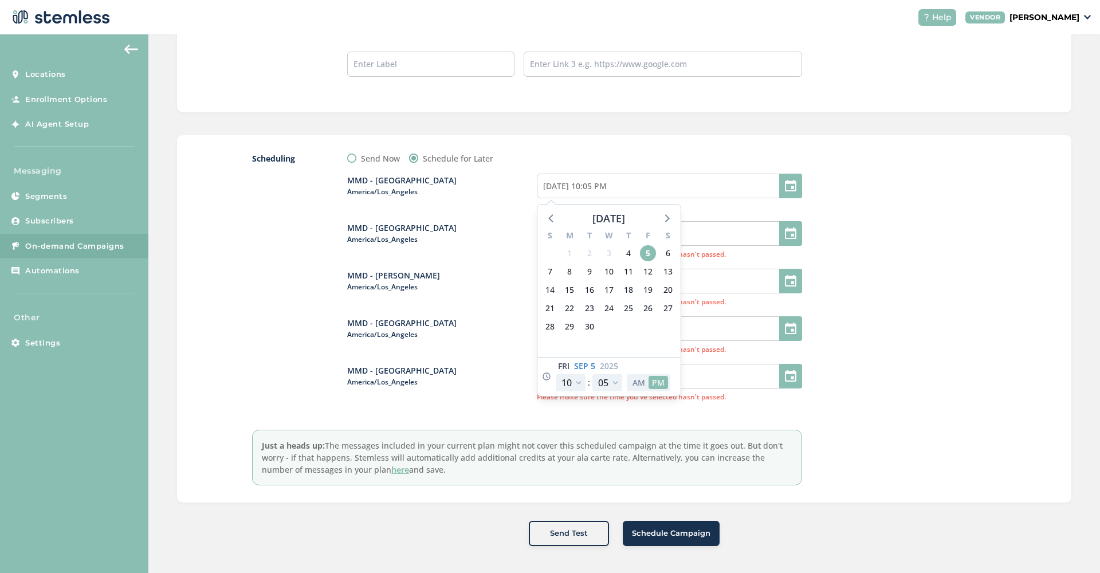
click at [636, 385] on button "AM" at bounding box center [638, 382] width 19 height 13
type input "09/05/2025 10:05 AM"
select select "10"
click at [899, 296] on div at bounding box center [911, 318] width 172 height 333
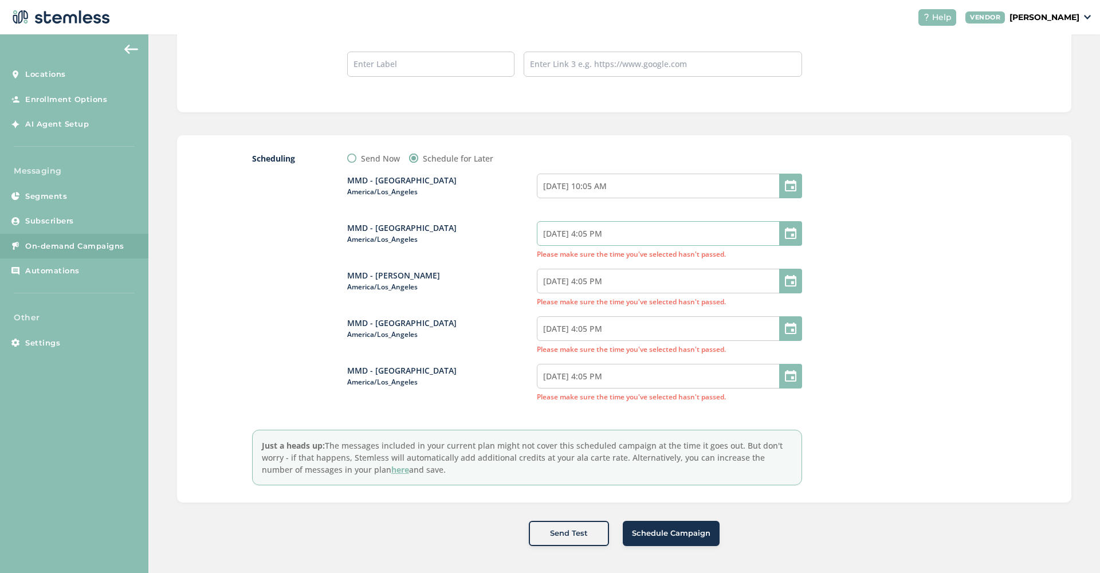
click at [663, 233] on input "09/04/2025 4:05 PM" at bounding box center [669, 233] width 265 height 25
select select "16"
select select "5"
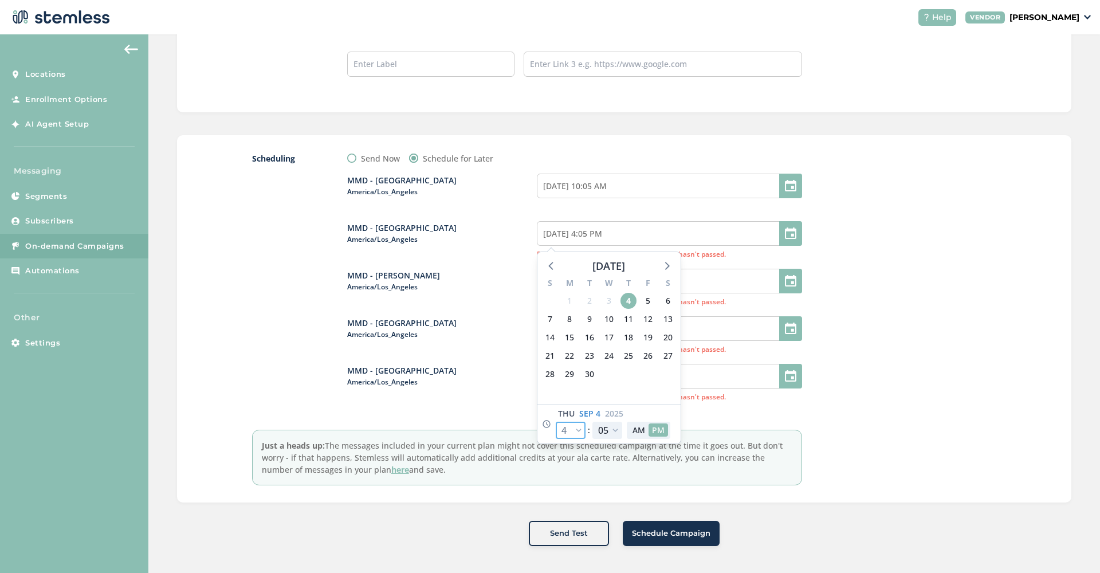
select select "22"
type input "09/04/2025 10:05 PM"
select select "22"
click at [639, 430] on button "AM" at bounding box center [638, 429] width 19 height 13
type input "09/04/2025 10:05 AM"
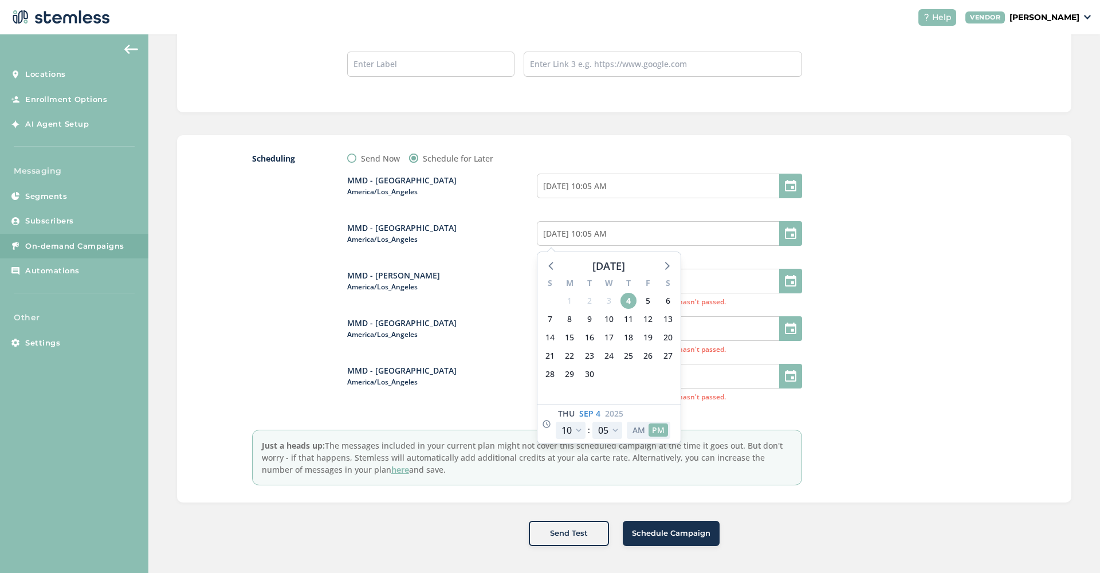
select select "10"
click at [916, 305] on div at bounding box center [911, 318] width 172 height 333
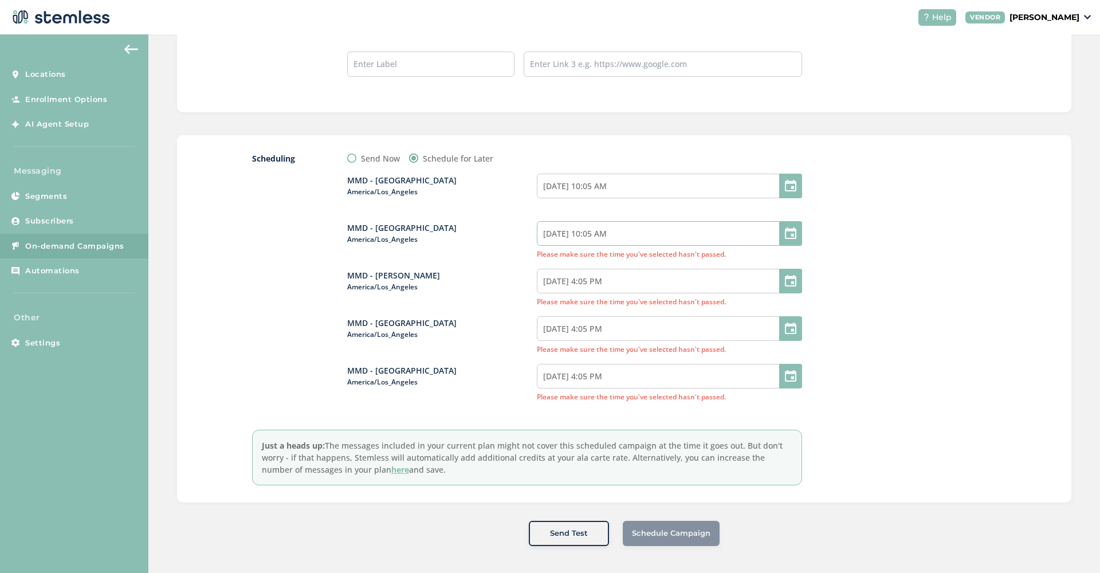
click at [636, 239] on input "09/04/2025 10:05 AM" at bounding box center [669, 233] width 265 height 25
select select "10"
select select "5"
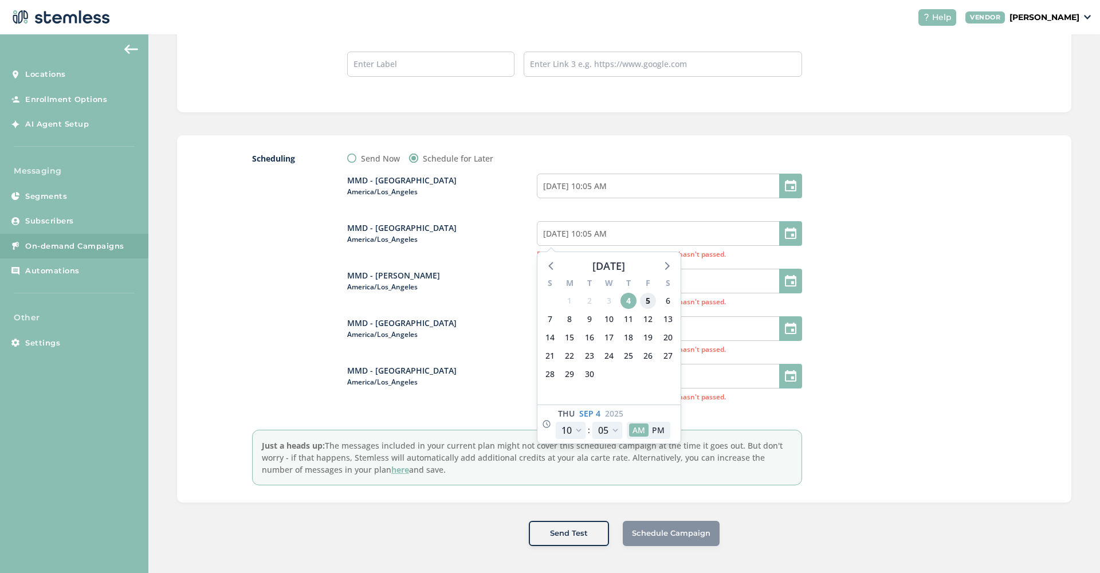
click at [648, 299] on span "5" at bounding box center [648, 301] width 16 height 16
type input "09/05/2025 10:05 AM"
click at [908, 281] on div at bounding box center [911, 318] width 172 height 333
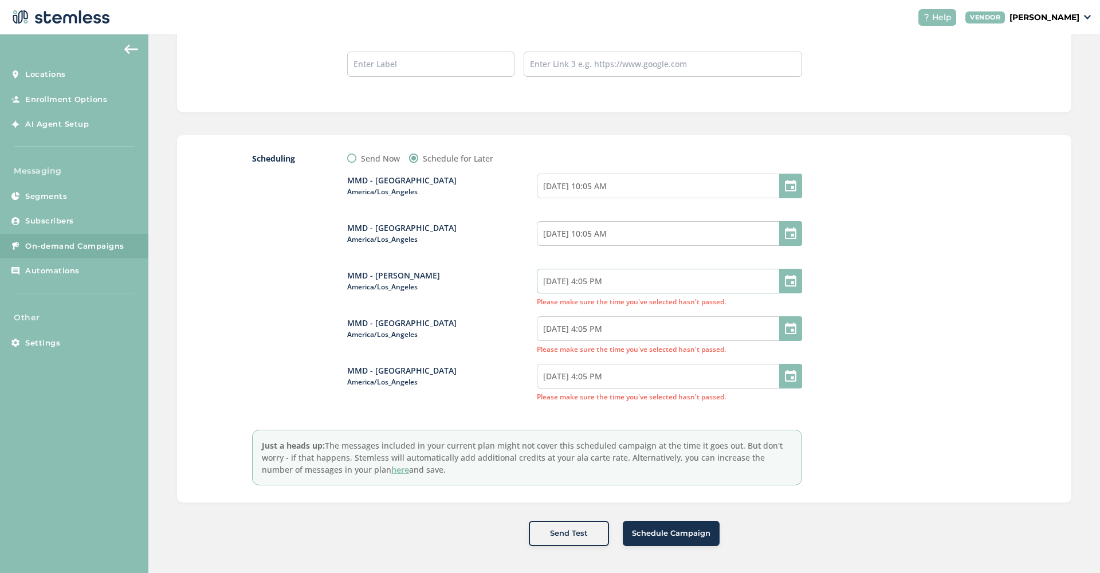
click at [631, 275] on input "09/04/2025 4:05 PM" at bounding box center [669, 281] width 265 height 25
select select "16"
select select "5"
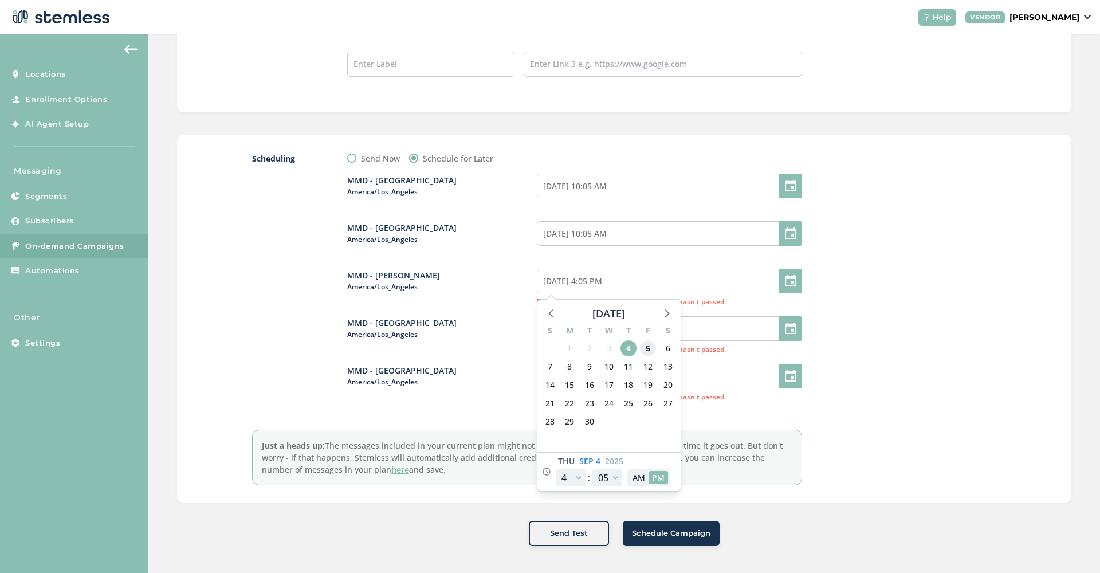
click at [647, 349] on span "5" at bounding box center [648, 348] width 16 height 16
type input "09/05/2025 4:05 PM"
select select "21"
type input "09/05/2025 9:05 PM"
select select "21"
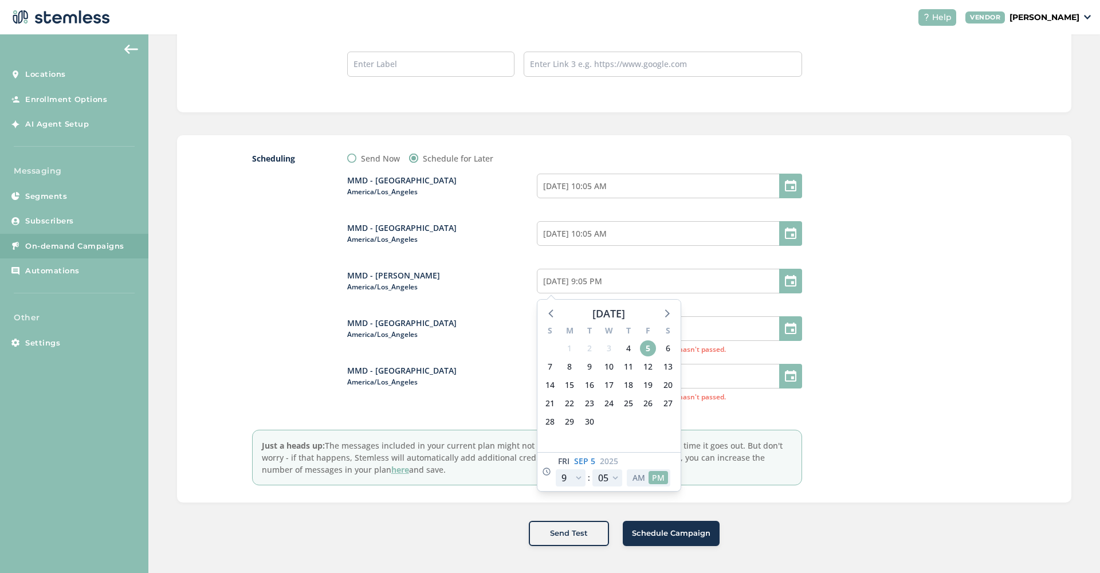
click at [637, 478] on button "AM" at bounding box center [638, 477] width 19 height 13
type input "09/05/2025 9:05 AM"
select select "9"
click at [958, 313] on div at bounding box center [911, 318] width 172 height 333
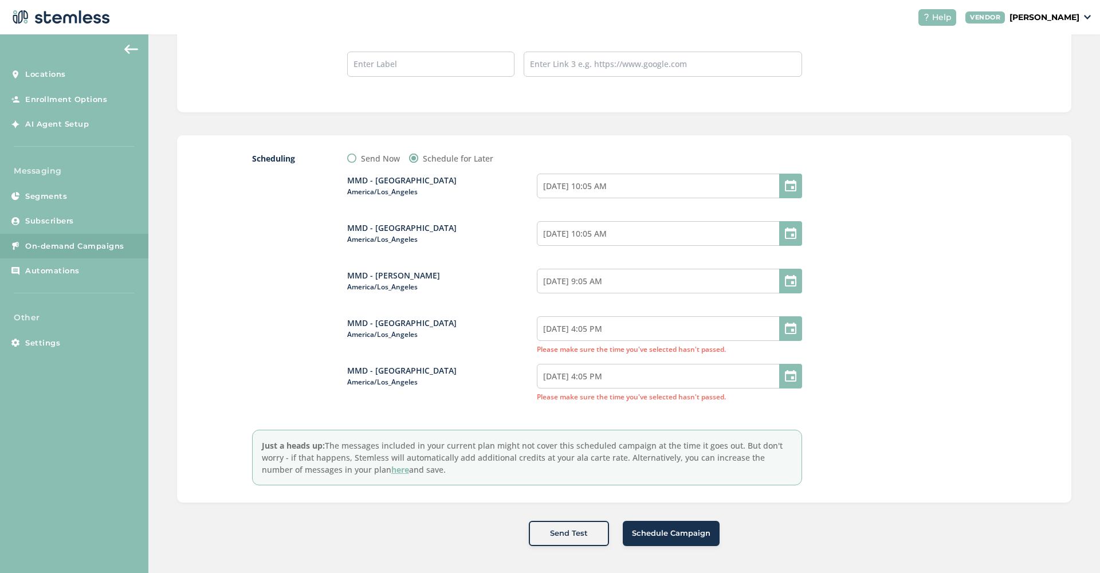
click at [661, 314] on div "MMD - Hollywood America/Los_Angeles 09/05/2025 10:05 AM MMD - Long Beach Americ…" at bounding box center [574, 287] width 454 height 247
click at [651, 323] on input "09/04/2025 4:05 PM" at bounding box center [669, 328] width 265 height 25
select select "16"
select select "5"
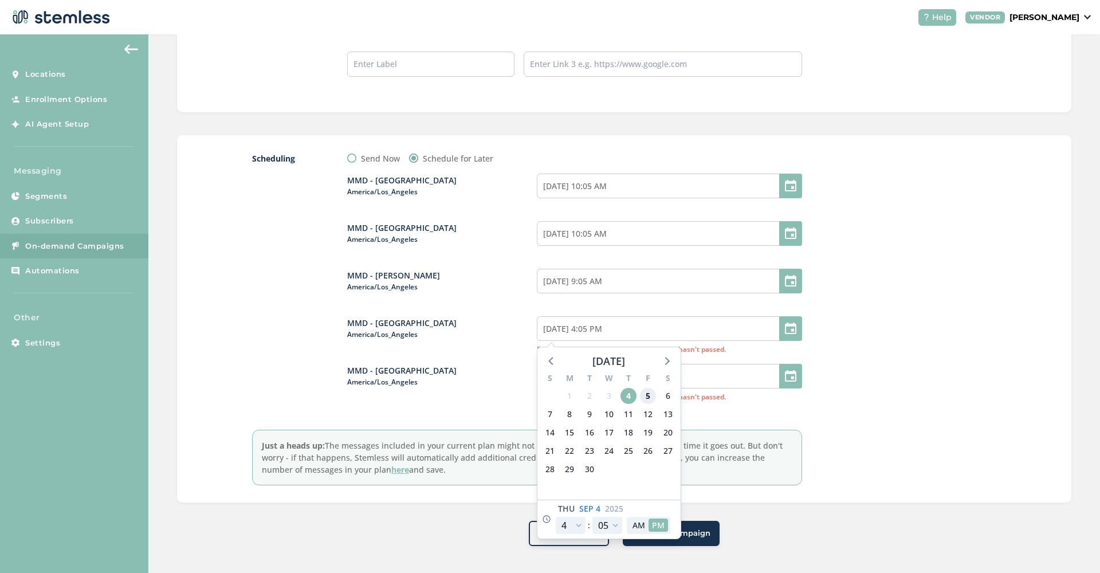
click at [648, 391] on span "5" at bounding box center [648, 396] width 16 height 16
type input "09/05/2025 4:05 PM"
select select "21"
type input "09/05/2025 9:05 PM"
select select "21"
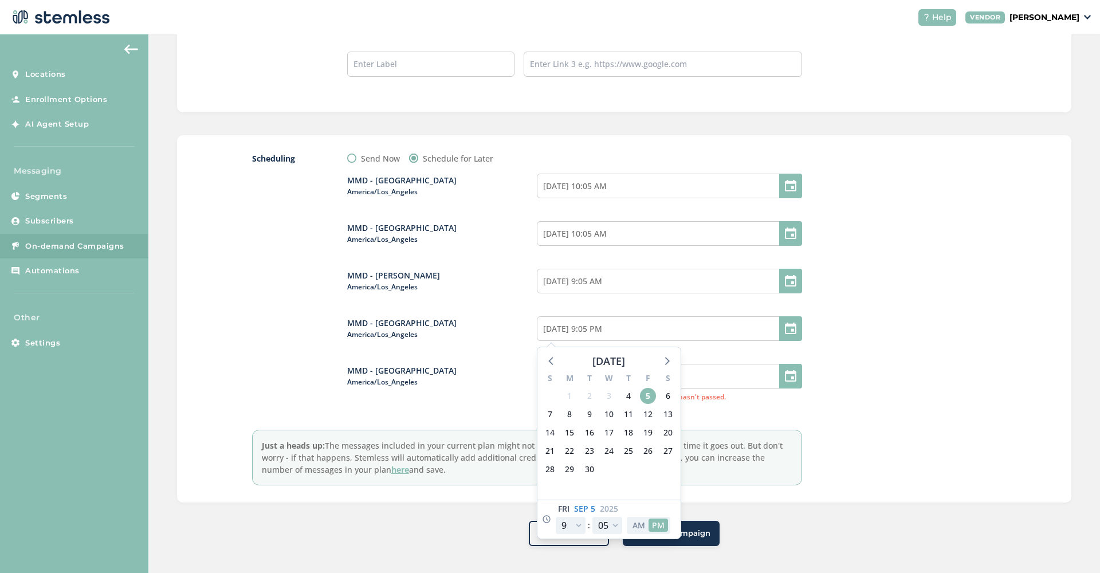
click at [637, 525] on button "AM" at bounding box center [638, 524] width 19 height 13
type input "09/05/2025 9:05 AM"
select select "9"
click at [912, 435] on div at bounding box center [911, 318] width 172 height 333
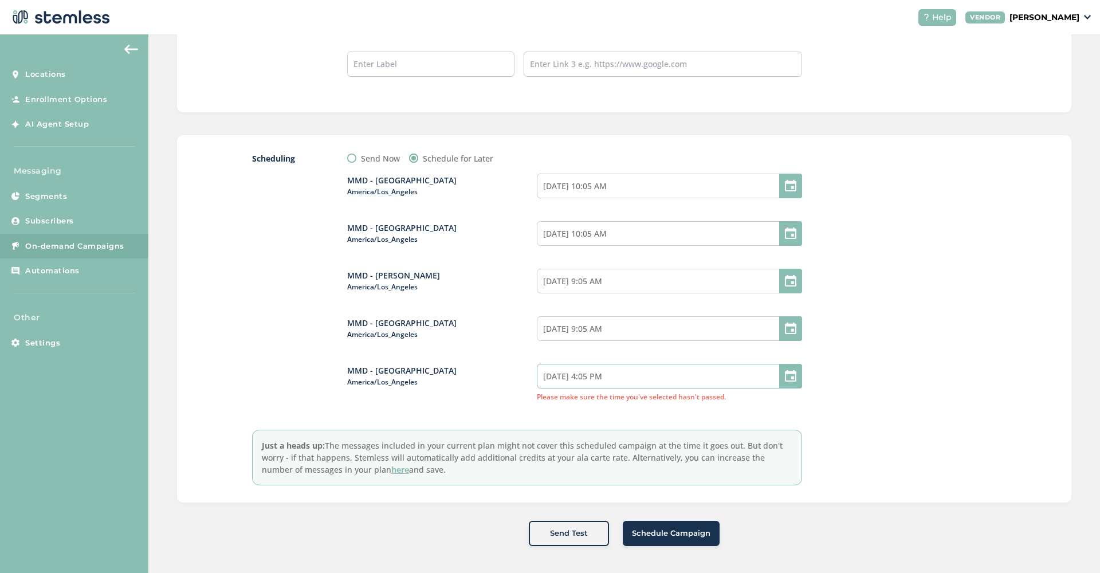
click at [638, 375] on input "09/04/2025 4:05 PM" at bounding box center [669, 376] width 265 height 25
select select "16"
select select "5"
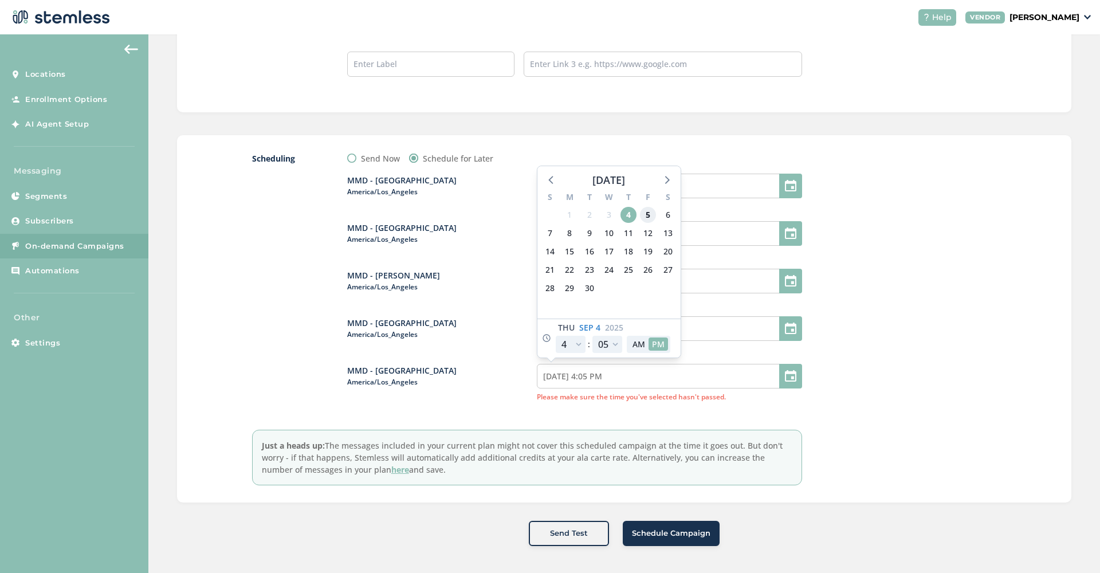
click at [648, 211] on span "5" at bounding box center [648, 215] width 16 height 16
type input "09/05/2025 4:05 PM"
select select "21"
type input "09/05/2025 9:05 PM"
select select "21"
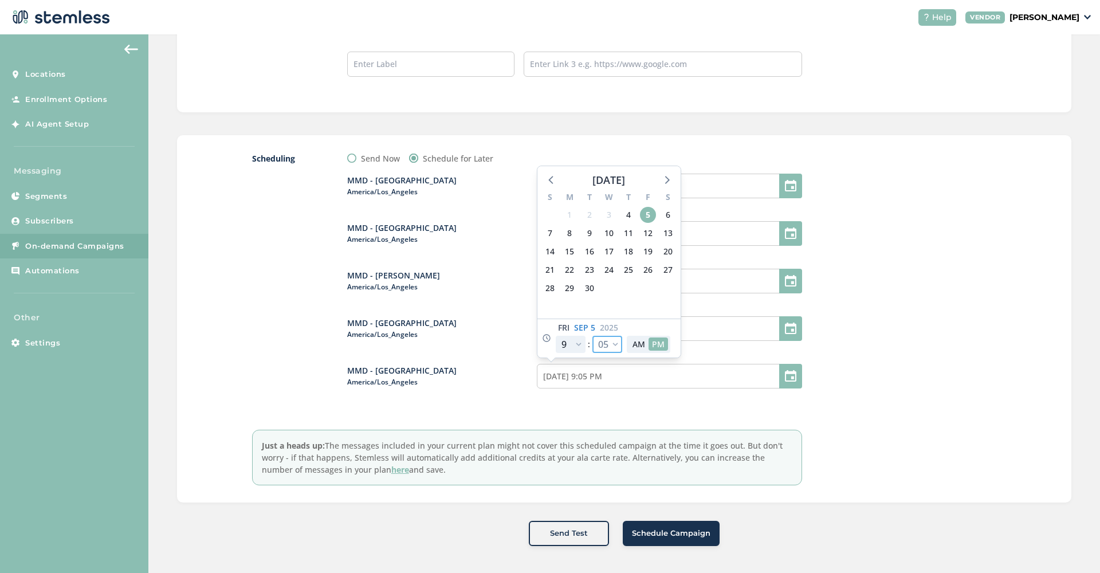
select select "35"
type input "09/05/2025 9:35 PM"
select select "35"
click at [641, 341] on button "AM" at bounding box center [638, 343] width 19 height 13
type input "09/05/2025 9:35 AM"
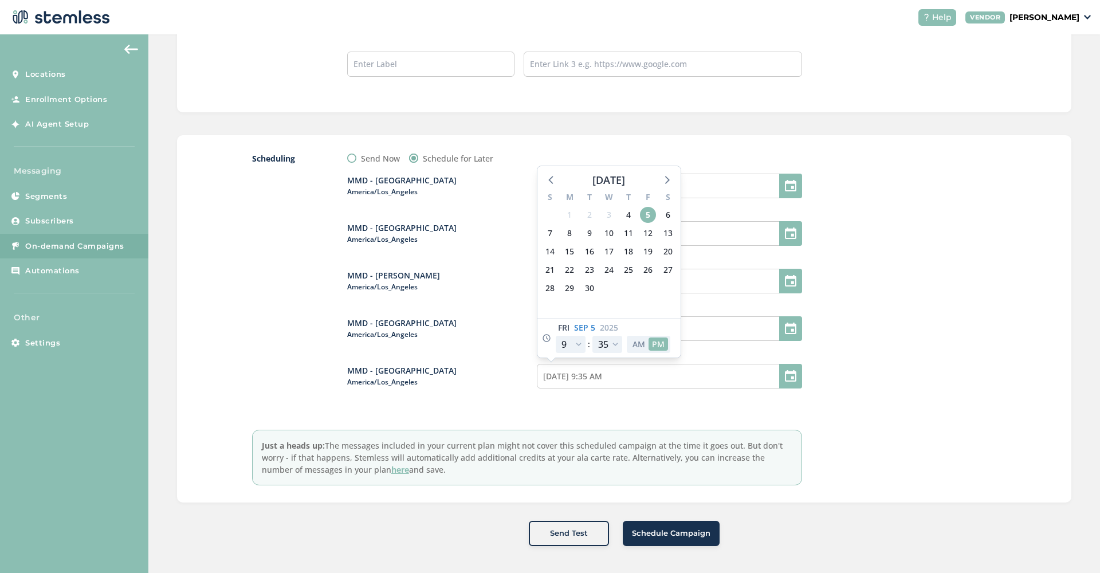
select select "9"
click at [877, 329] on div at bounding box center [911, 318] width 172 height 333
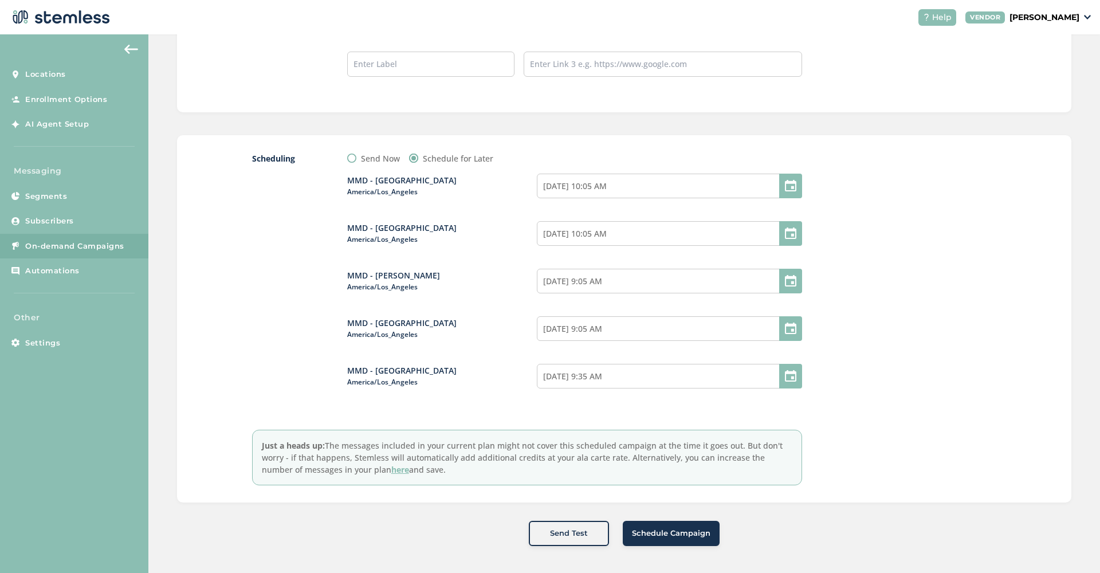
click at [698, 535] on span "Schedule Campaign" at bounding box center [671, 532] width 78 height 11
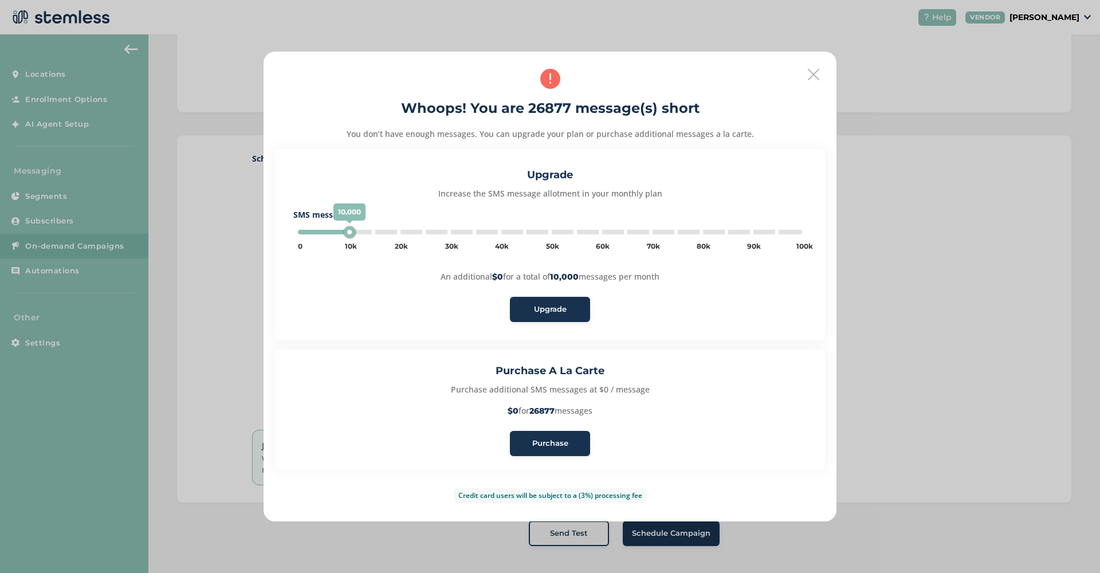
type input "265000"
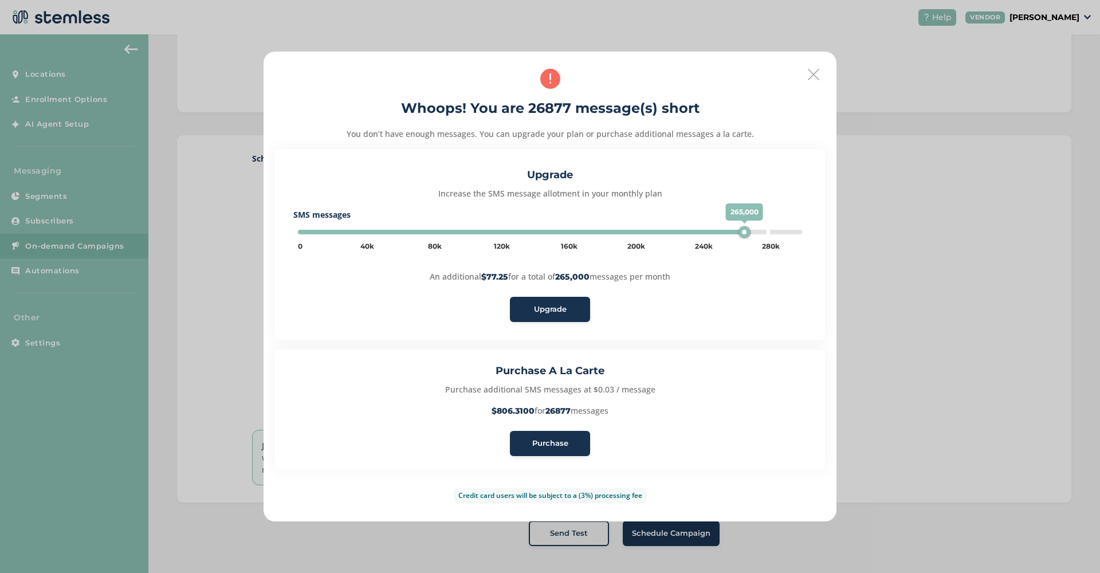
click at [572, 314] on div "Upgrade" at bounding box center [550, 309] width 62 height 11
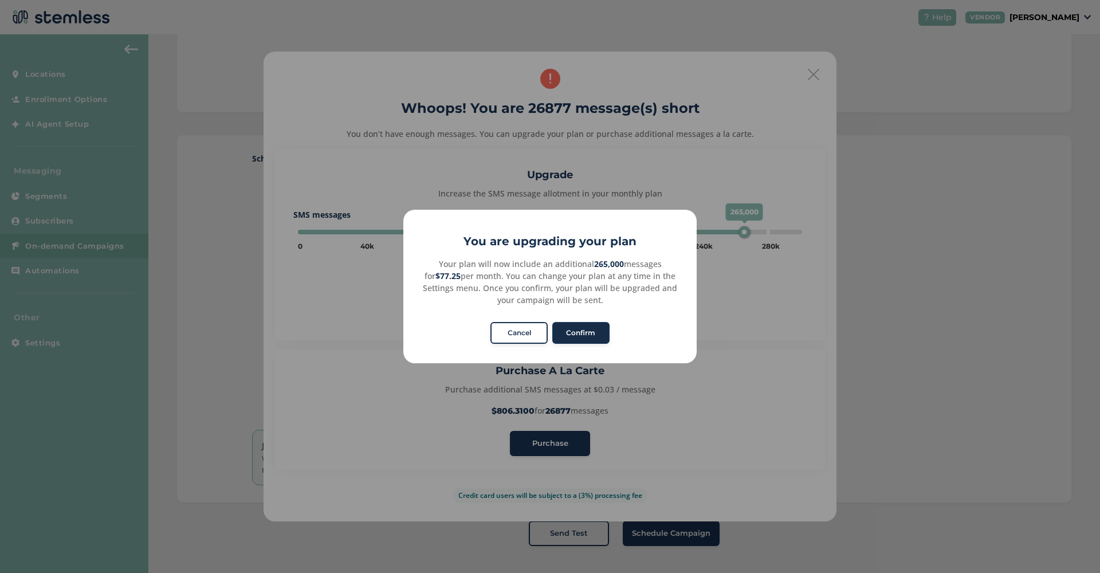
click at [601, 331] on button "Confirm" at bounding box center [580, 333] width 57 height 22
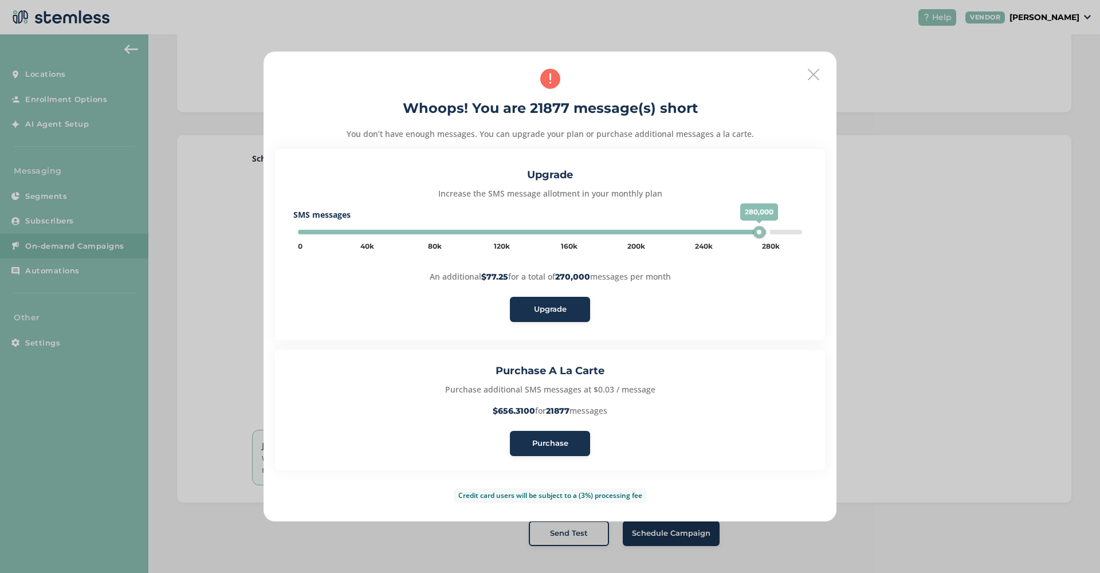
drag, startPoint x: 755, startPoint y: 230, endPoint x: 765, endPoint y: 229, distance: 9.8
click at [765, 229] on div "280,000" at bounding box center [758, 231] width 11 height 11
drag, startPoint x: 770, startPoint y: 229, endPoint x: 782, endPoint y: 229, distance: 12.0
click at [782, 229] on div "280,000" at bounding box center [780, 231] width 11 height 11
drag, startPoint x: 770, startPoint y: 229, endPoint x: 808, endPoint y: 229, distance: 37.2
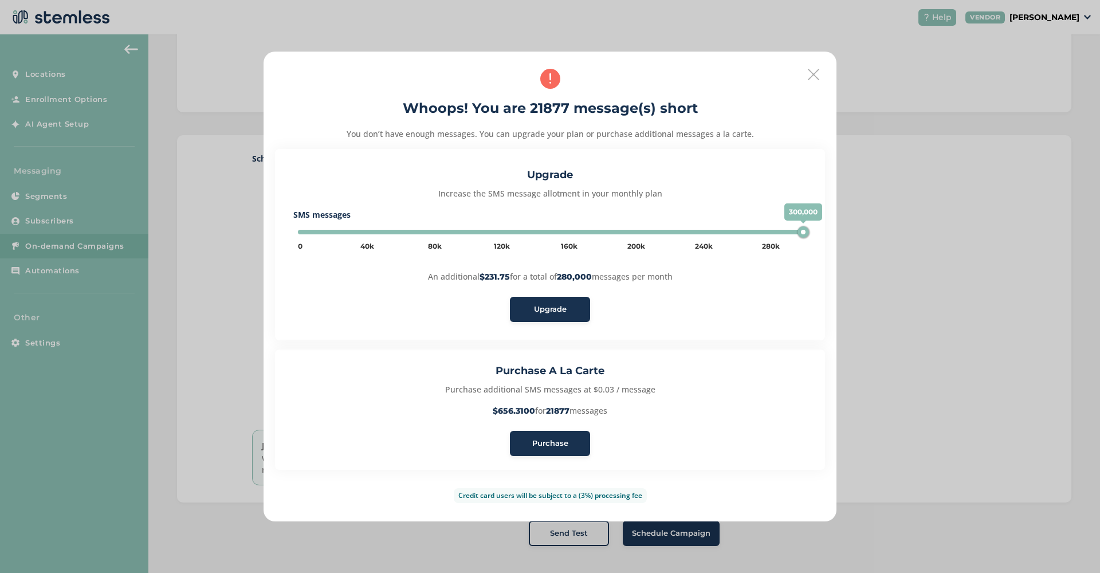
click at [808, 229] on div "300,000" at bounding box center [802, 231] width 11 height 11
type input "280000"
drag, startPoint x: 801, startPoint y: 233, endPoint x: 781, endPoint y: 231, distance: 20.1
click at [781, 231] on div "280,000" at bounding box center [783, 231] width 11 height 11
click at [581, 310] on button "Upgrade" at bounding box center [550, 309] width 80 height 25
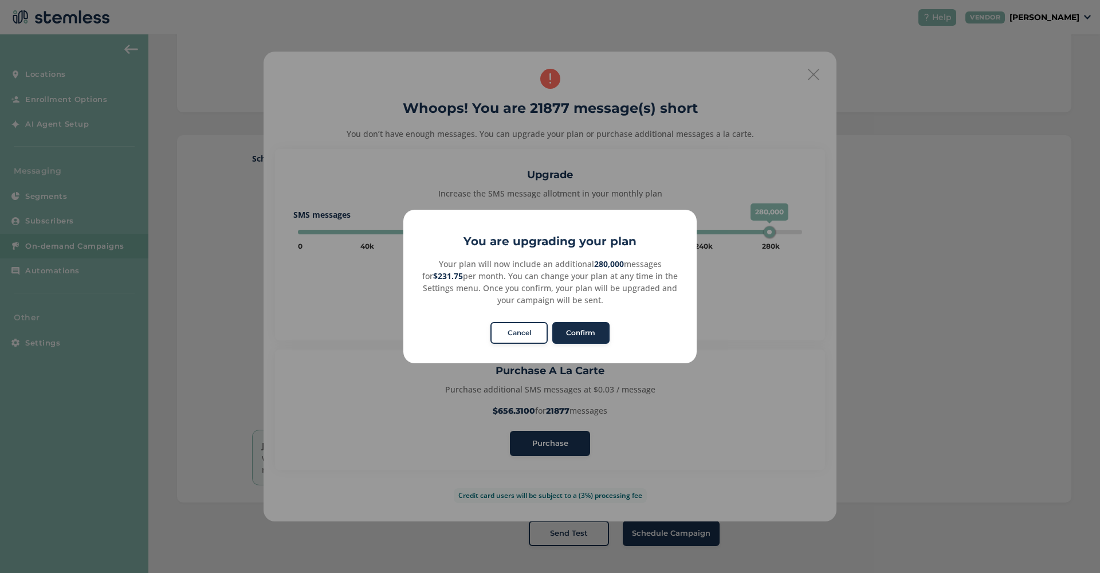
click at [579, 337] on button "Confirm" at bounding box center [580, 333] width 57 height 22
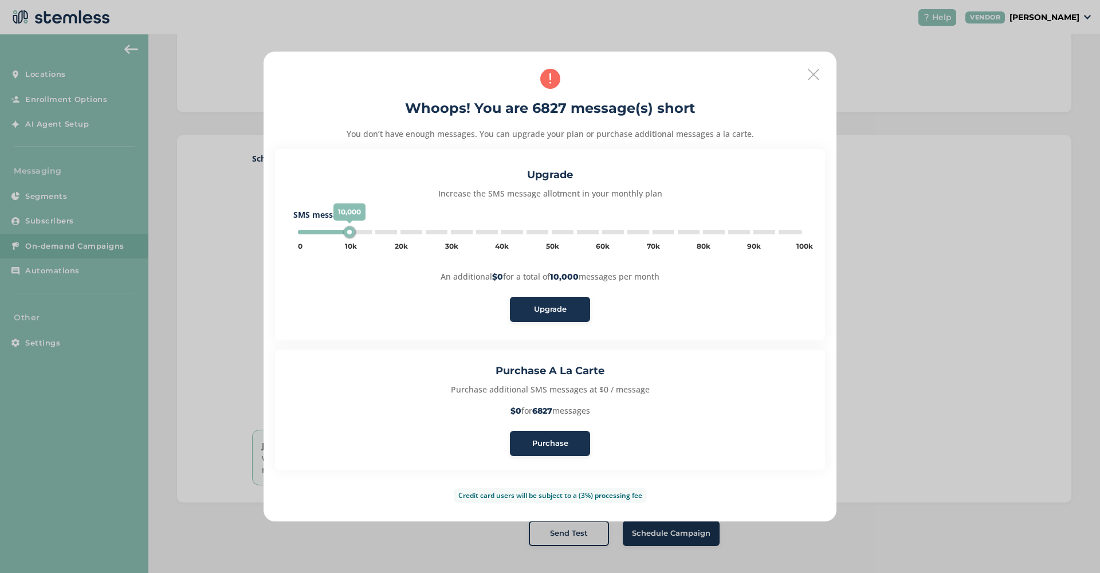
type input "285000"
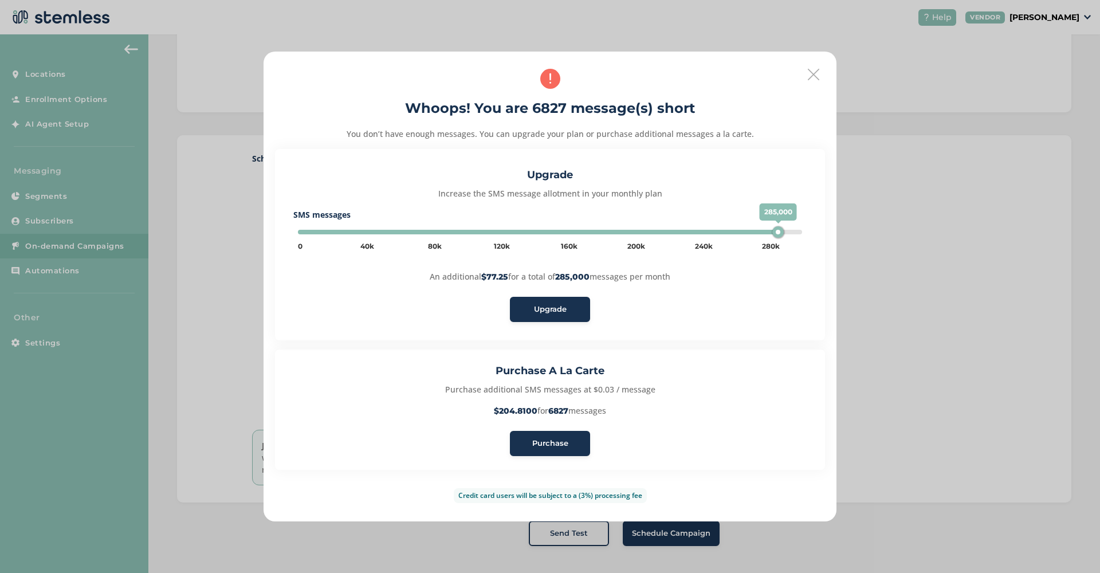
click at [564, 304] on span "Upgrade" at bounding box center [550, 309] width 33 height 11
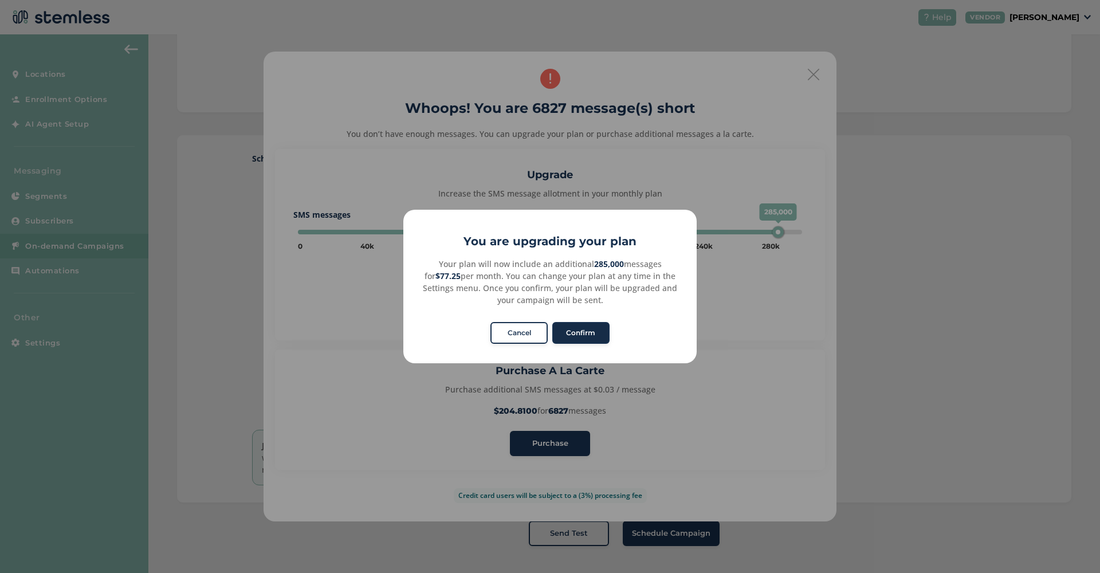
click at [600, 331] on button "Confirm" at bounding box center [580, 333] width 57 height 22
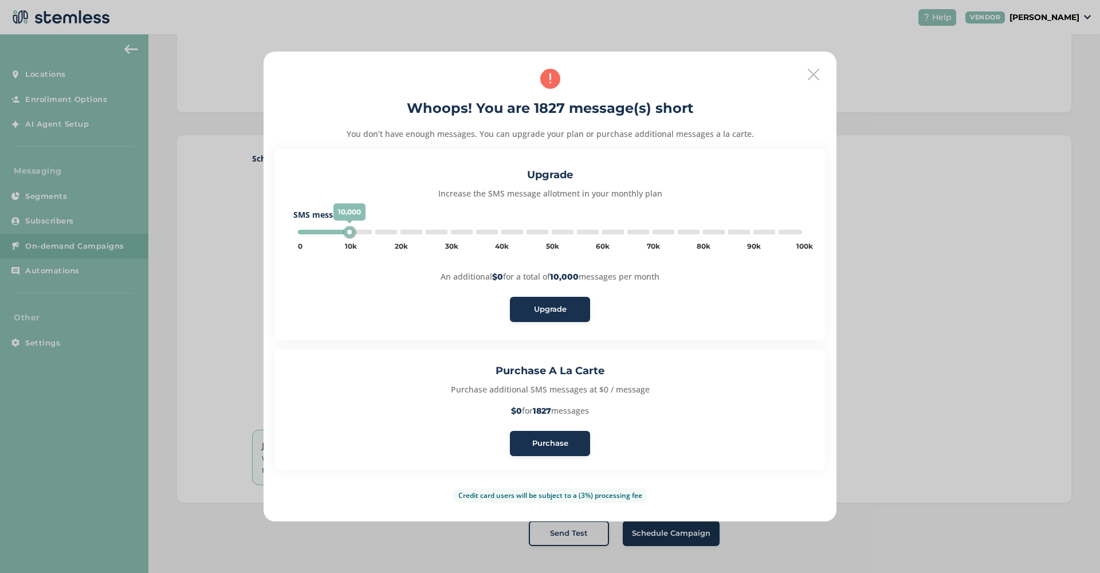
type input "290000"
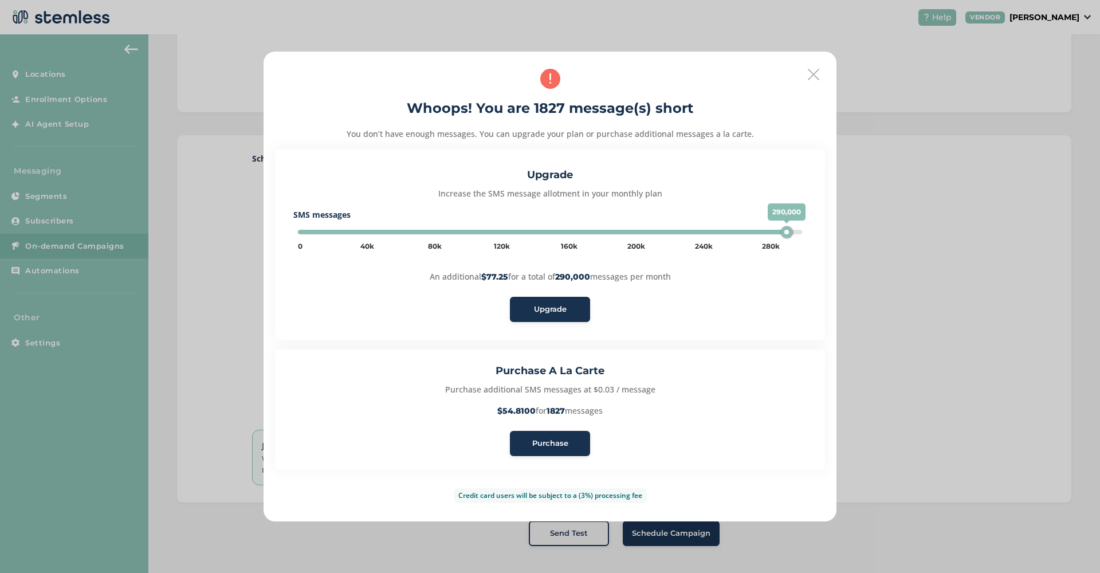
click at [535, 310] on span "Upgrade" at bounding box center [550, 309] width 33 height 11
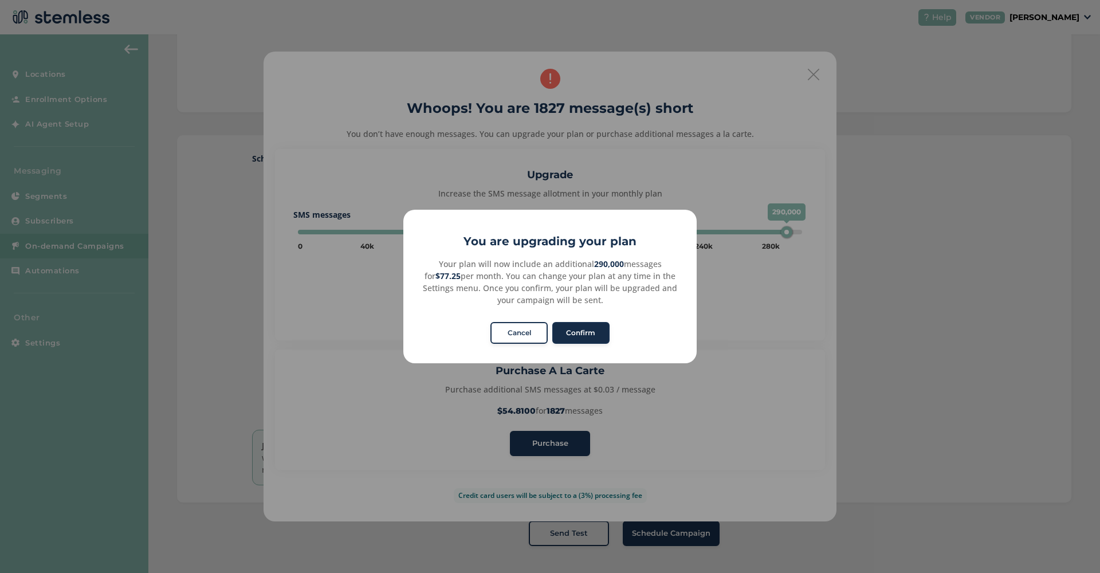
click at [578, 333] on button "Confirm" at bounding box center [580, 333] width 57 height 22
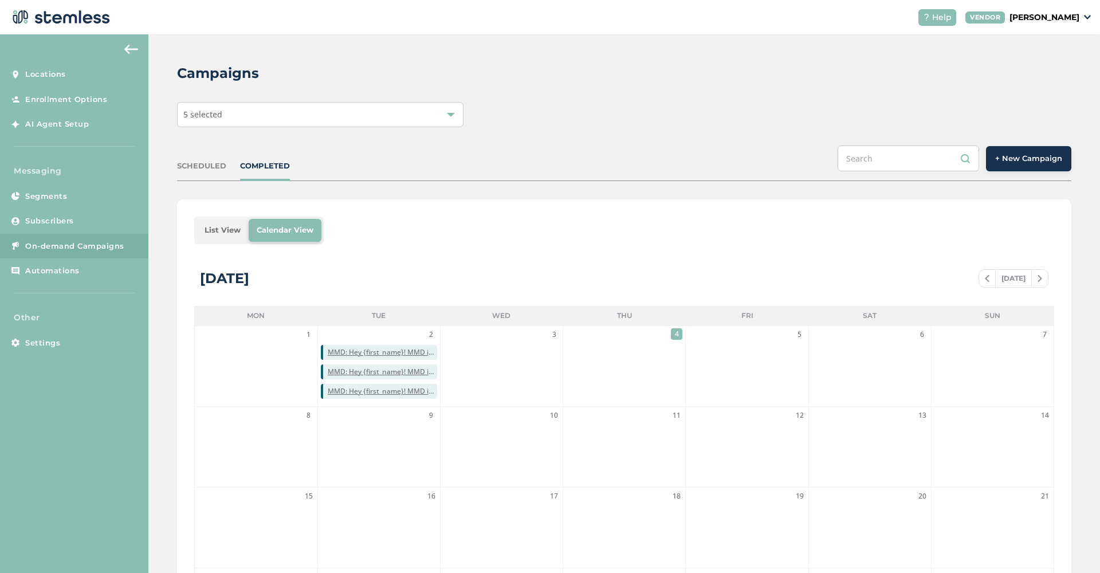
click at [211, 169] on div "SCHEDULED" at bounding box center [201, 165] width 49 height 11
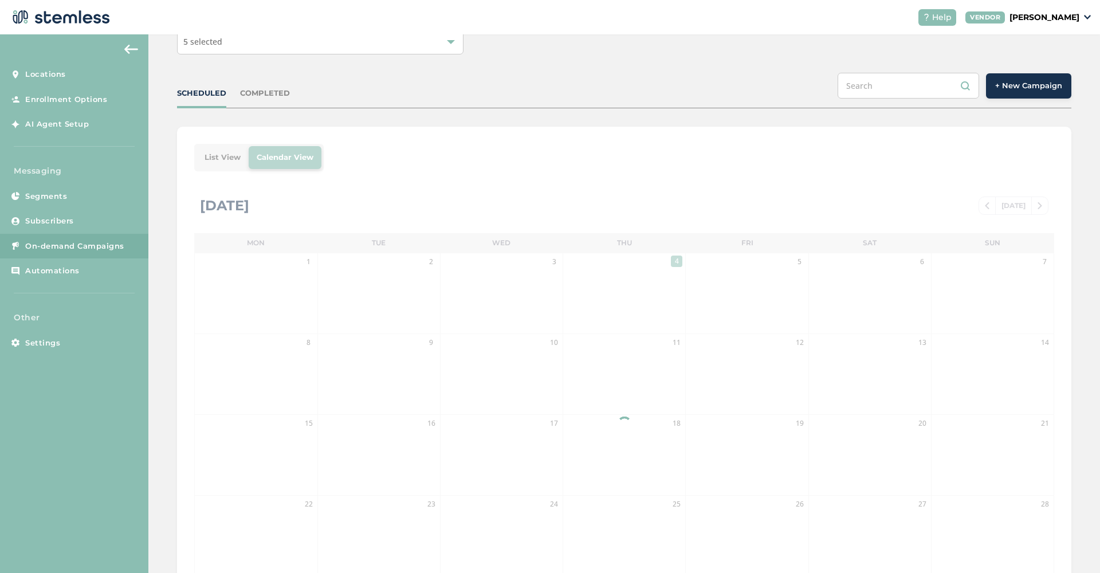
scroll to position [158, 0]
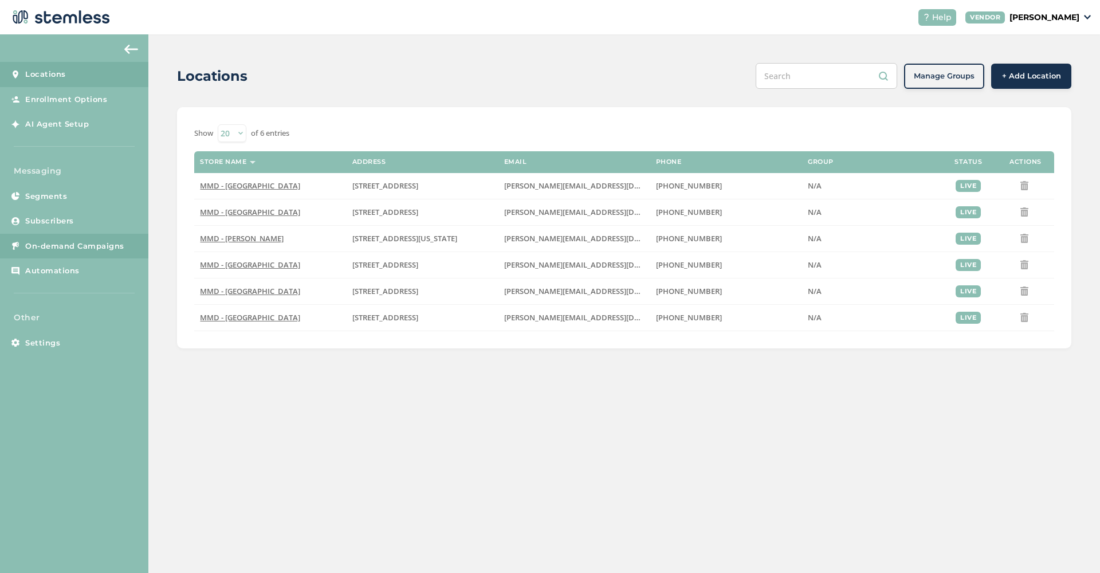
click at [54, 247] on span "On-demand Campaigns" at bounding box center [74, 246] width 99 height 11
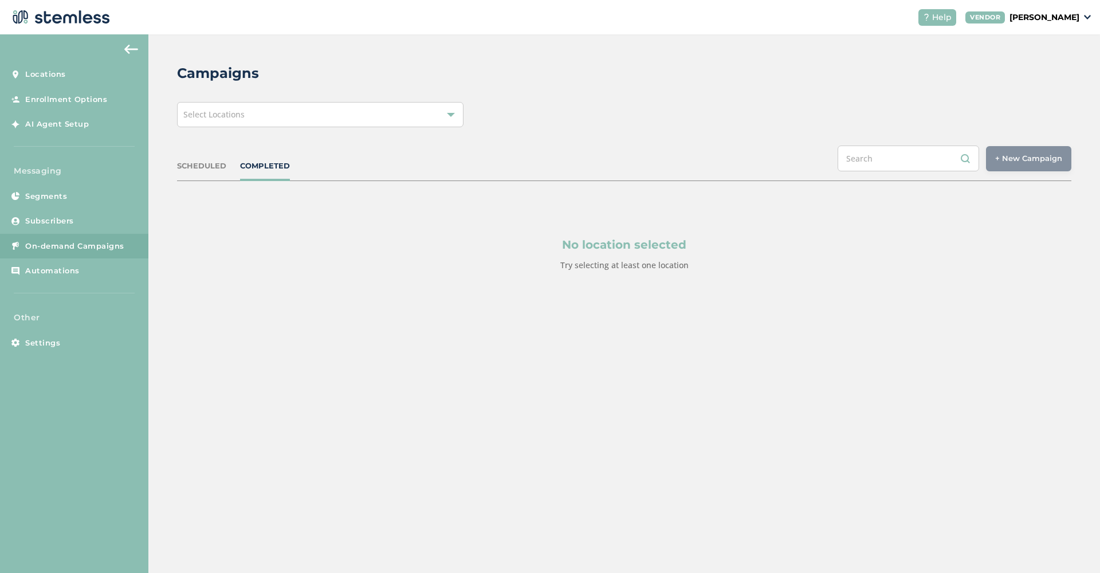
click at [463, 109] on div "Select Locations" at bounding box center [320, 114] width 286 height 25
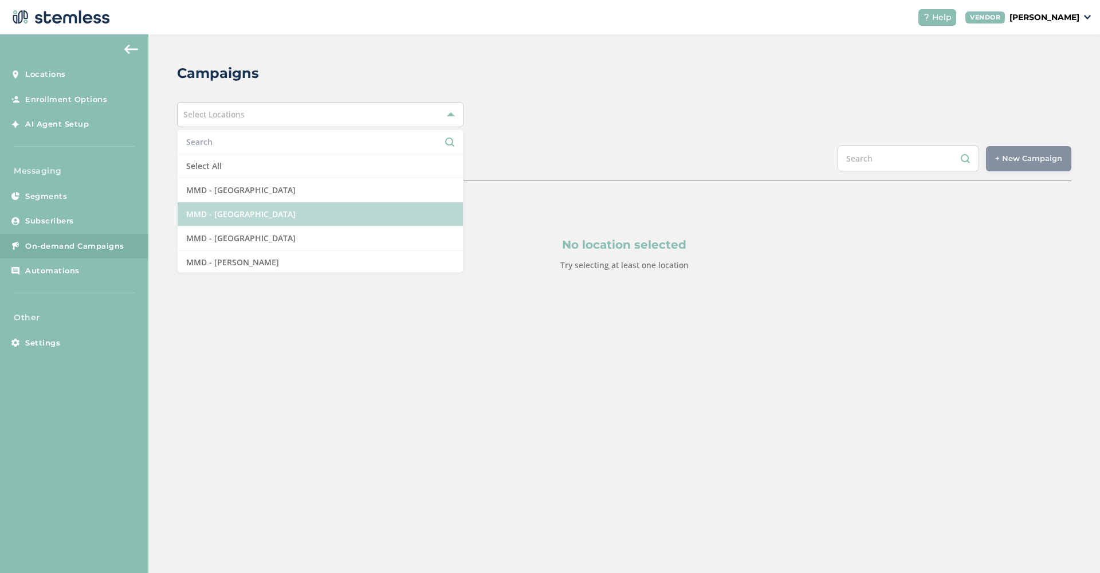
click at [405, 223] on li "MMD - [GEOGRAPHIC_DATA]" at bounding box center [320, 214] width 285 height 24
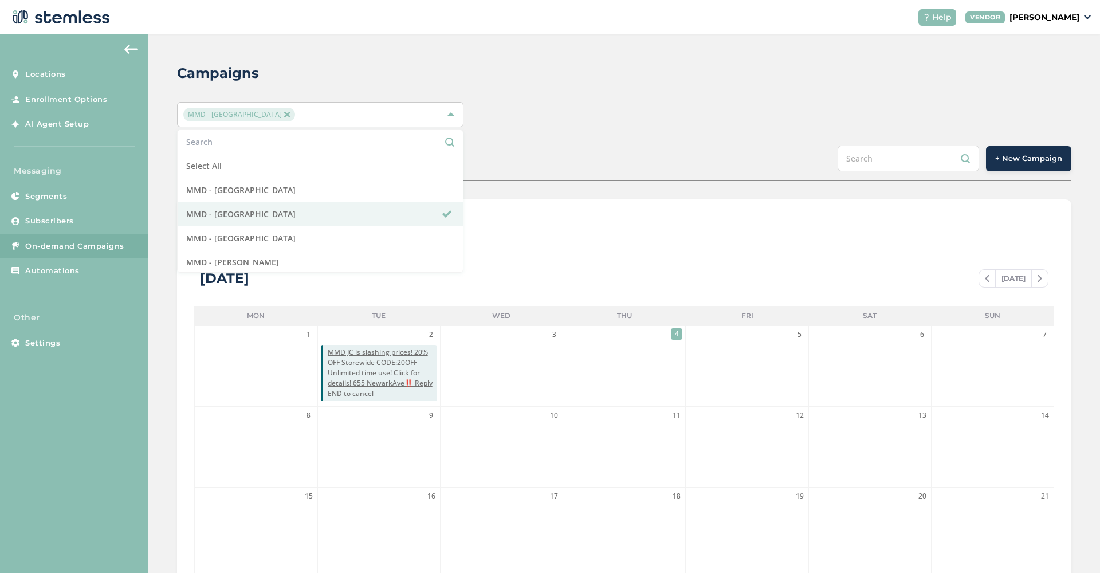
click at [1013, 152] on button "+ New Campaign" at bounding box center [1028, 158] width 85 height 25
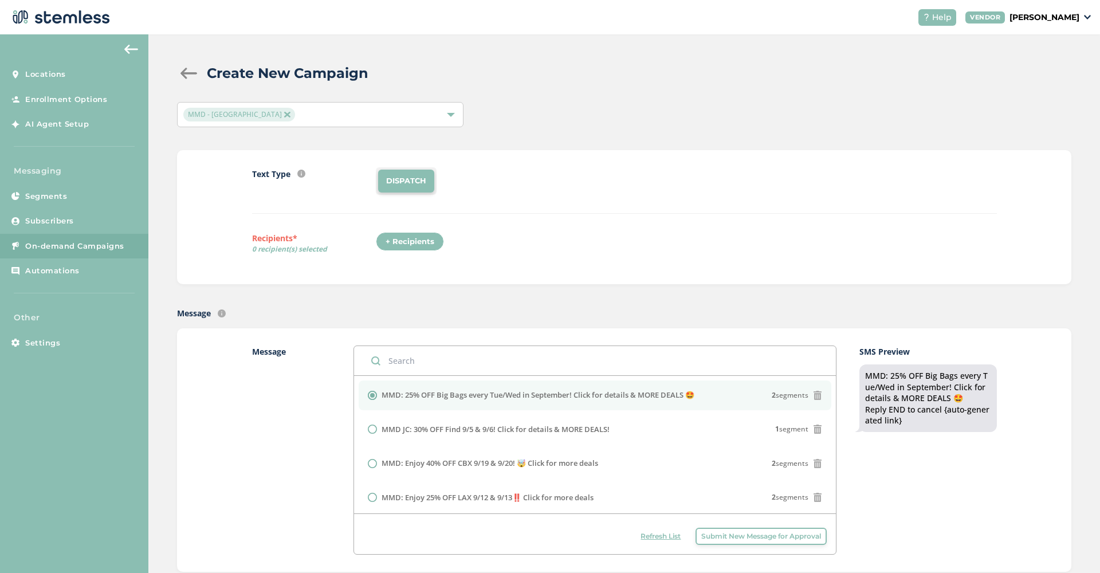
click at [420, 245] on div "+ Recipients" at bounding box center [410, 241] width 68 height 19
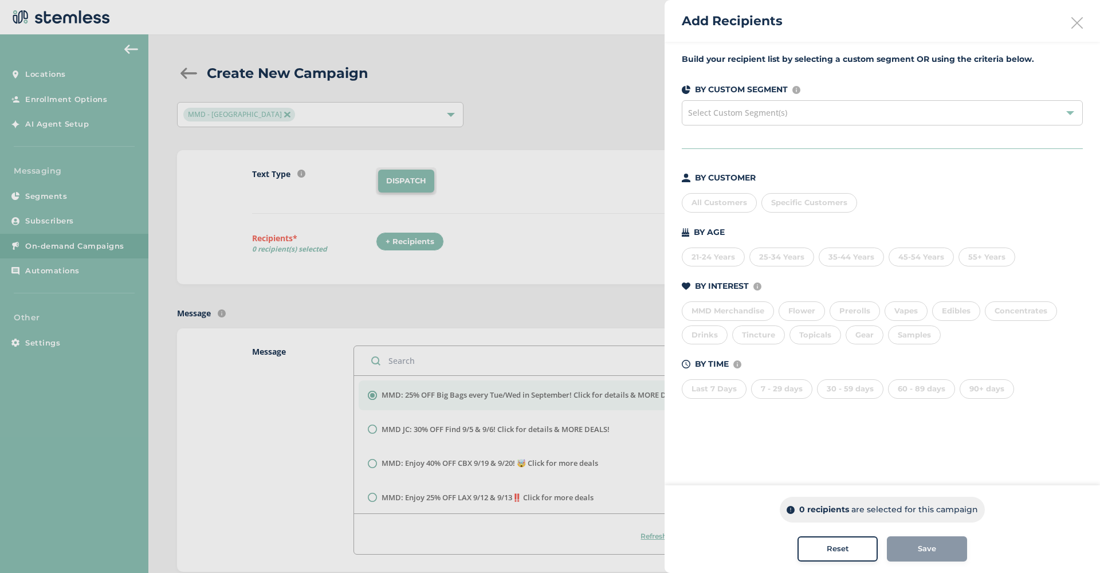
click at [727, 204] on div "All Customers" at bounding box center [719, 202] width 75 height 19
click at [950, 548] on div "Save" at bounding box center [927, 548] width 62 height 11
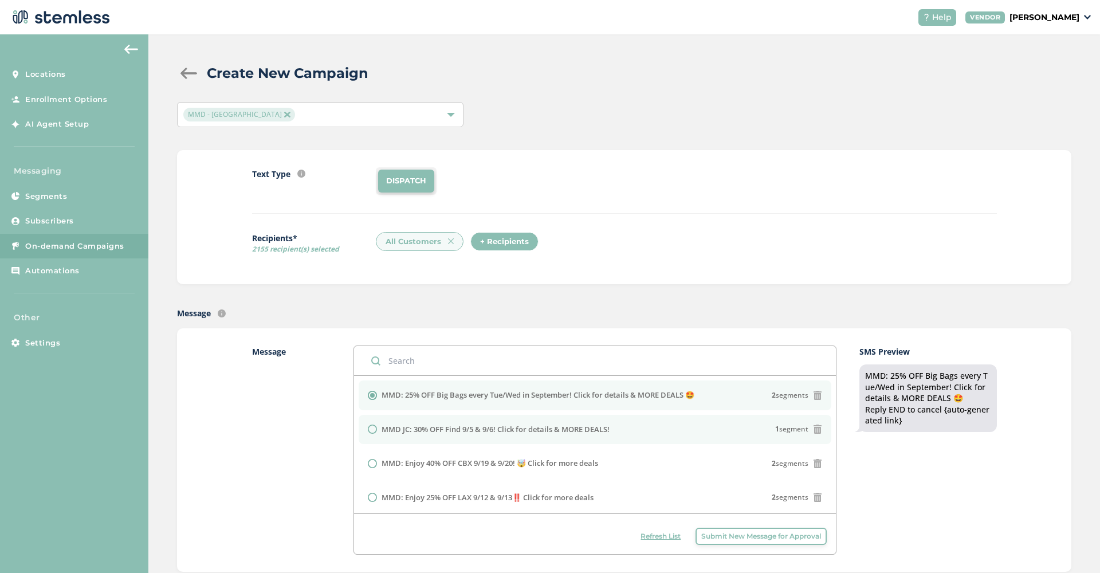
click at [434, 428] on label "MMD JC: 30% OFF Find 9/5 & 9/6! Click for details & MORE DEALS!" at bounding box center [495, 429] width 228 height 11
radio input "false"
radio input "true"
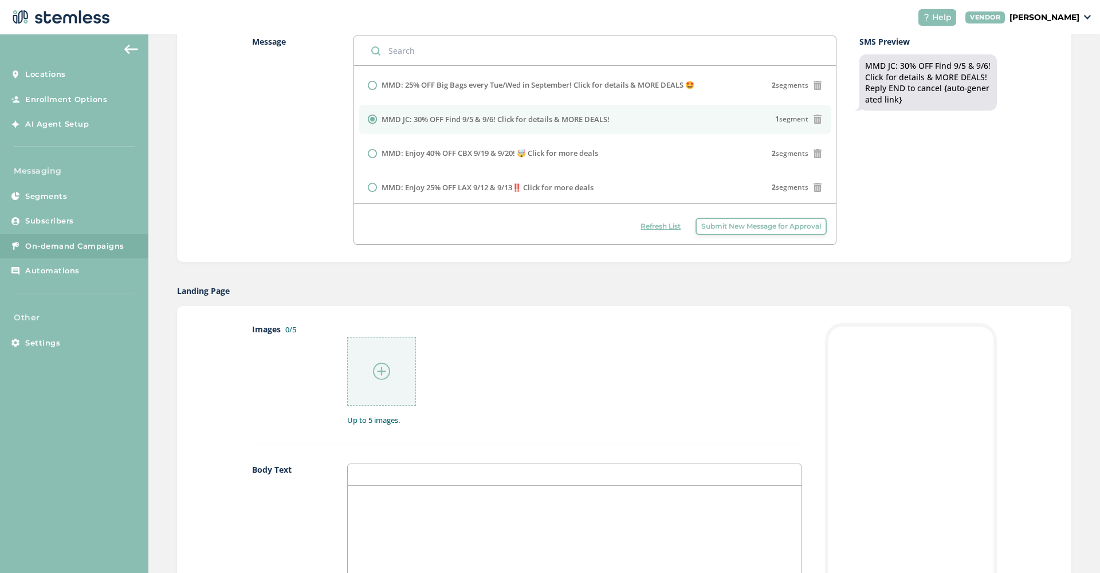
scroll to position [314, 0]
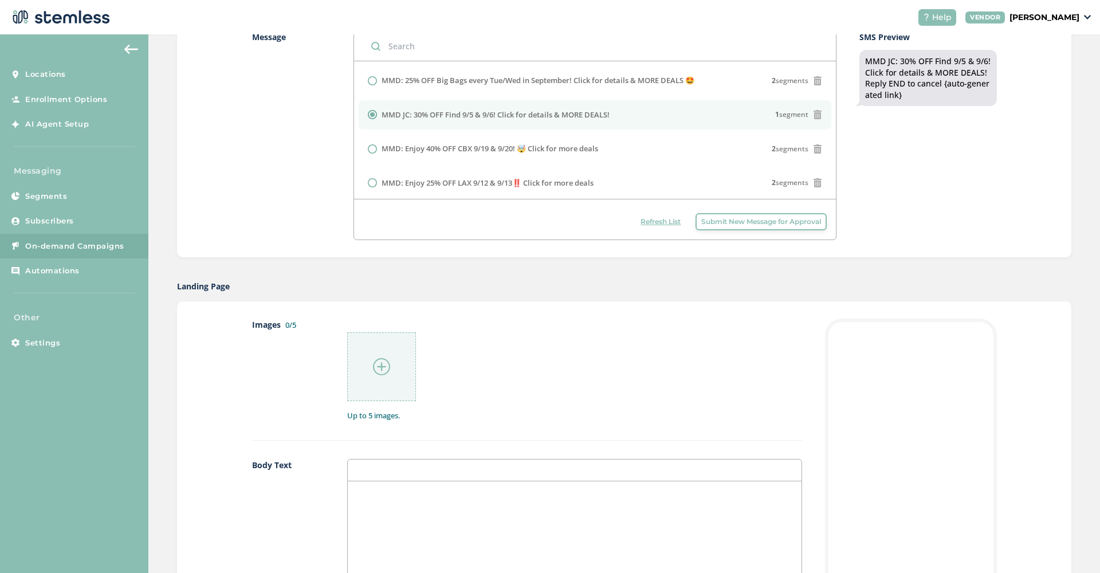
click at [380, 363] on img at bounding box center [381, 366] width 17 height 17
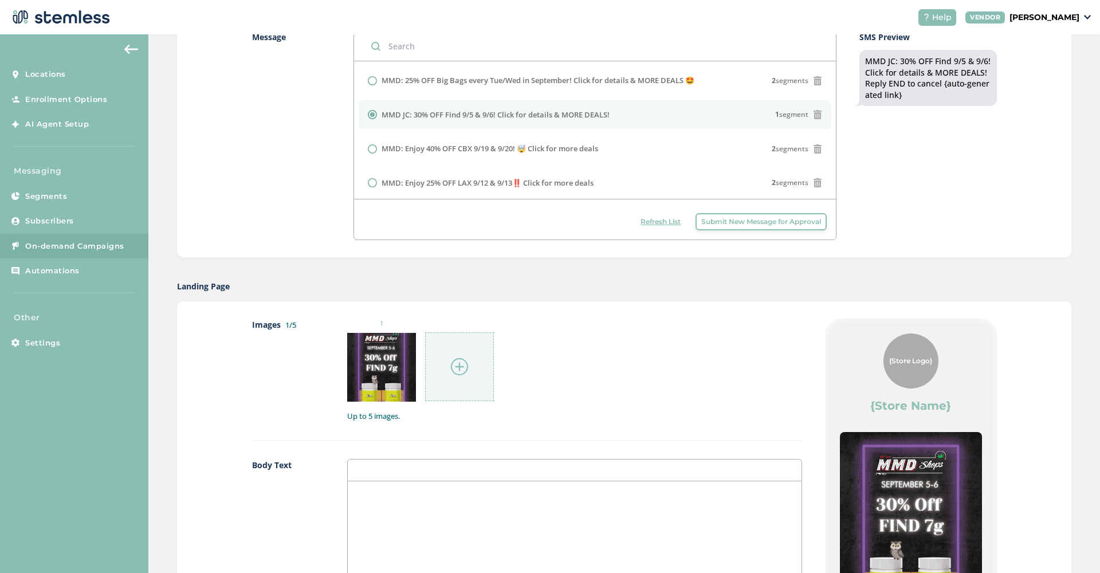
click at [463, 360] on img at bounding box center [459, 366] width 17 height 17
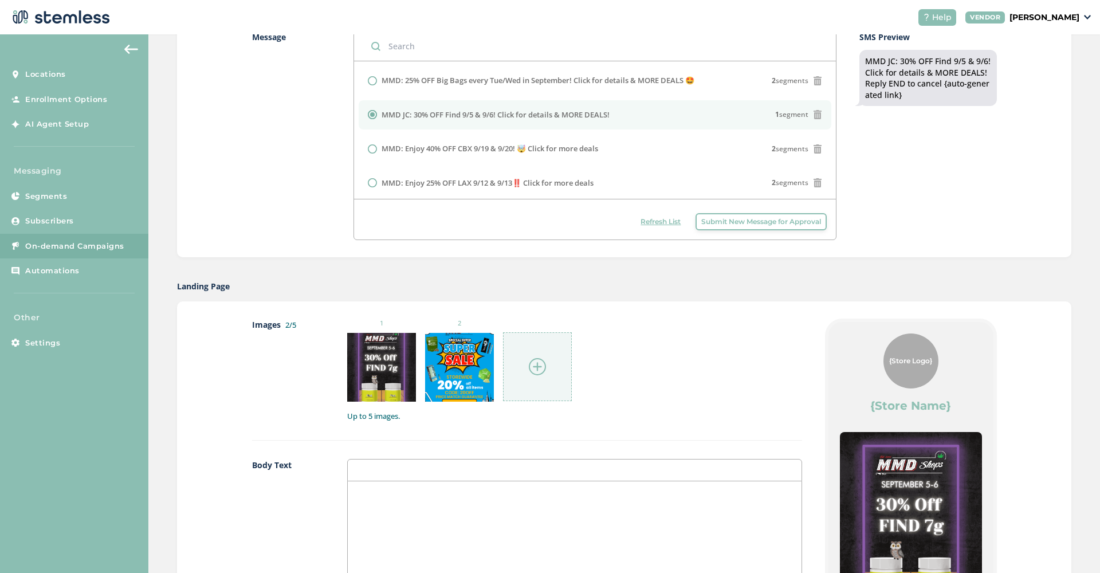
click at [541, 361] on img at bounding box center [537, 366] width 17 height 17
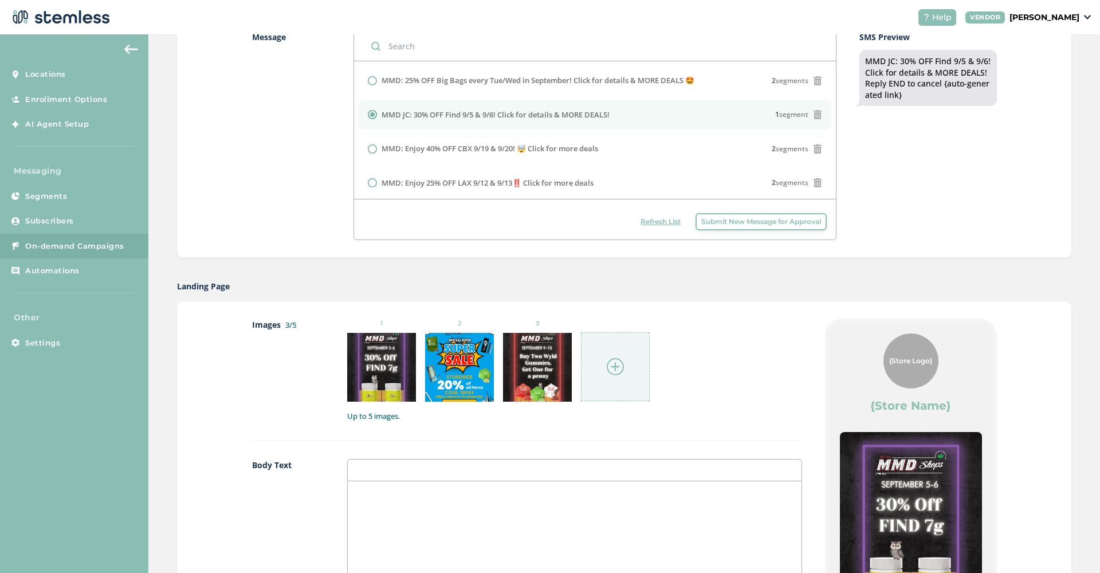
click at [612, 368] on img at bounding box center [615, 366] width 17 height 17
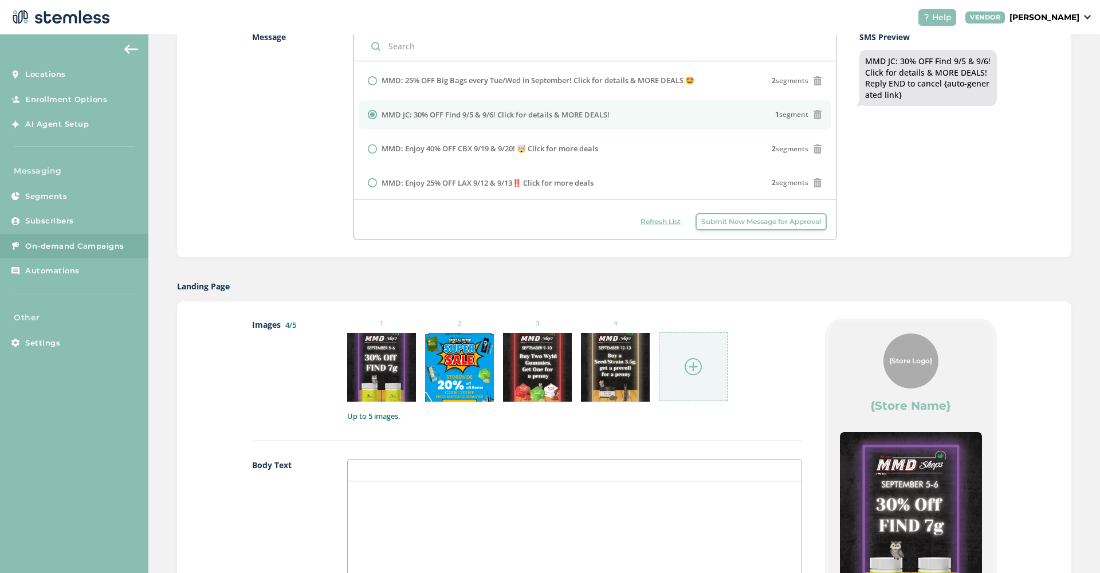
click at [698, 364] on img at bounding box center [692, 366] width 17 height 17
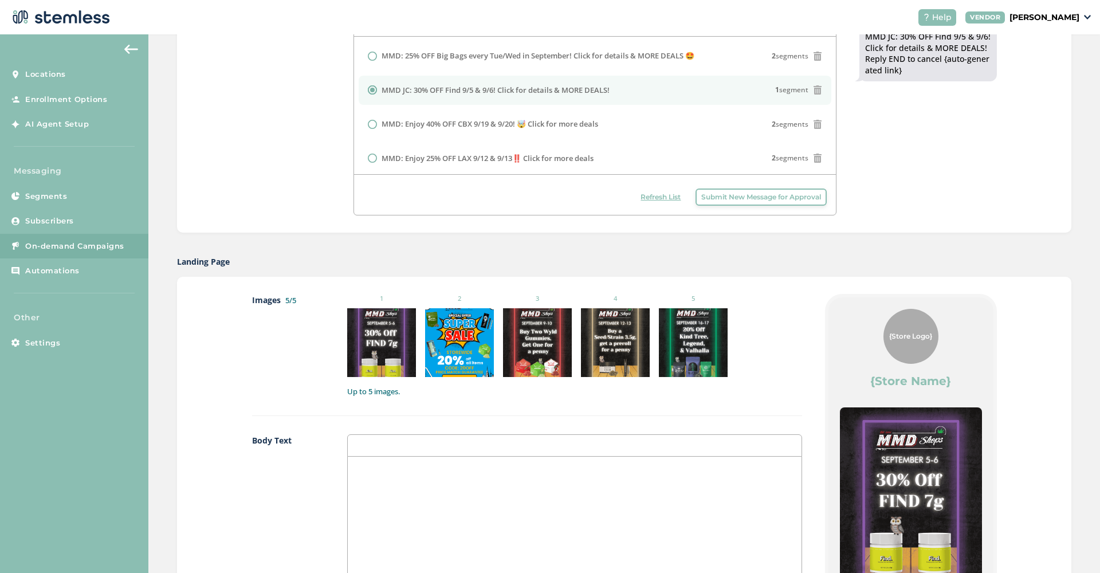
scroll to position [340, 0]
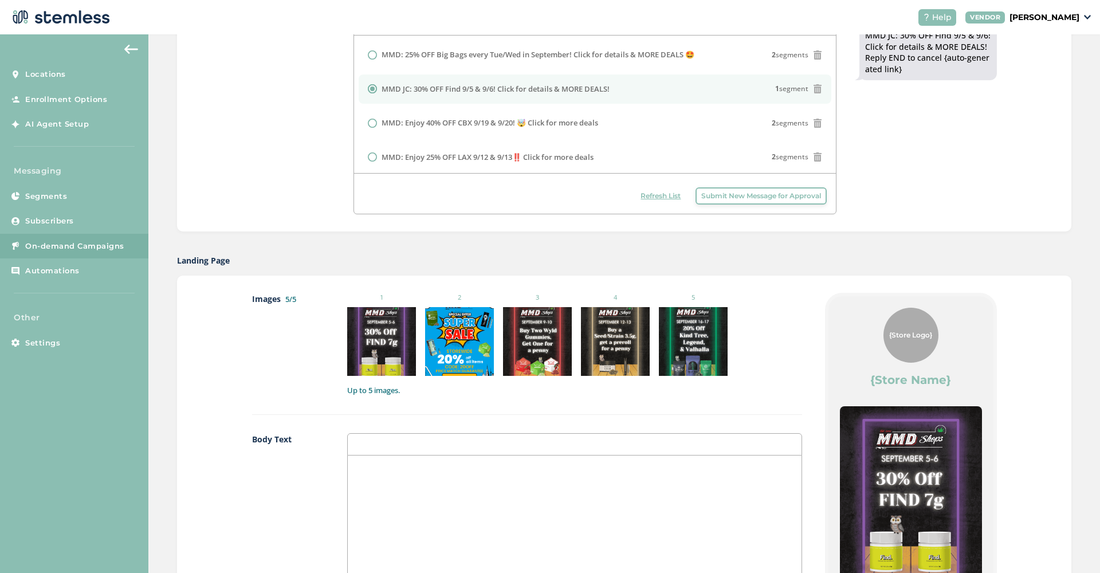
click at [554, 482] on div at bounding box center [574, 569] width 453 height 229
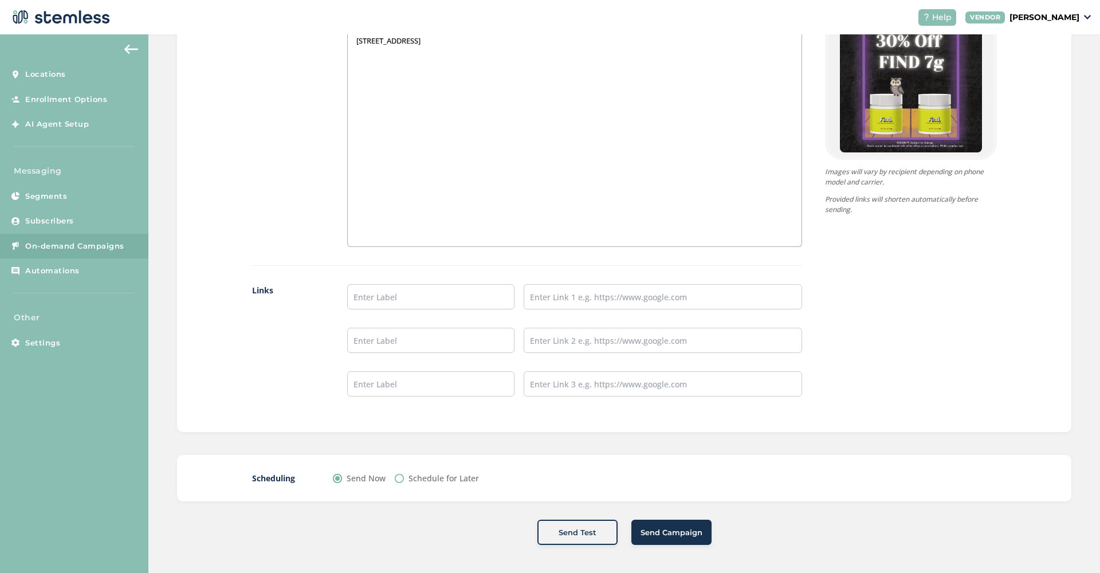
scroll to position [777, 0]
click at [463, 299] on input "text" at bounding box center [430, 297] width 167 height 25
type input "SHOP NOW"
click at [556, 295] on input "text" at bounding box center [662, 297] width 278 height 25
paste input "https://mmdshops.com/location/menu/jersey-city/"
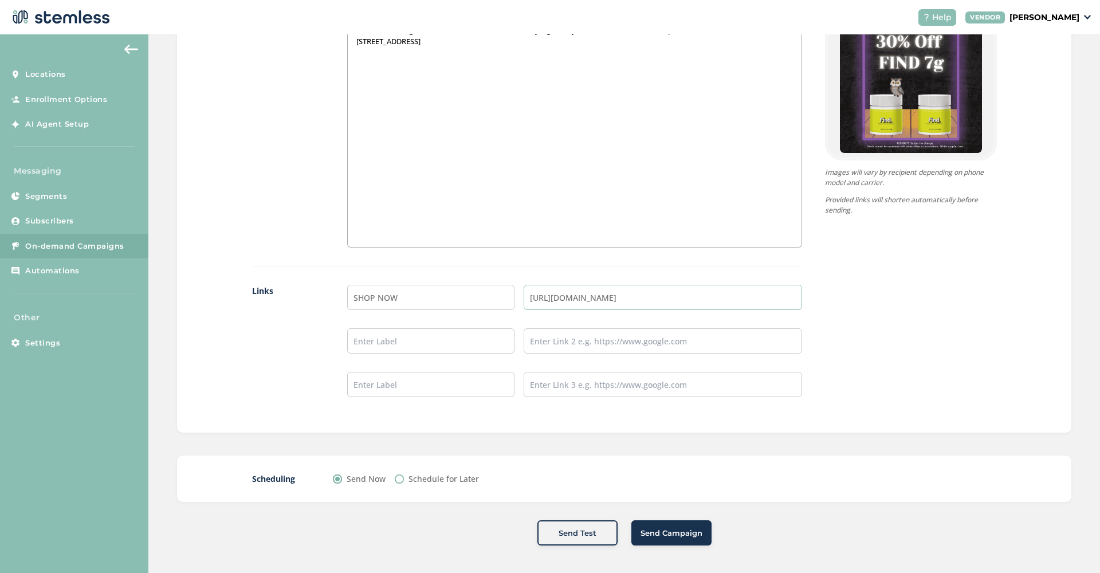
type input "https://mmdshops.com/location/menu/jersey-city/"
click at [430, 480] on label "Schedule for Later" at bounding box center [443, 479] width 70 height 12
click at [404, 480] on input "Schedule for Later" at bounding box center [399, 478] width 9 height 9
radio input "true"
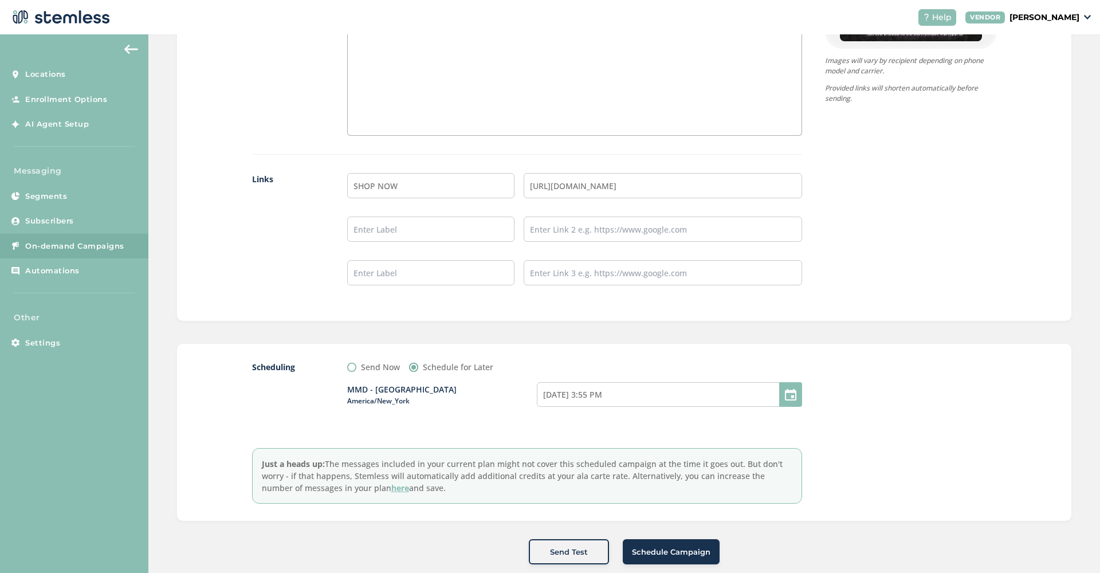
scroll to position [903, 0]
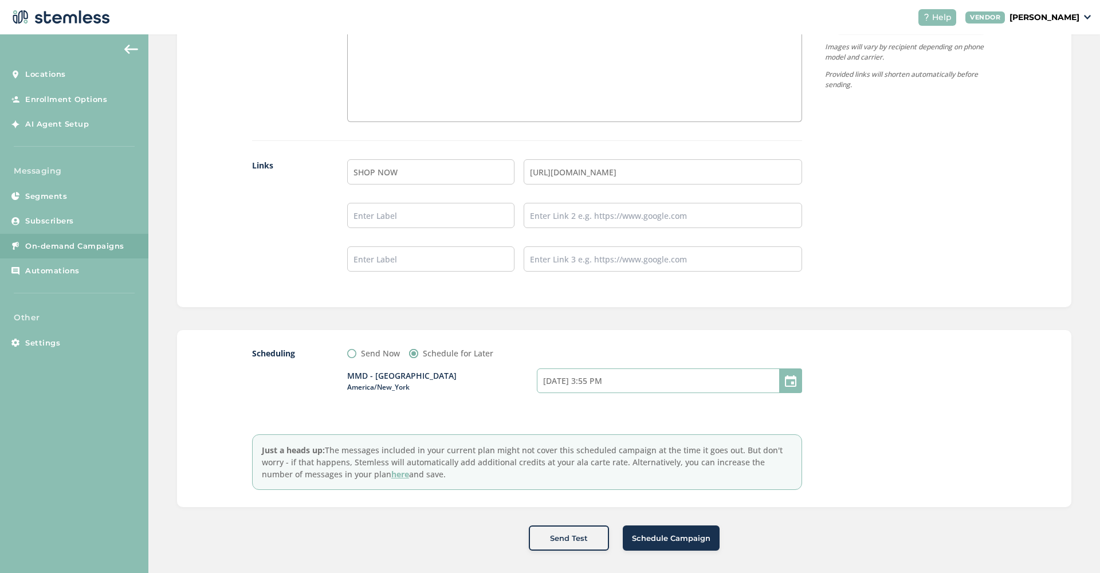
click at [719, 382] on input "09/04/2025 3:55 PM" at bounding box center [669, 380] width 265 height 25
select select "18"
select select "55"
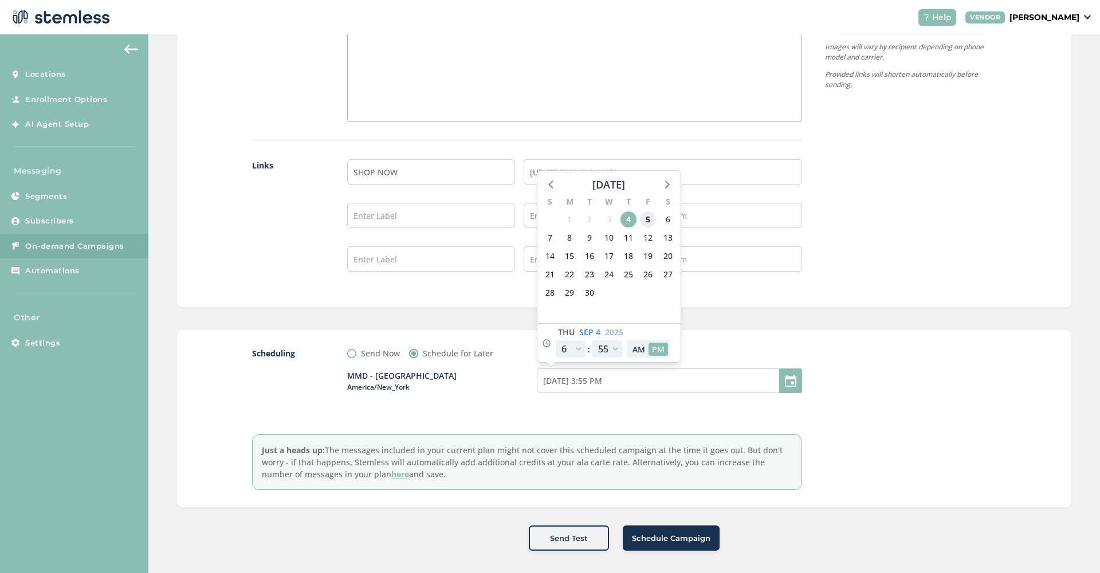
click at [649, 214] on span "5" at bounding box center [648, 219] width 16 height 16
type input "09/05/2025 3:55 PM"
select select "21"
type input "09/05/2025 6:55 PM"
select select "21"
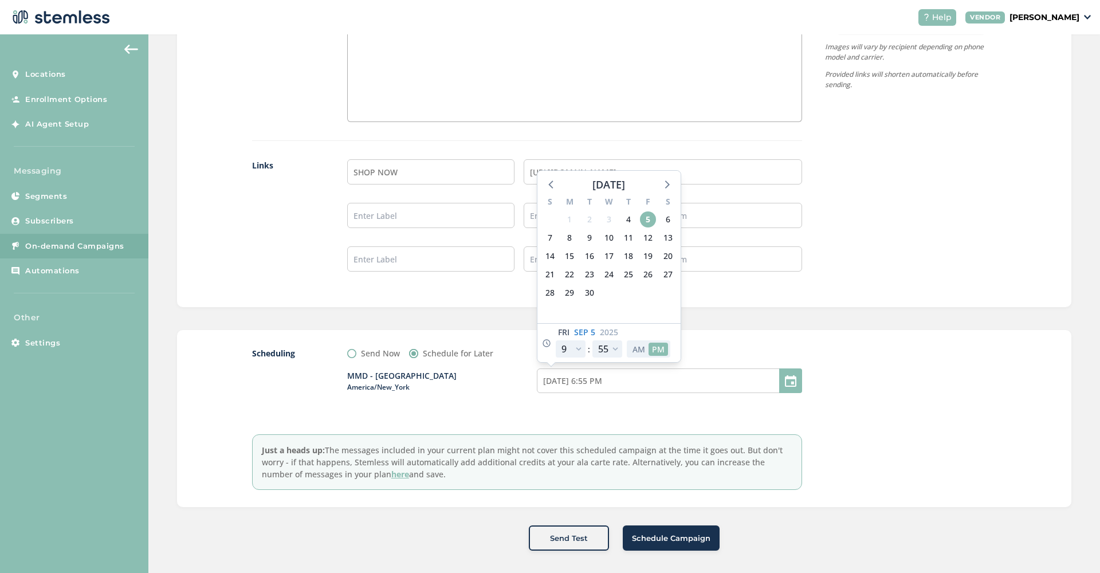
click at [644, 349] on button "AM" at bounding box center [638, 348] width 19 height 13
type input "09/05/2025 6:55 AM"
select select "9"
click at [871, 342] on div "Scheduling Send Now Schedule for Later MMD - Jersey City America/New_York 09/05…" at bounding box center [624, 418] width 894 height 177
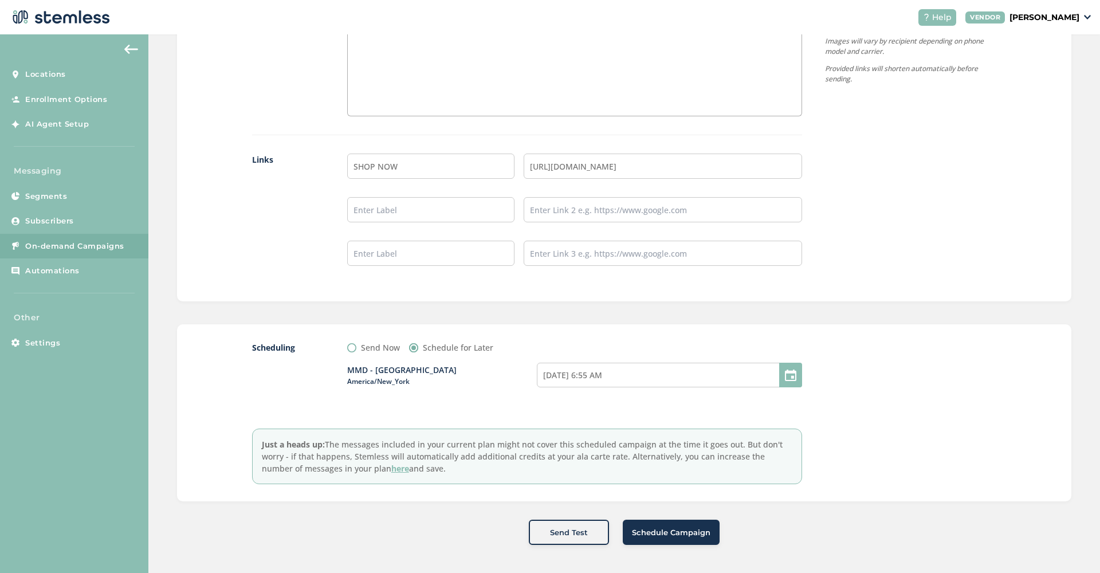
scroll to position [908, 0]
click at [675, 529] on span "Schedule Campaign" at bounding box center [671, 532] width 78 height 11
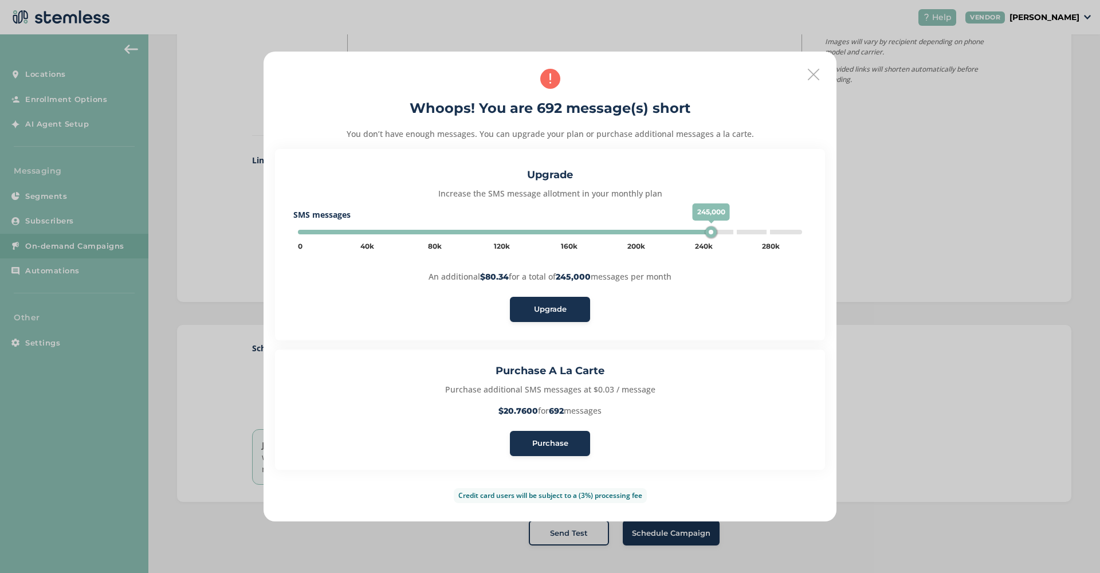
type input "260000"
drag, startPoint x: 714, startPoint y: 232, endPoint x: 731, endPoint y: 232, distance: 17.2
click at [731, 232] on div "260,000" at bounding box center [731, 231] width 11 height 11
click at [554, 314] on span "Upgrade" at bounding box center [550, 309] width 33 height 11
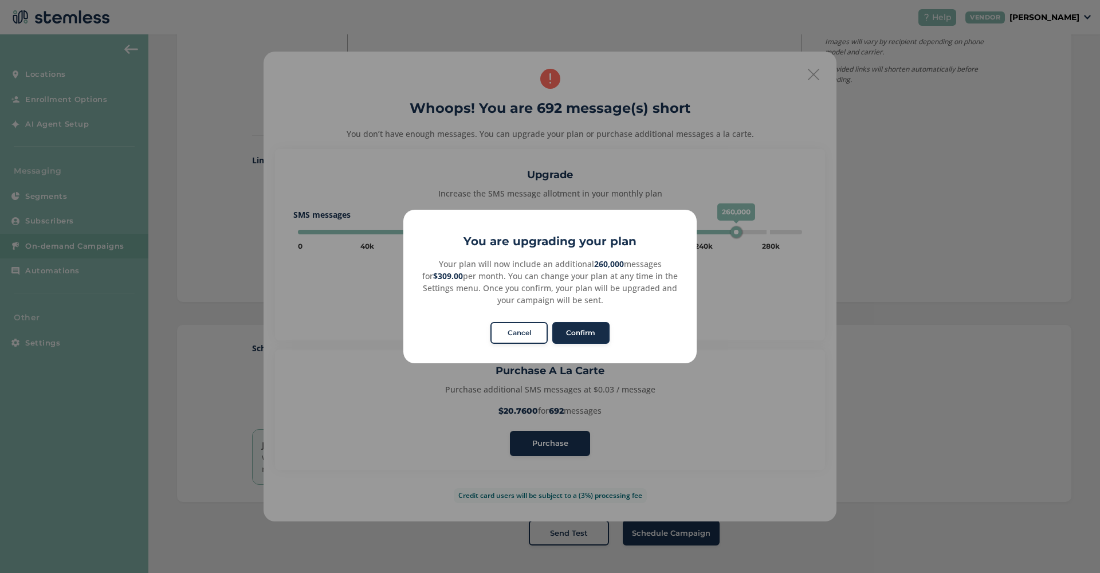
click at [594, 328] on button "Confirm" at bounding box center [580, 333] width 57 height 22
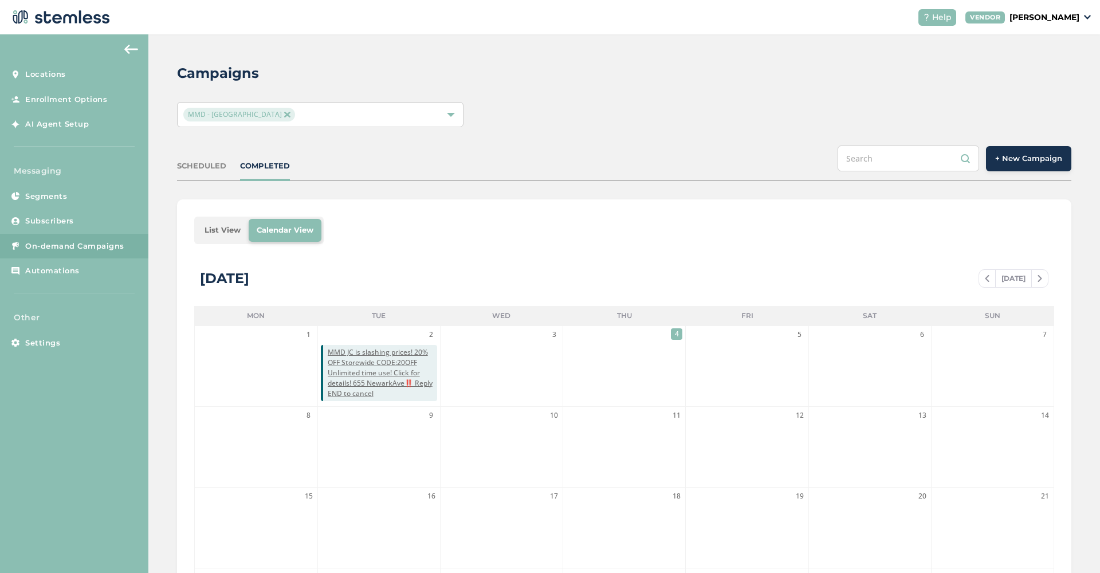
click at [204, 179] on div "SCHEDULED COMPLETED + New Campaign" at bounding box center [624, 163] width 894 height 36
click at [202, 158] on div "SCHEDULED COMPLETED + New Campaign" at bounding box center [624, 163] width 894 height 36
click at [215, 171] on div "SCHEDULED COMPLETED + New Campaign" at bounding box center [624, 163] width 894 height 36
click at [215, 167] on div "SCHEDULED" at bounding box center [201, 165] width 49 height 11
